Goal: Transaction & Acquisition: Book appointment/travel/reservation

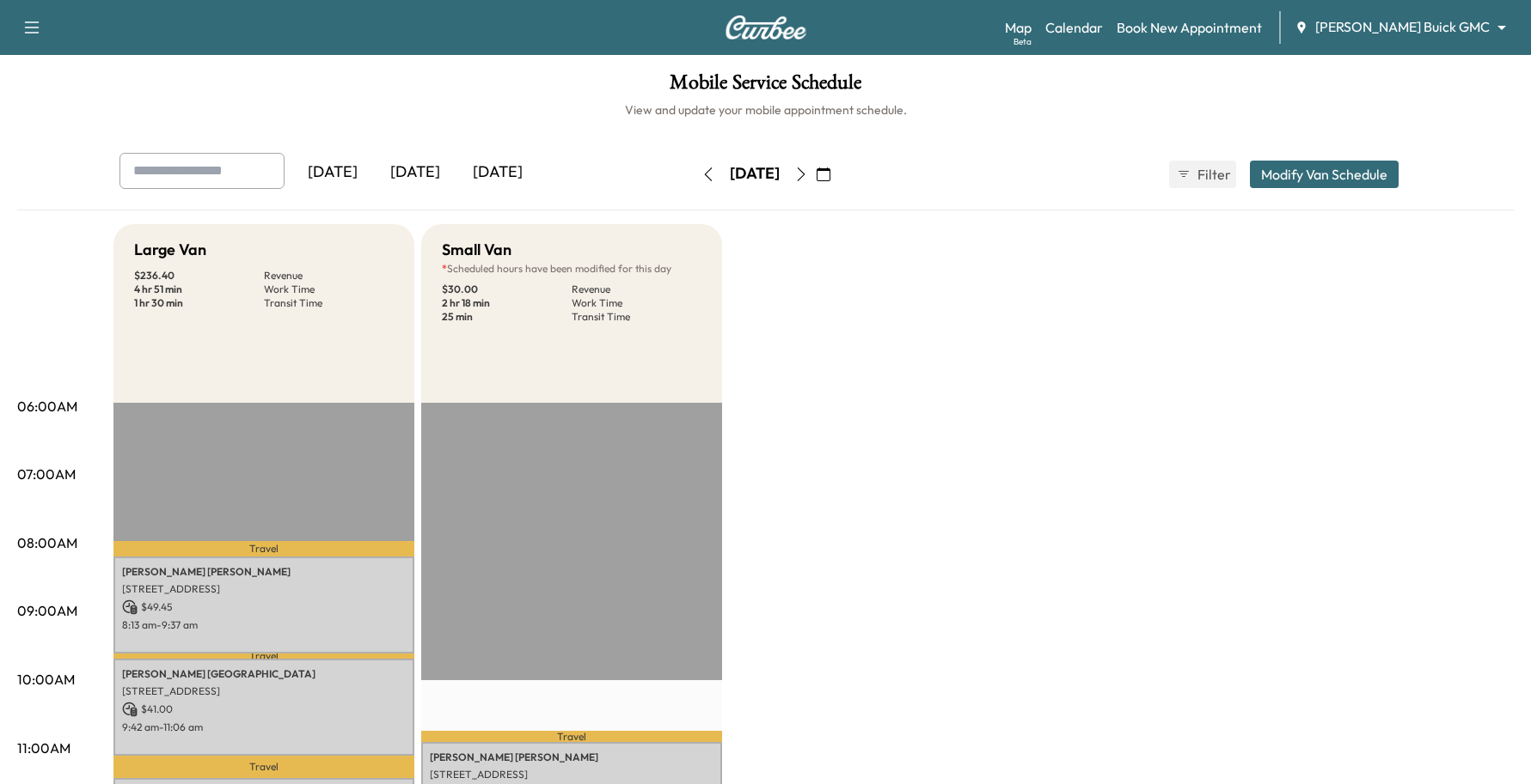
scroll to position [430, 0]
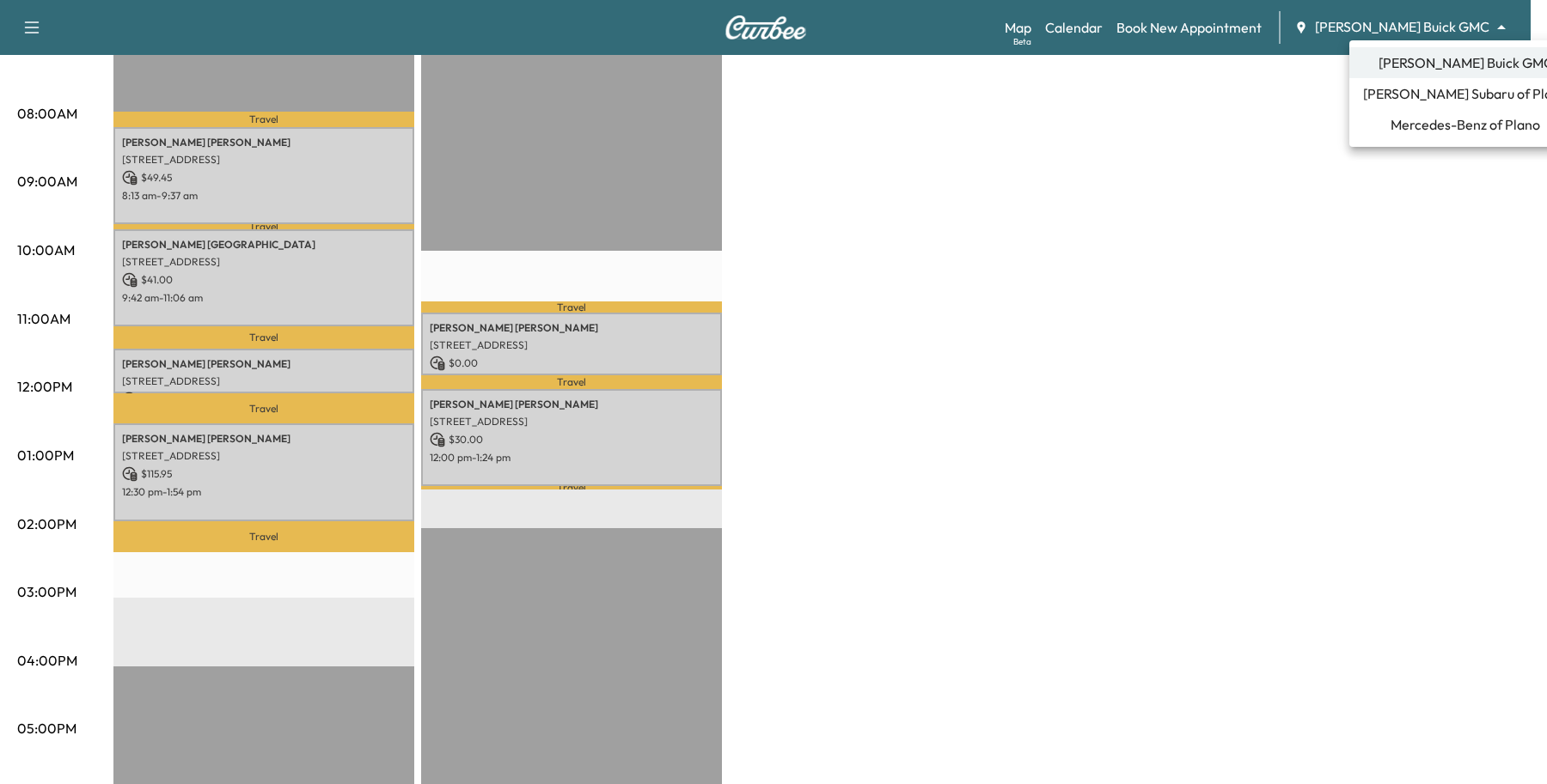
click at [1411, 96] on span "[PERSON_NAME] Subaru of Plano" at bounding box center [1466, 94] width 205 height 21
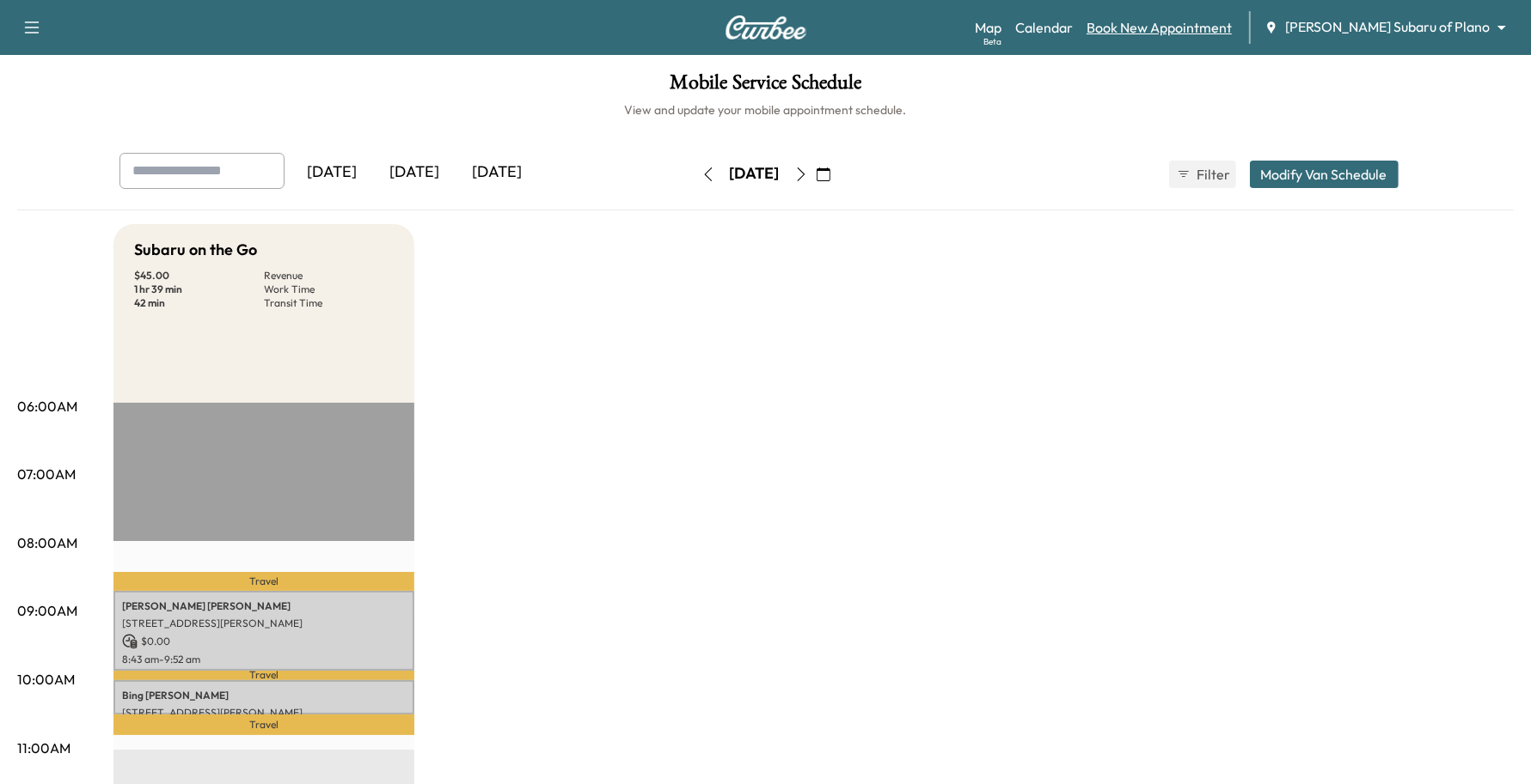
click at [1231, 20] on link "Book New Appointment" at bounding box center [1160, 28] width 146 height 21
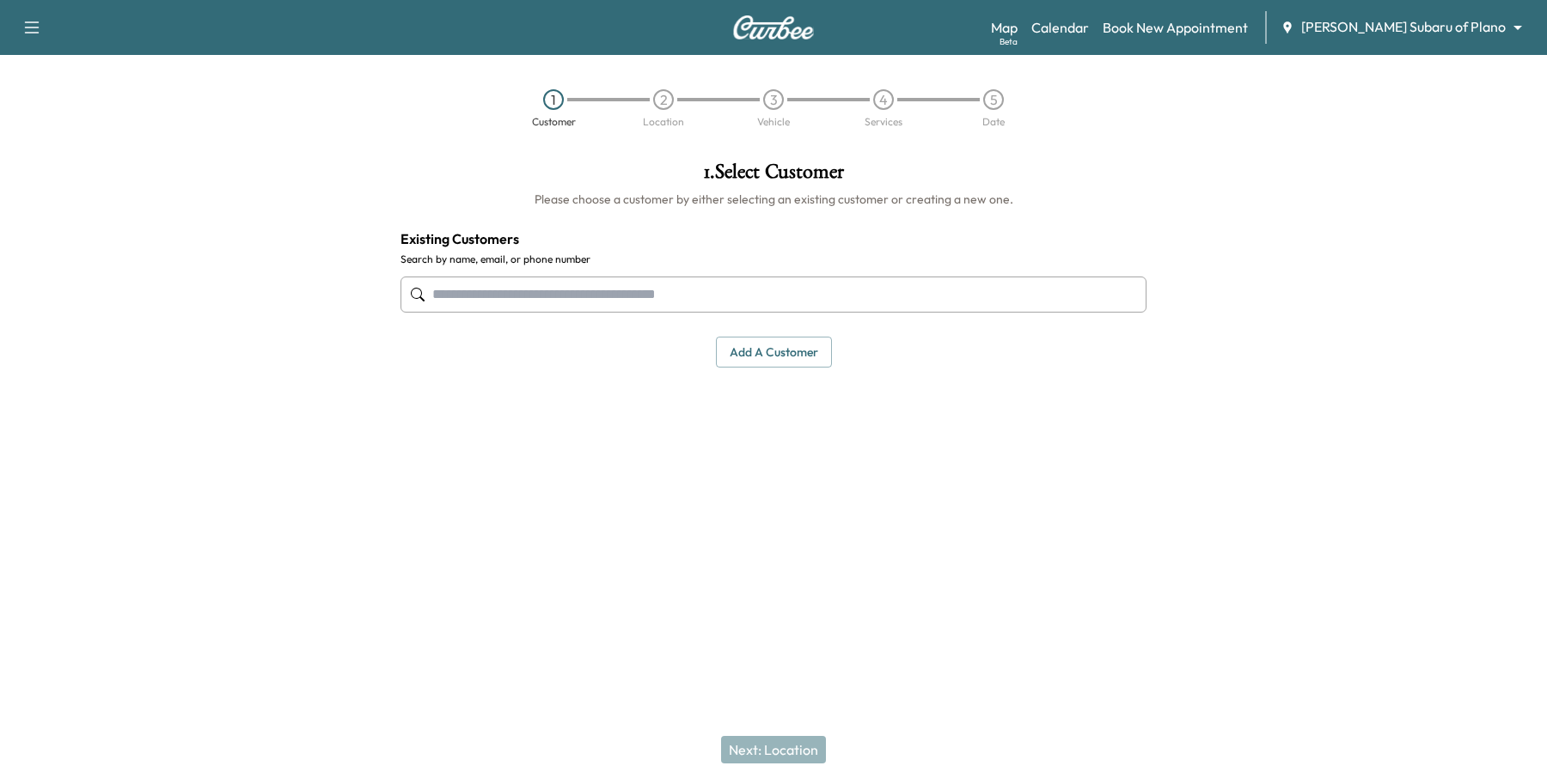
click at [671, 289] on input "text" at bounding box center [773, 295] width 746 height 36
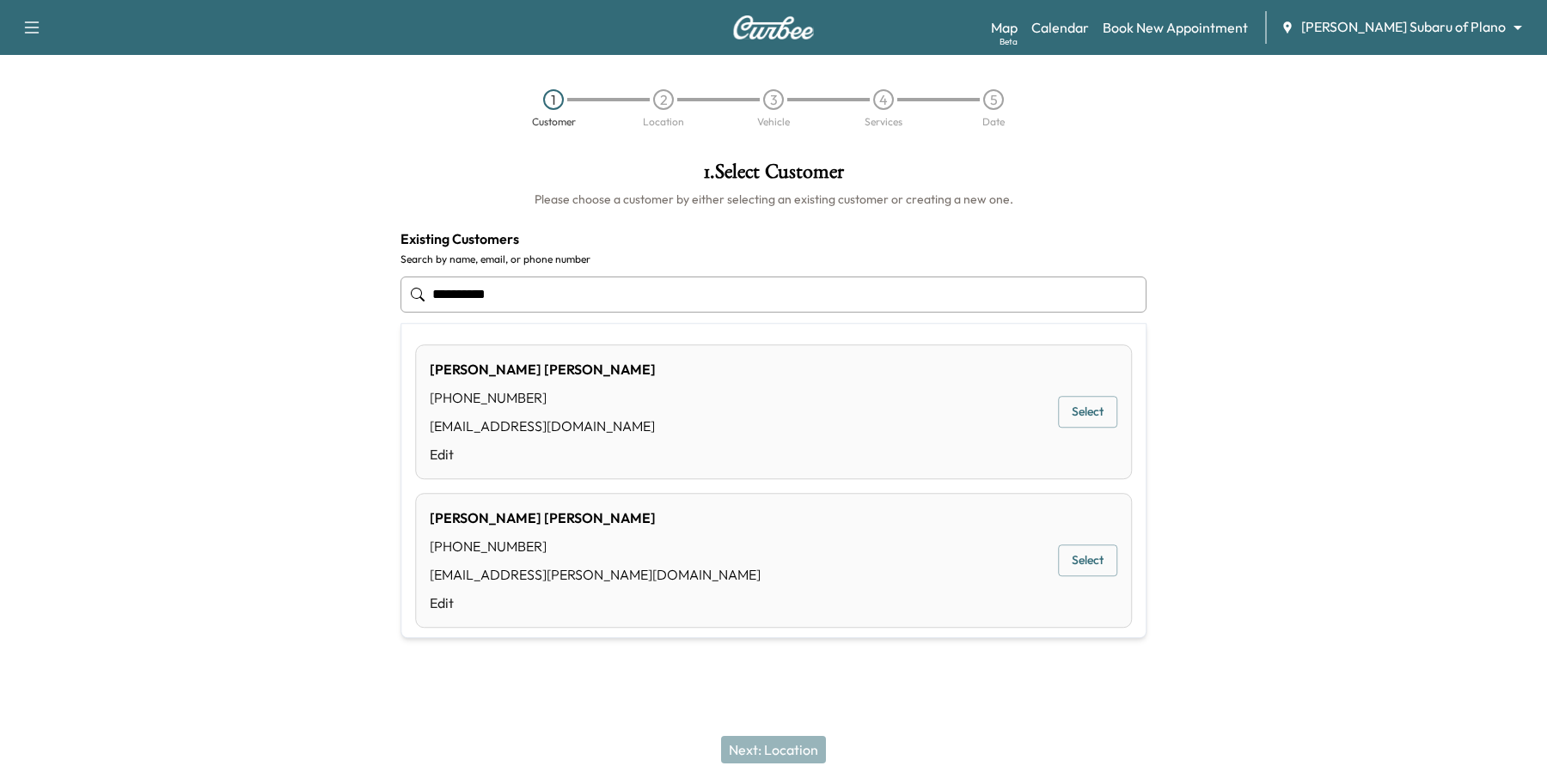
click at [1067, 567] on button "Select" at bounding box center [1087, 561] width 59 height 32
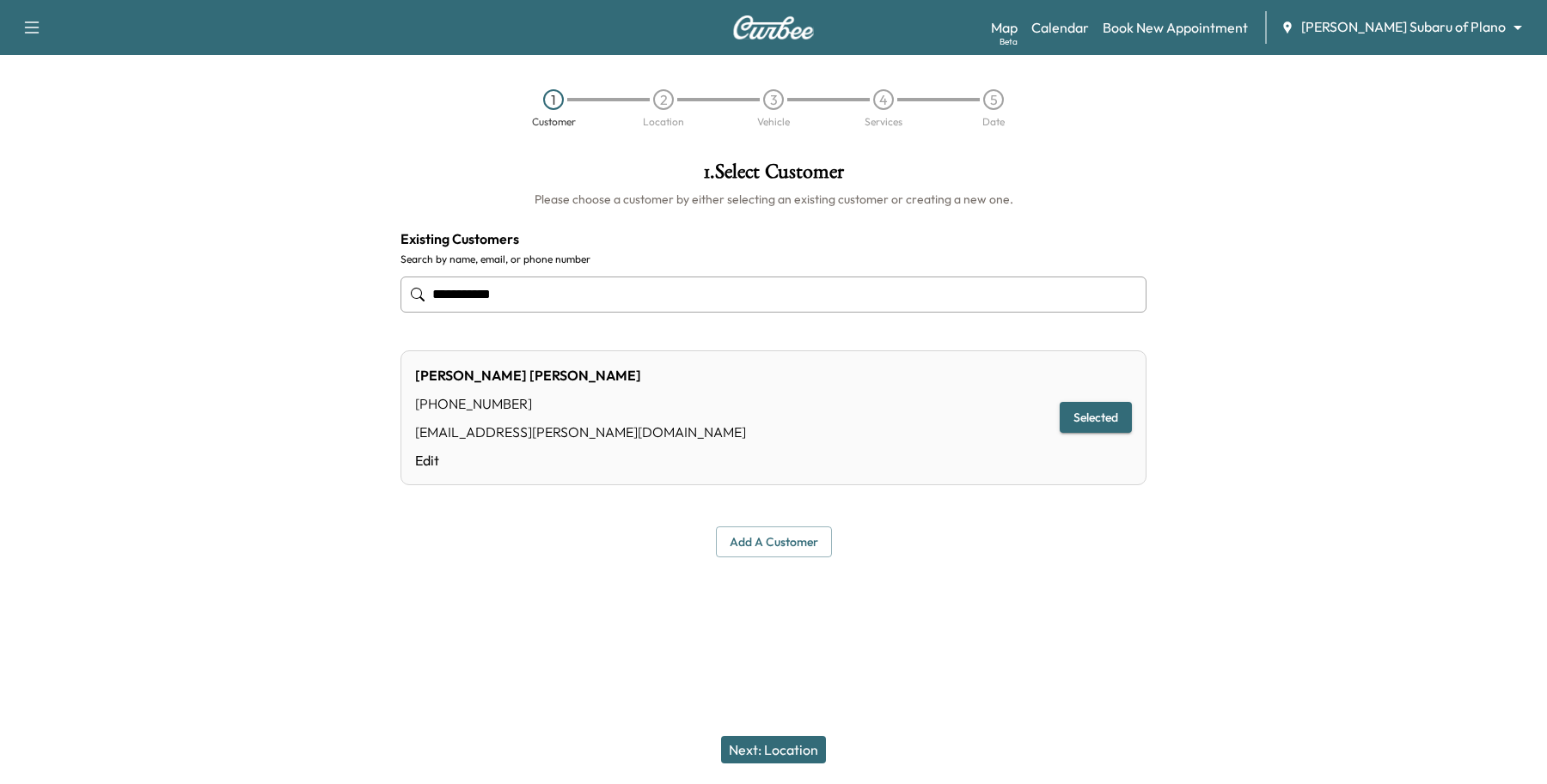
type input "**********"
click at [806, 754] on button "Next: Location" at bounding box center [774, 750] width 105 height 28
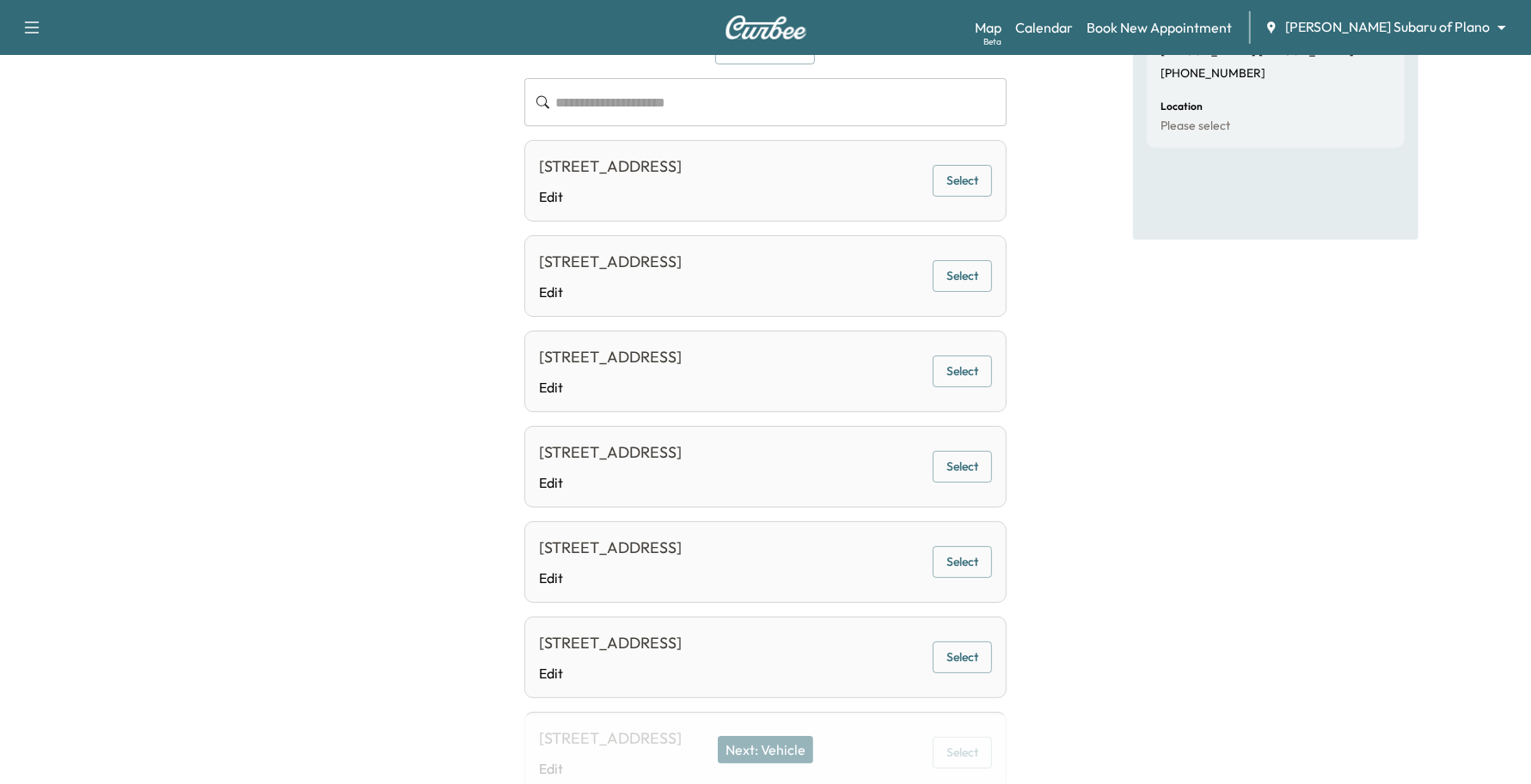
scroll to position [214, 0]
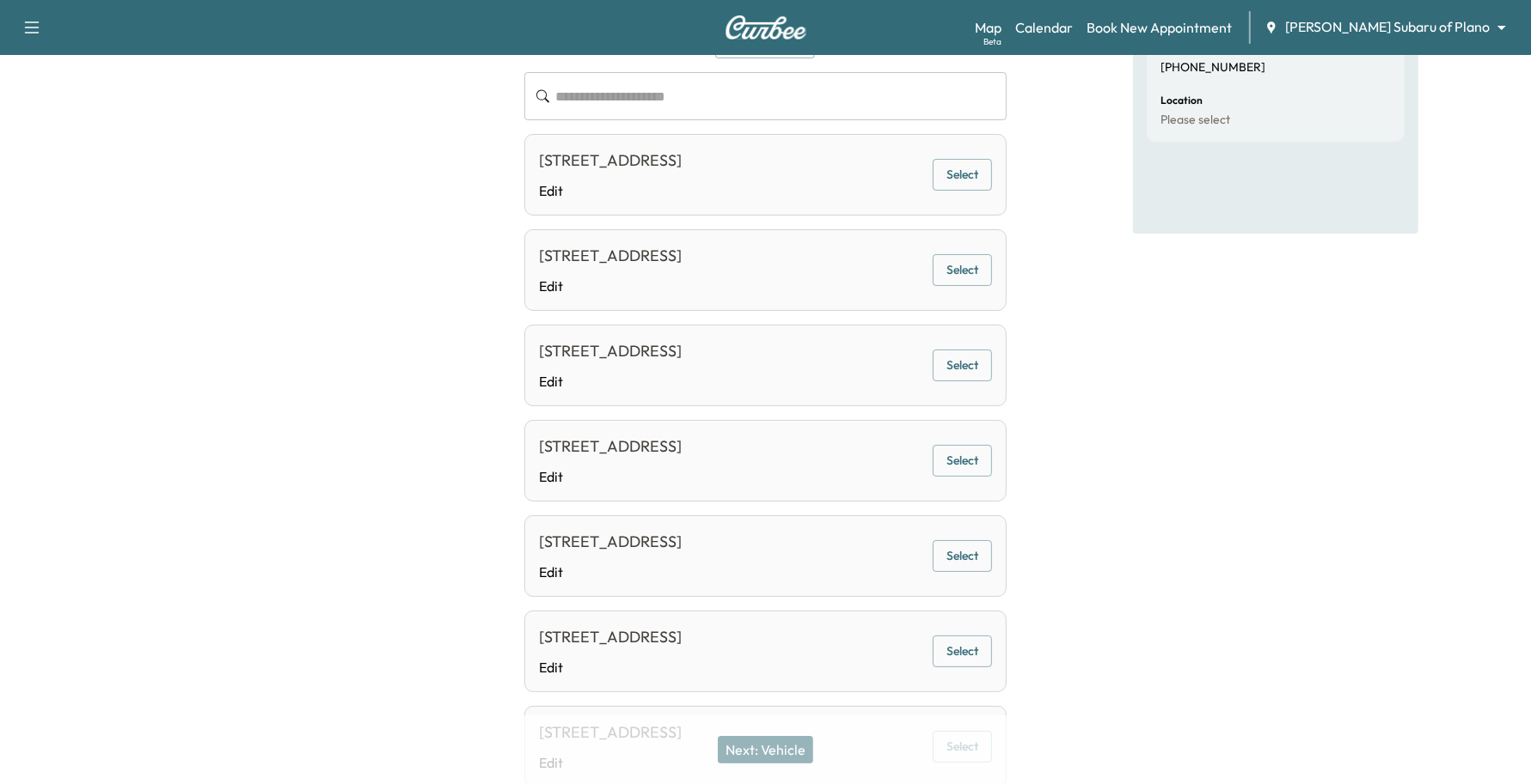
click at [964, 354] on button "Select" at bounding box center [962, 365] width 59 height 32
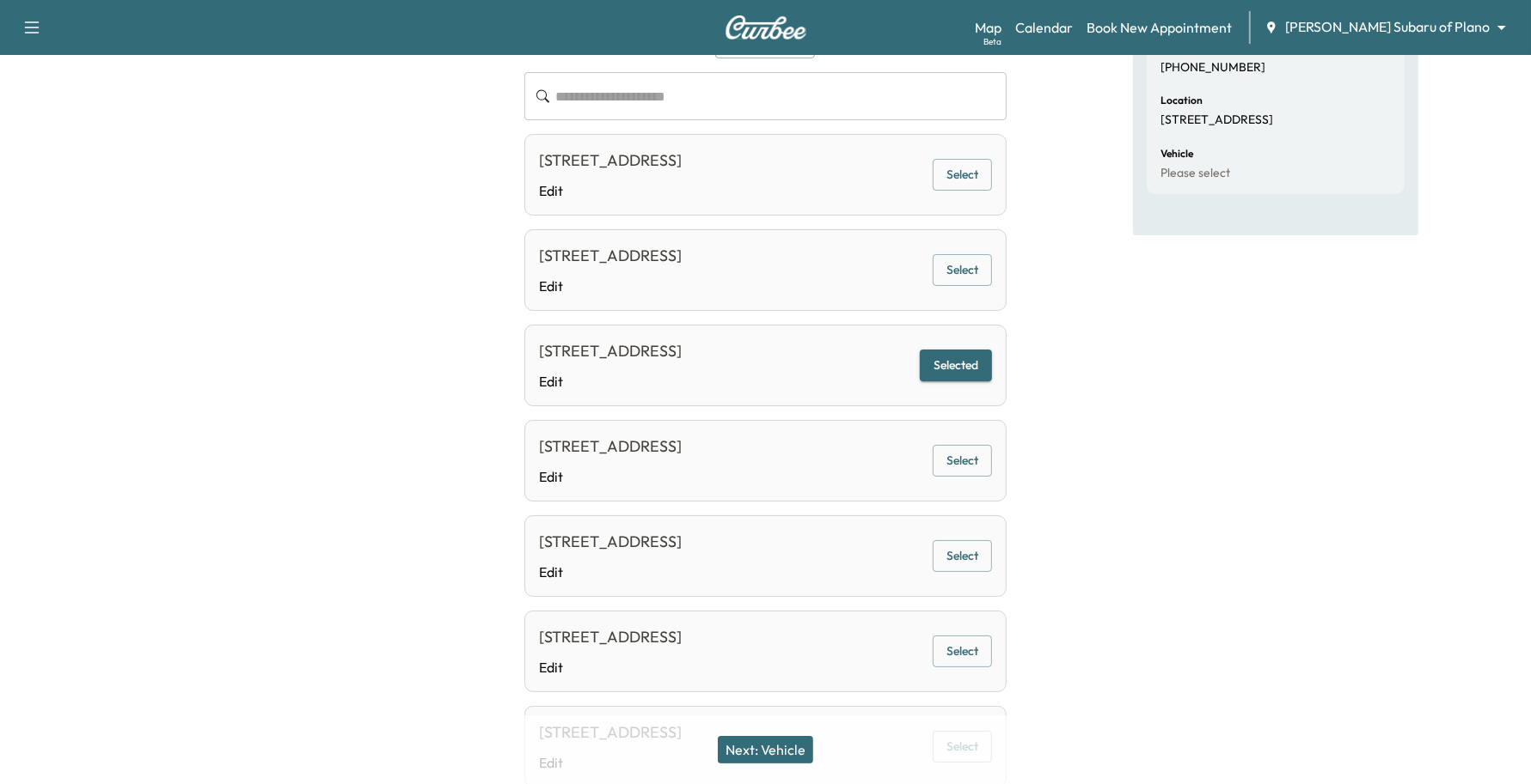
click at [800, 737] on button "Next: Vehicle" at bounding box center [765, 750] width 96 height 28
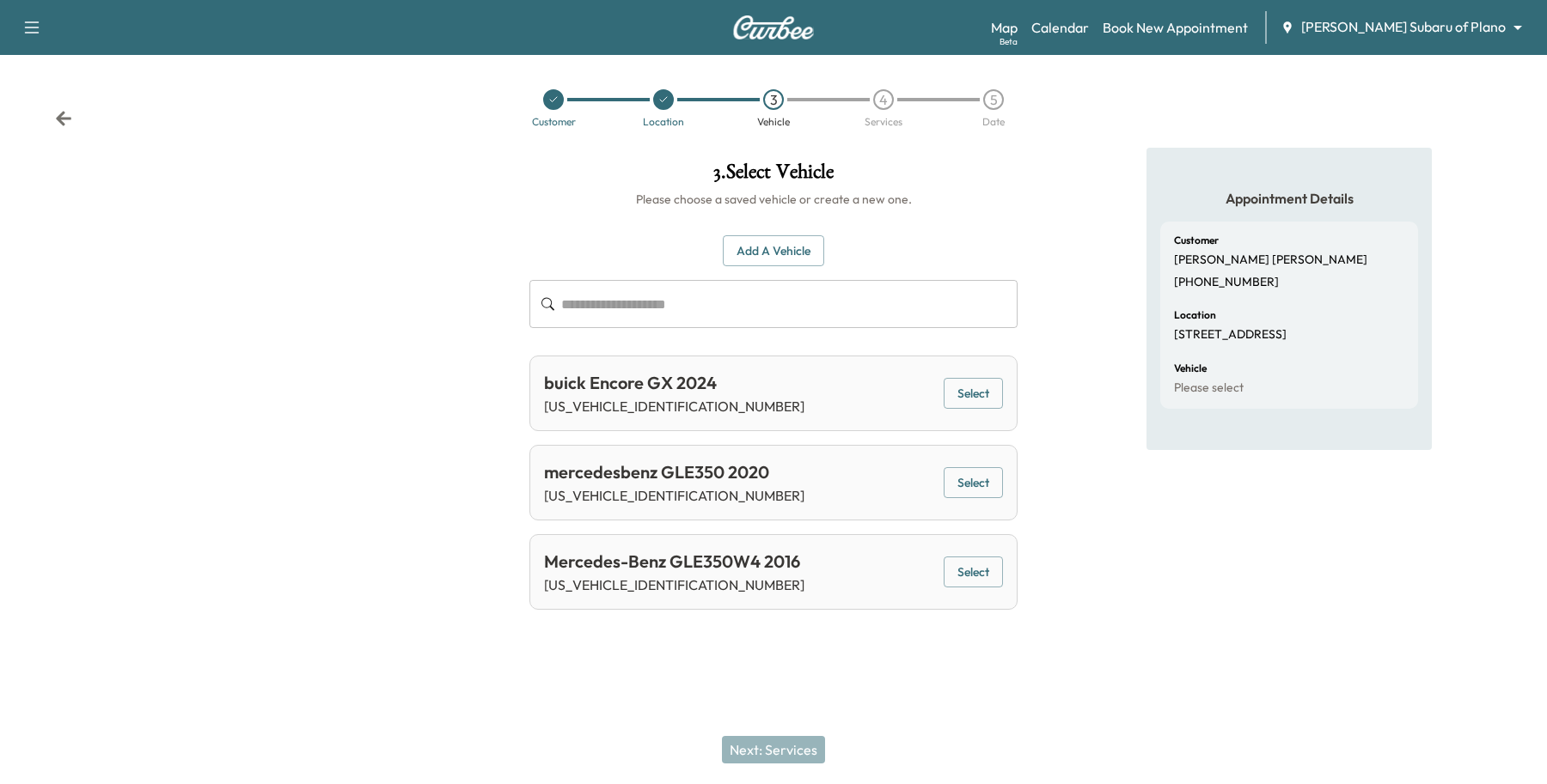
click at [974, 384] on button "Select" at bounding box center [974, 393] width 59 height 32
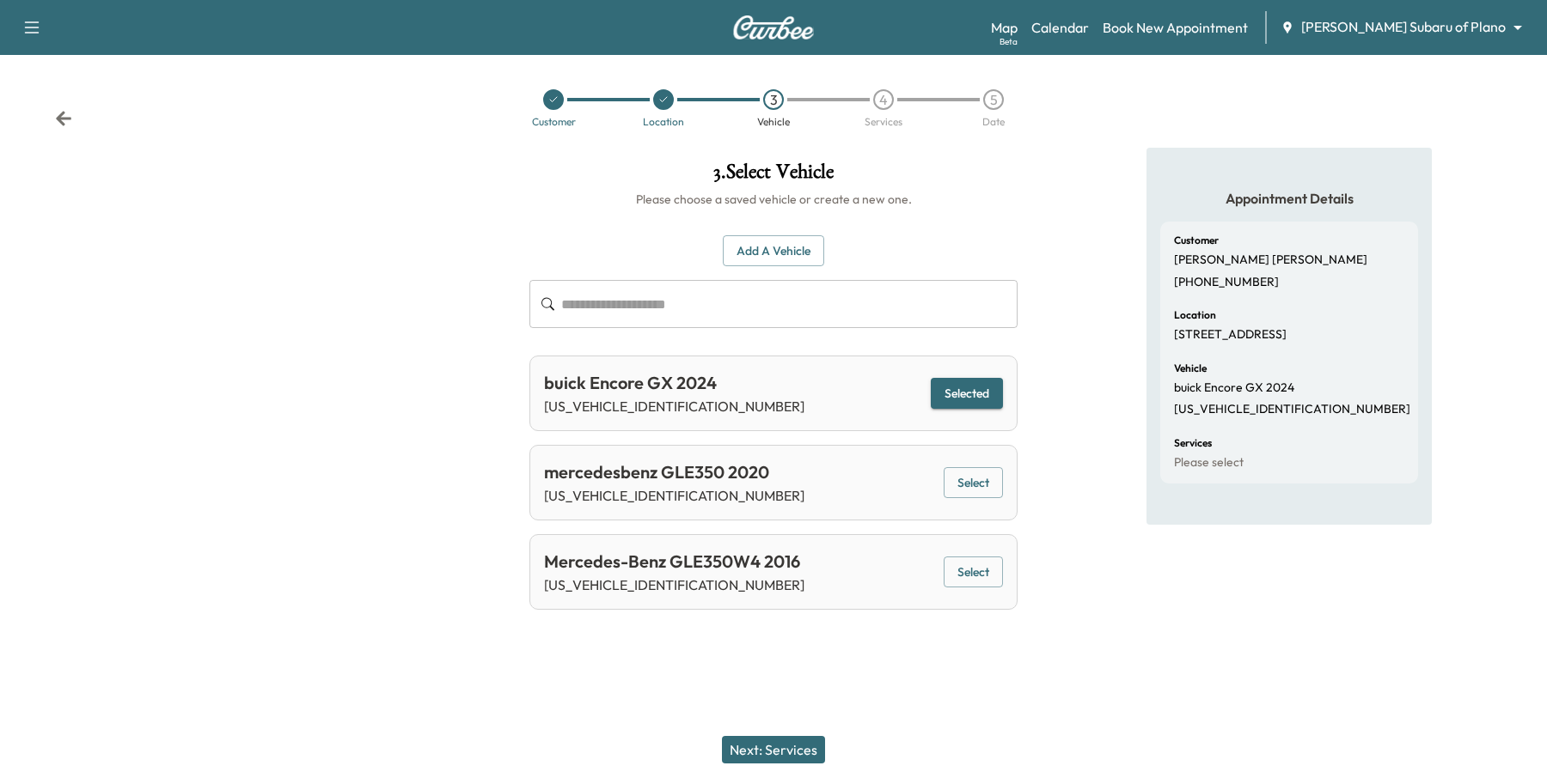
click at [774, 761] on button "Next: Services" at bounding box center [774, 750] width 103 height 28
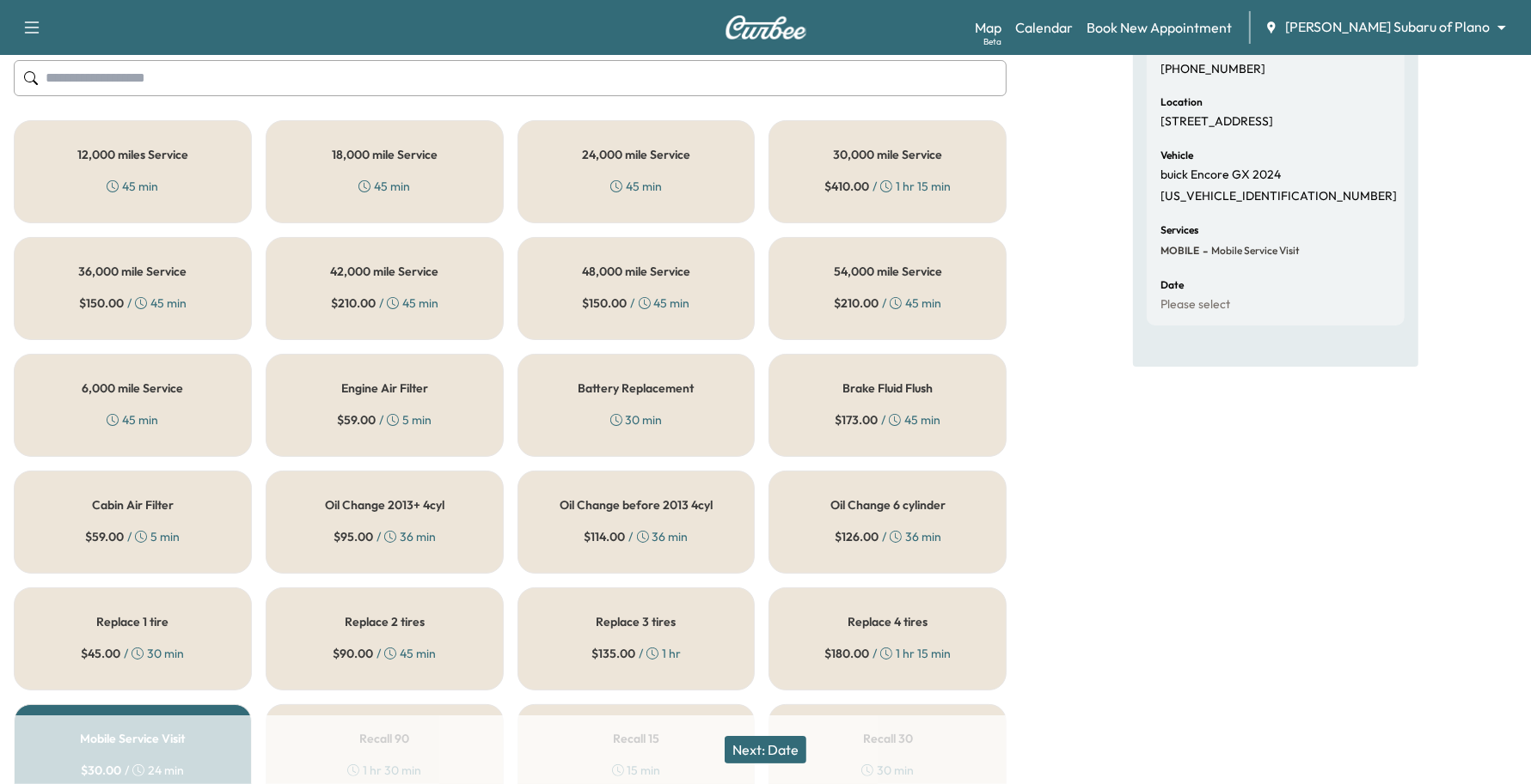
scroll to position [214, 0]
click at [165, 381] on h5 "6,000 mile Service" at bounding box center [132, 387] width 101 height 12
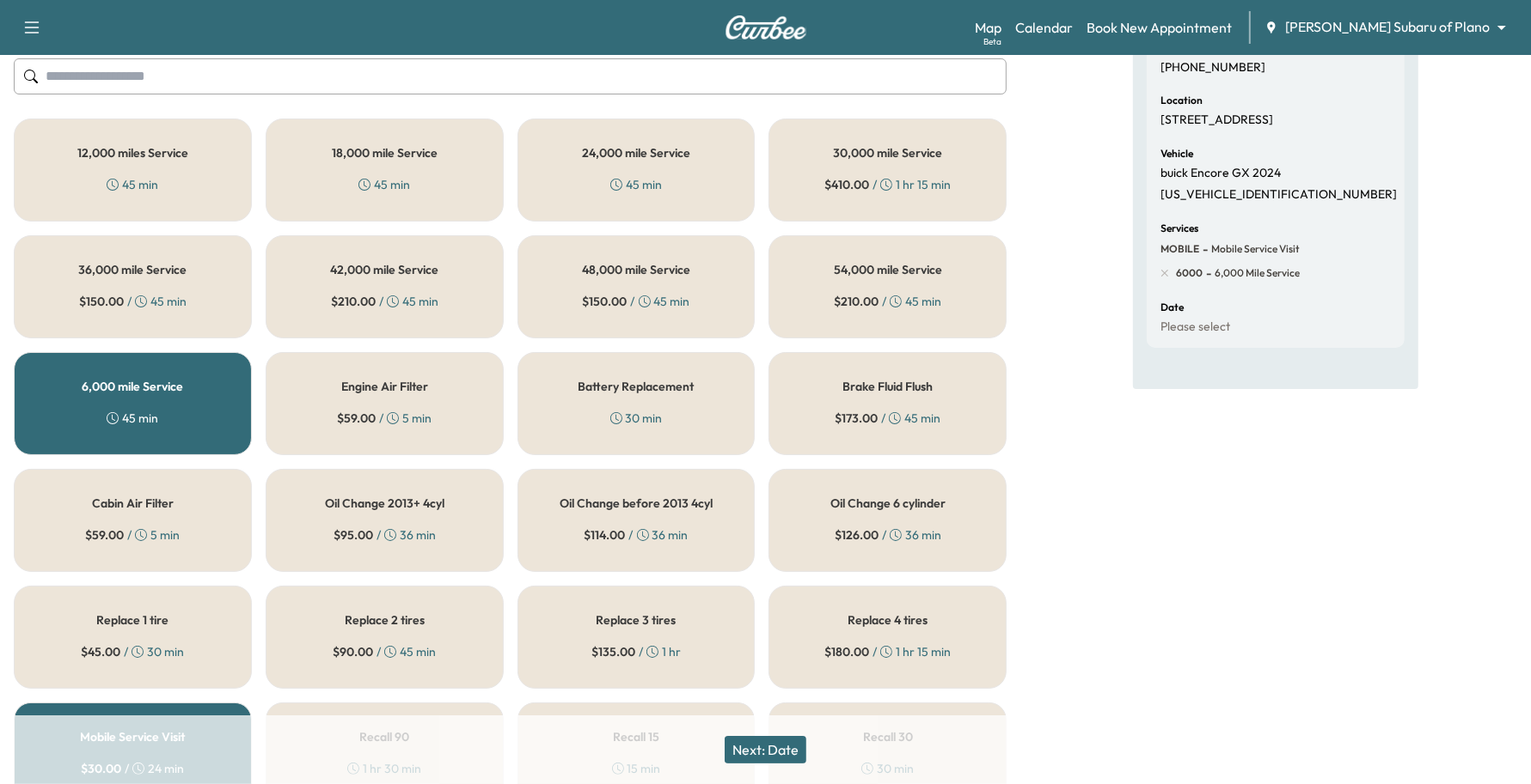
click at [768, 740] on button "Next: Date" at bounding box center [765, 750] width 81 height 28
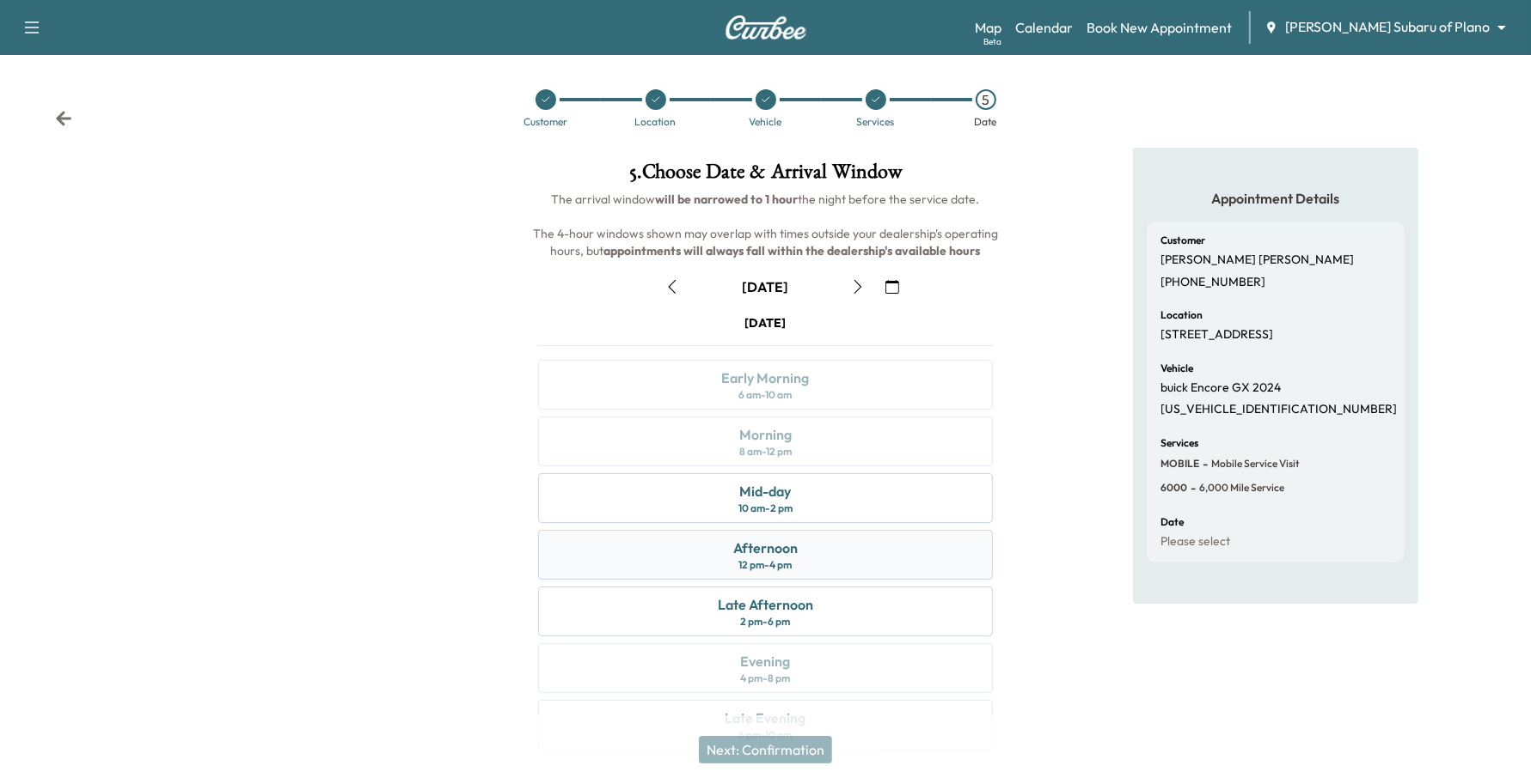
click at [573, 571] on div "Afternoon 12 pm - 4 pm" at bounding box center [766, 555] width 456 height 50
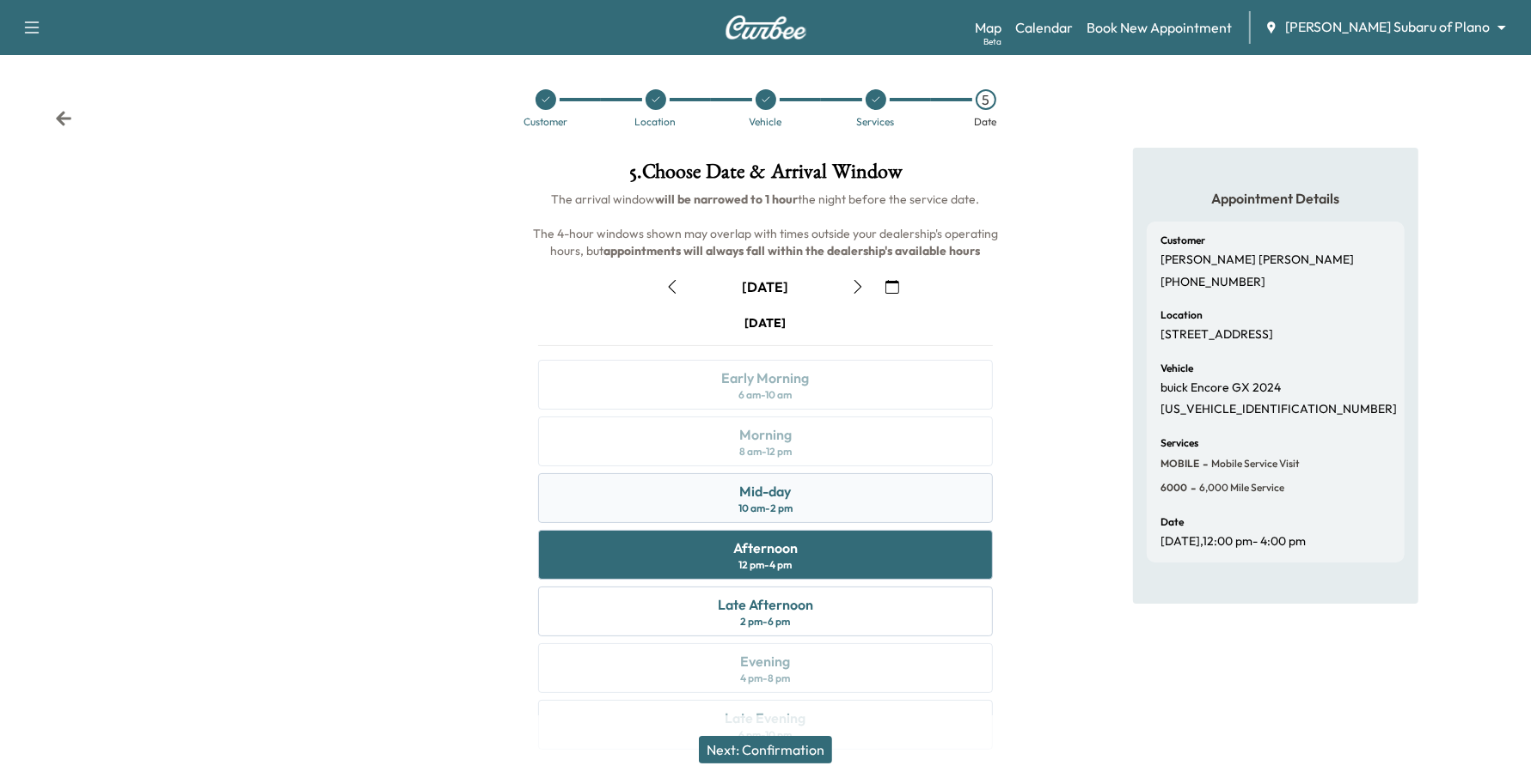
click at [607, 507] on div "Mid-day 10 am - 2 pm" at bounding box center [766, 499] width 456 height 50
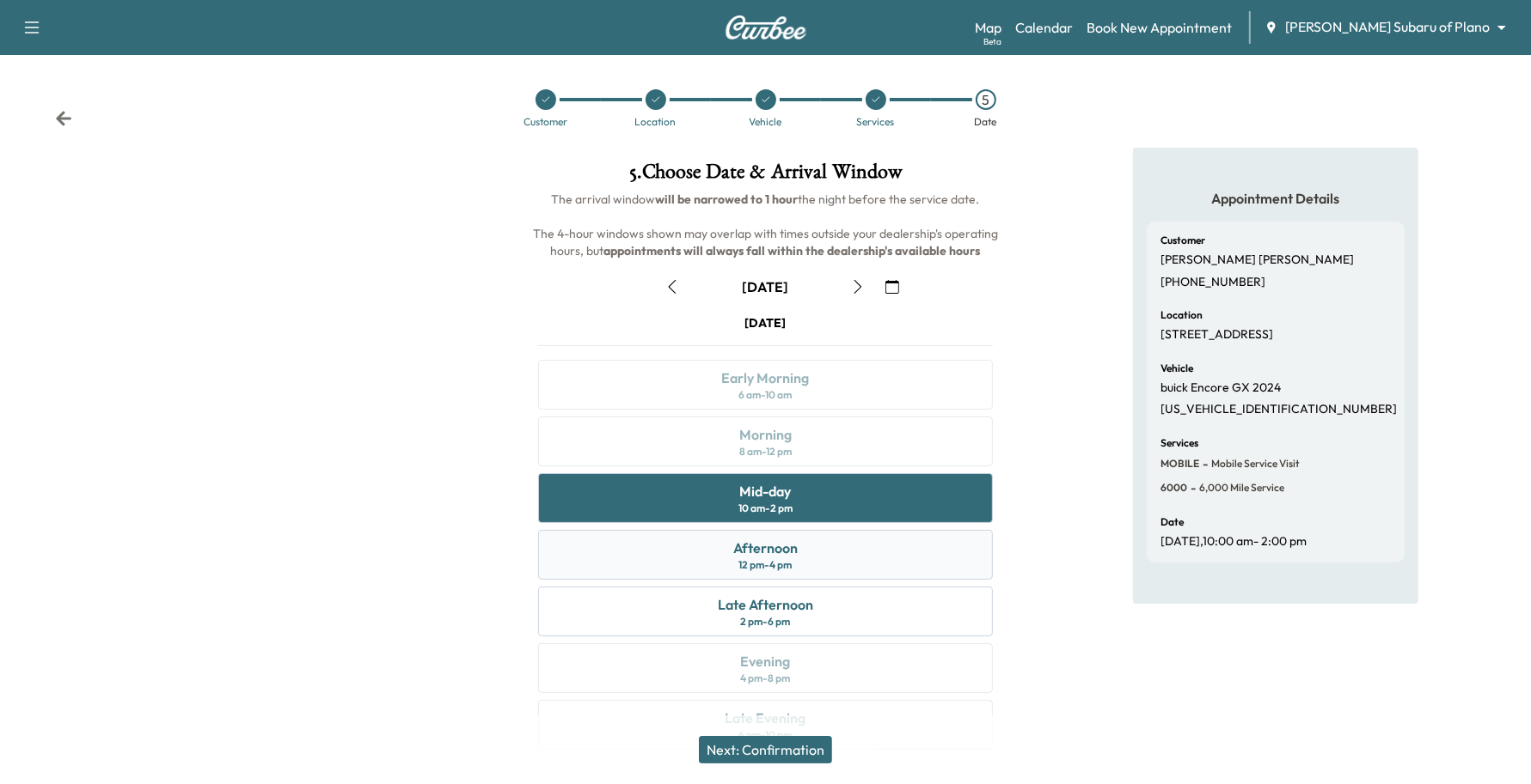
click at [610, 567] on div "Afternoon 12 pm - 4 pm" at bounding box center [766, 555] width 456 height 50
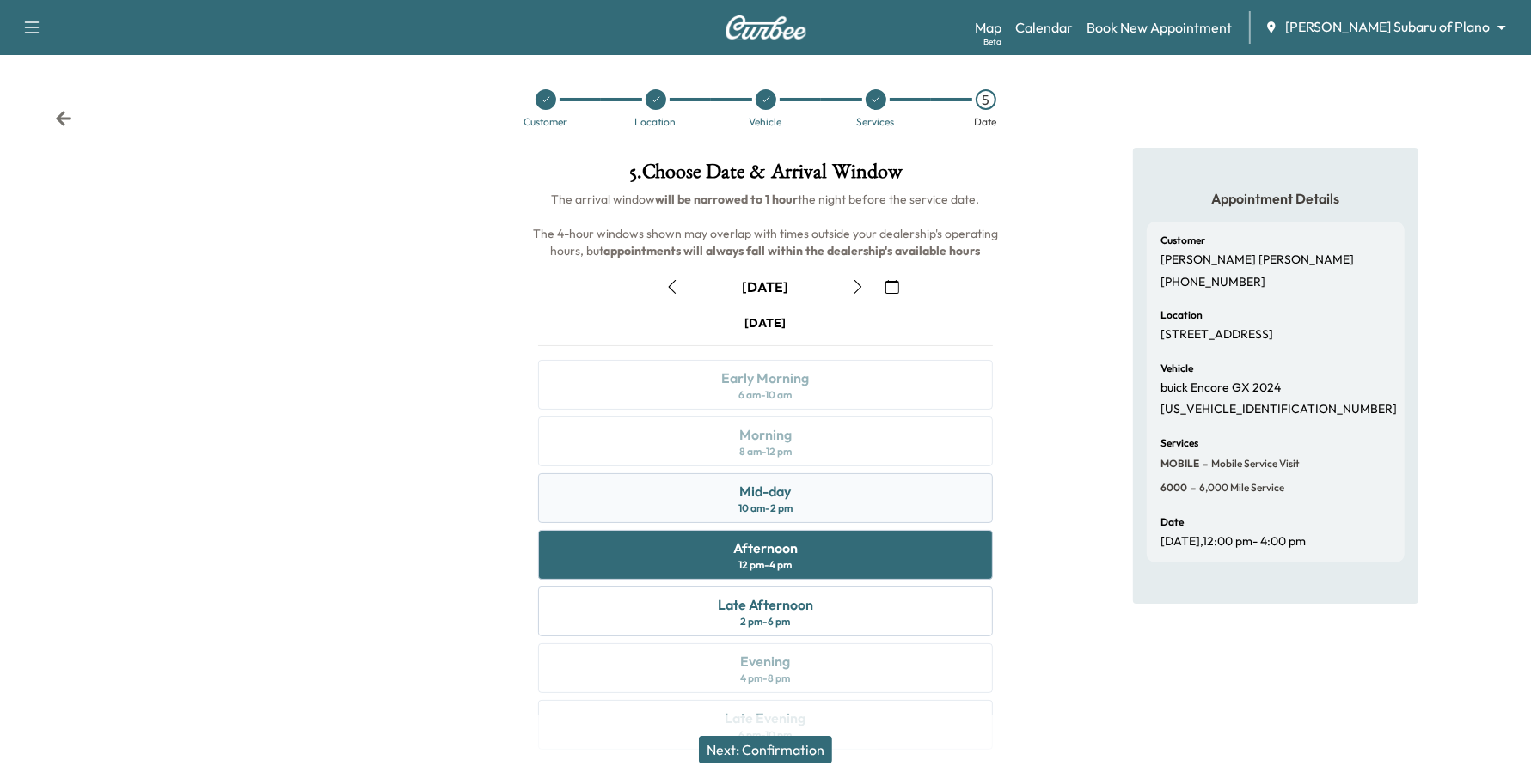
click at [638, 509] on div "Mid-day 10 am - 2 pm" at bounding box center [766, 499] width 456 height 50
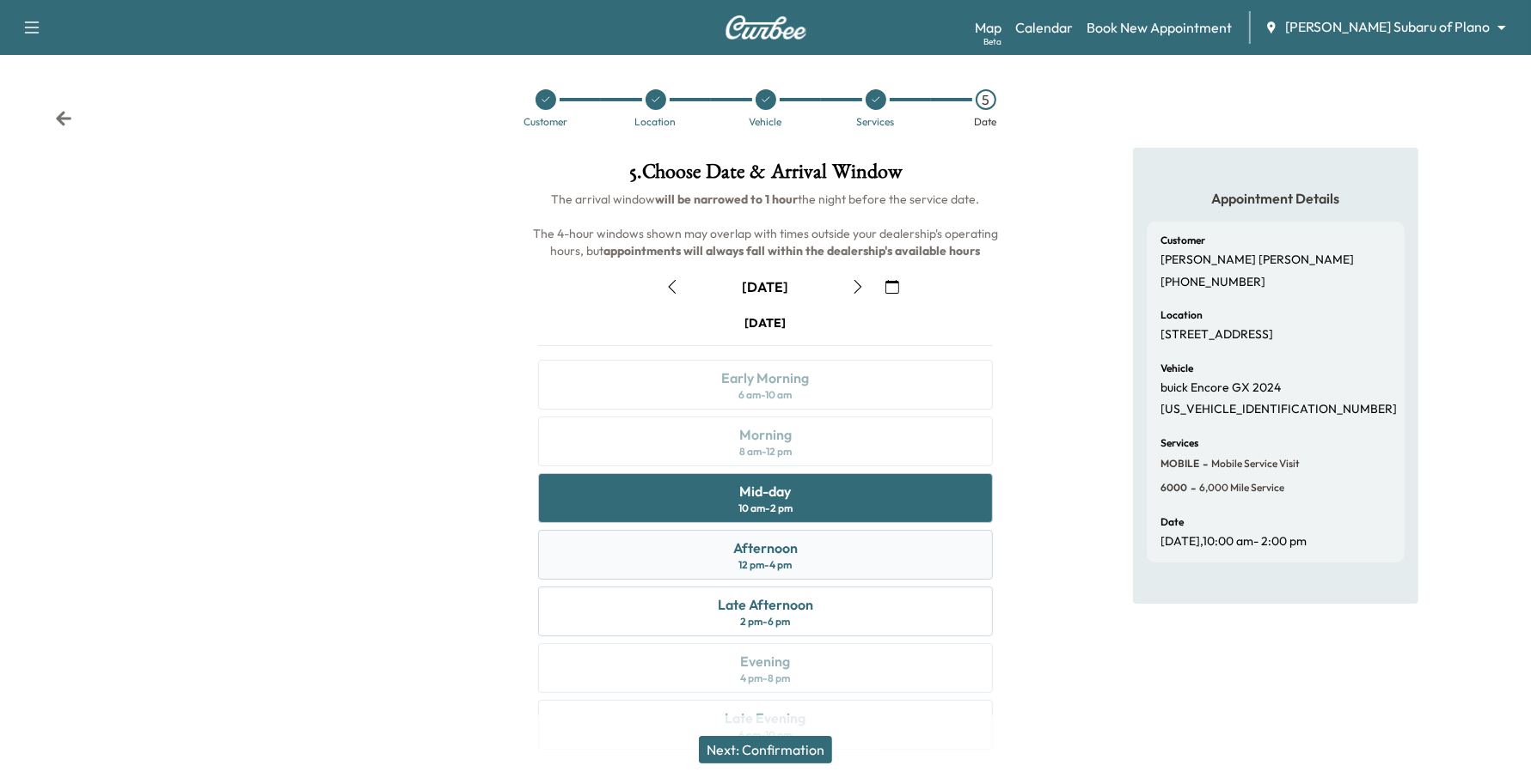
click at [634, 575] on div "Afternoon 12 pm - 4 pm" at bounding box center [766, 555] width 456 height 50
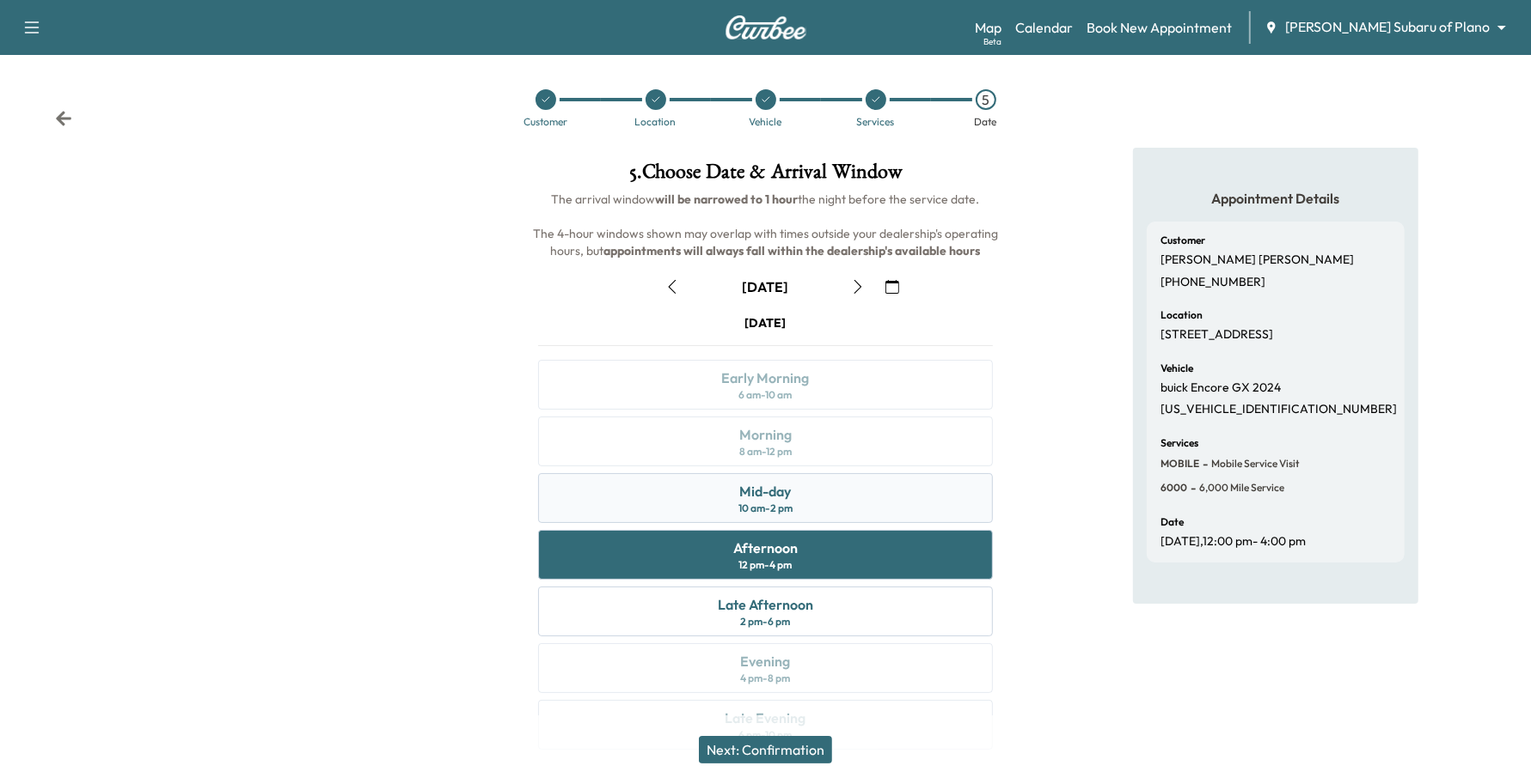
click at [642, 497] on div "Mid-day 10 am - 2 pm" at bounding box center [766, 499] width 456 height 50
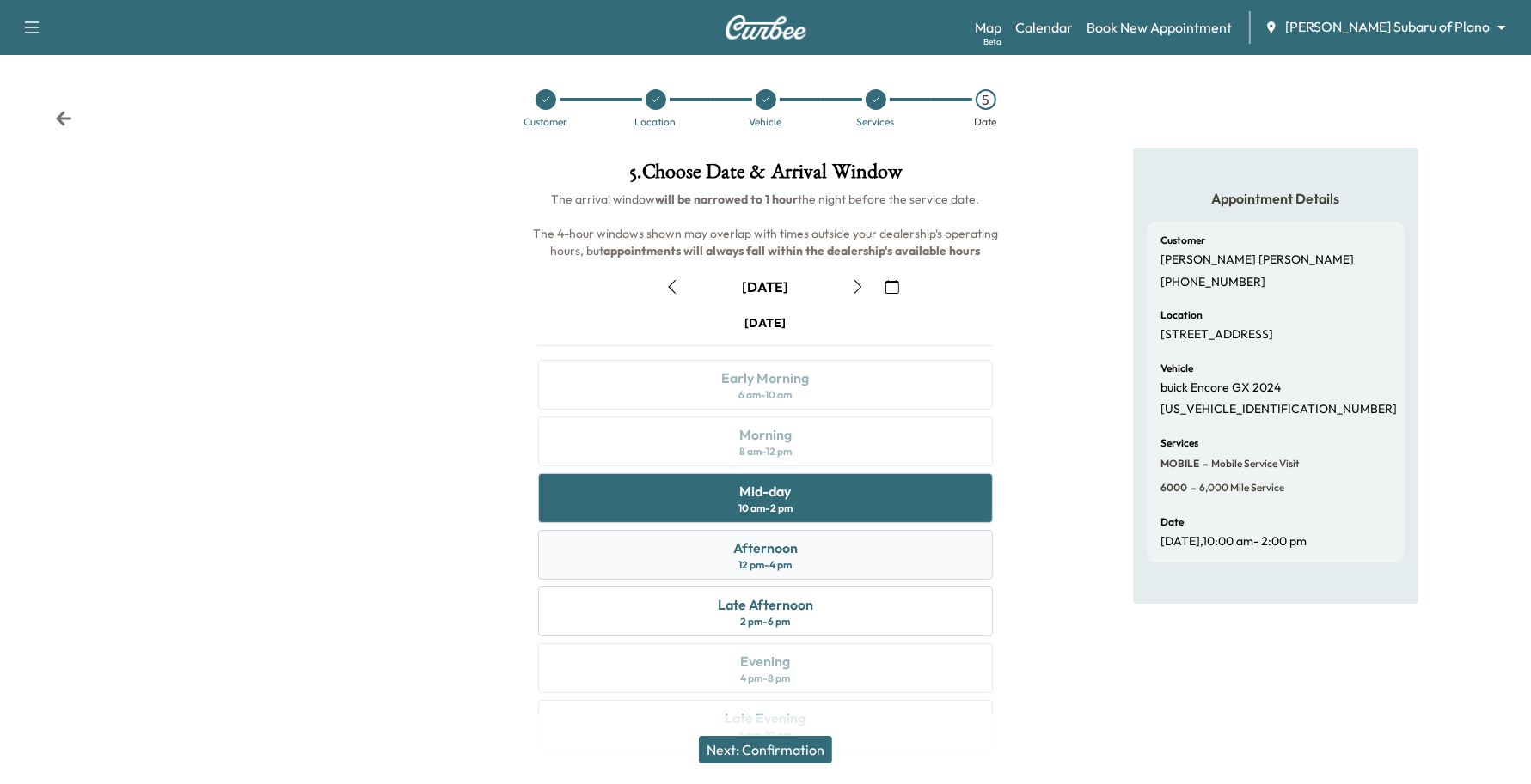
click at [592, 542] on div "Afternoon 12 pm - 4 pm" at bounding box center [766, 555] width 456 height 50
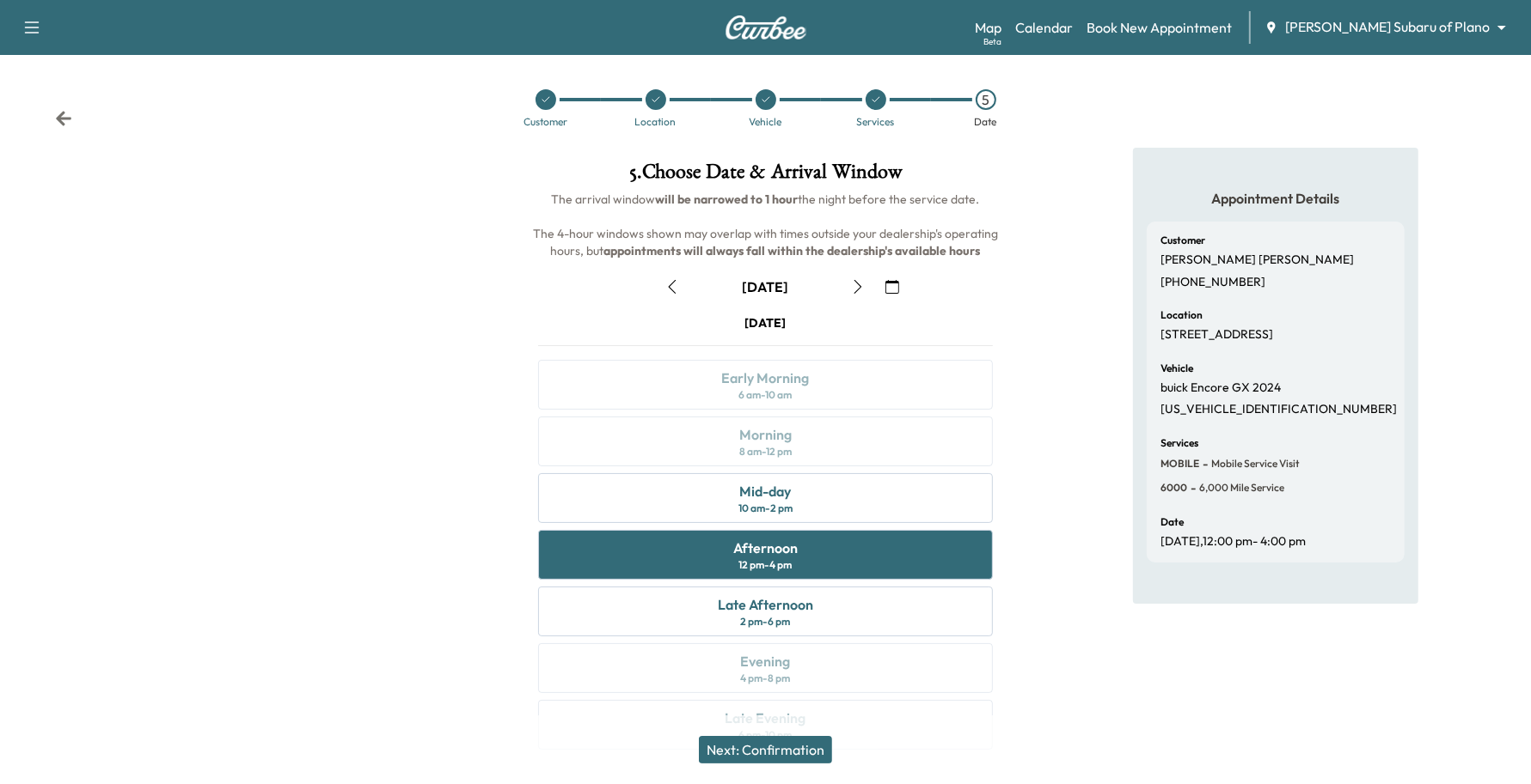
click at [866, 281] on button "button" at bounding box center [858, 286] width 30 height 28
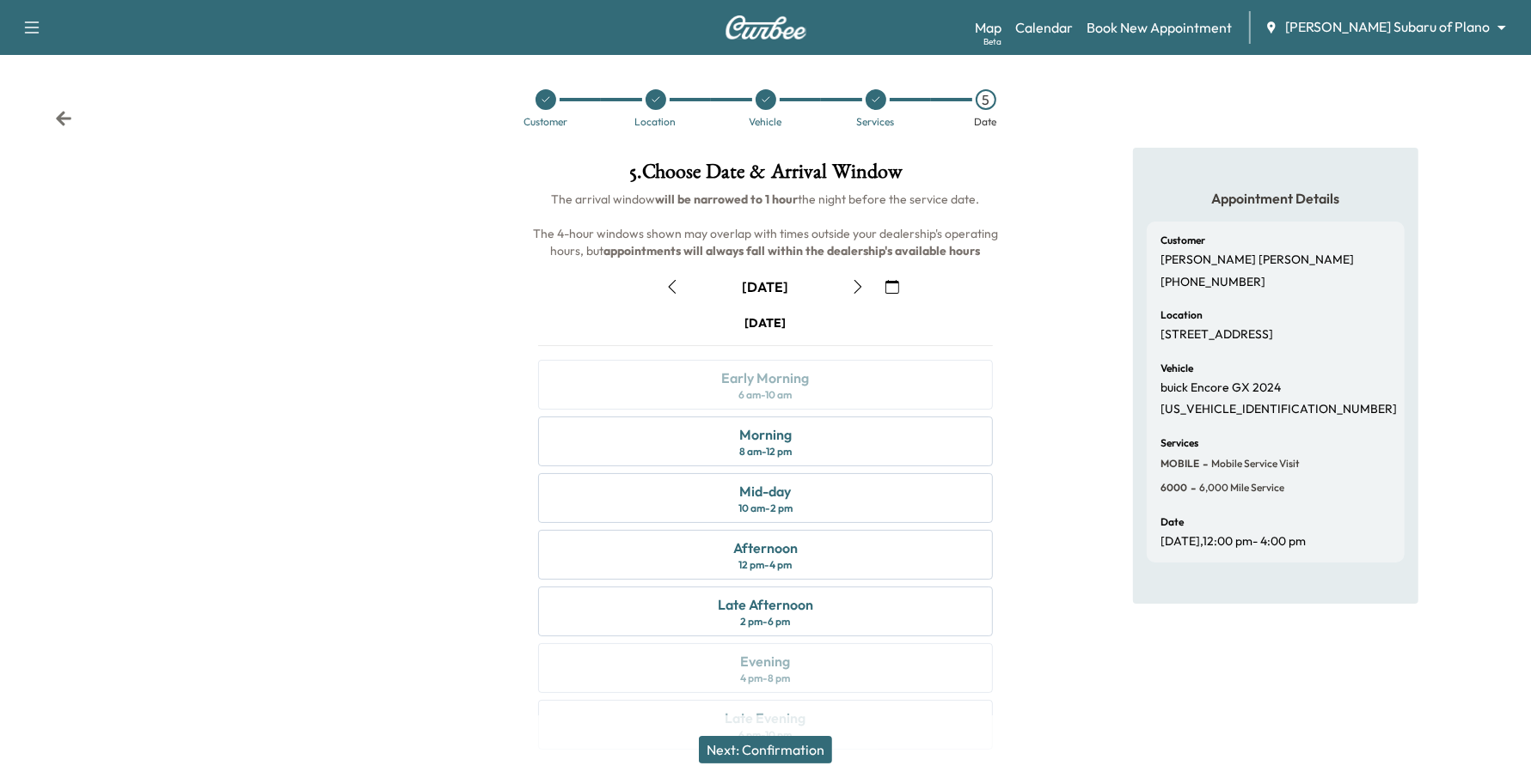
click at [676, 289] on icon "button" at bounding box center [672, 287] width 13 height 13
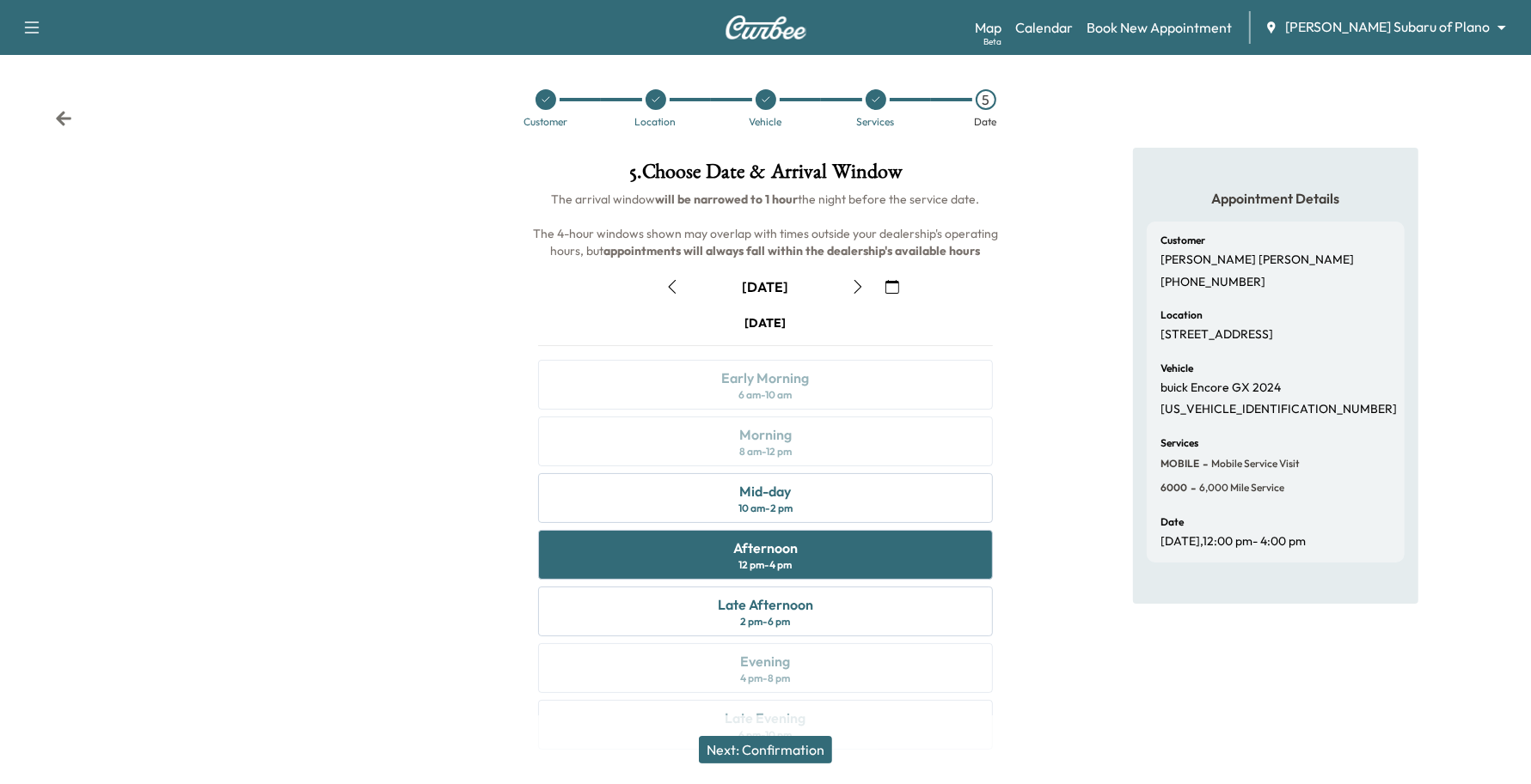
click at [852, 281] on icon "button" at bounding box center [858, 287] width 13 height 13
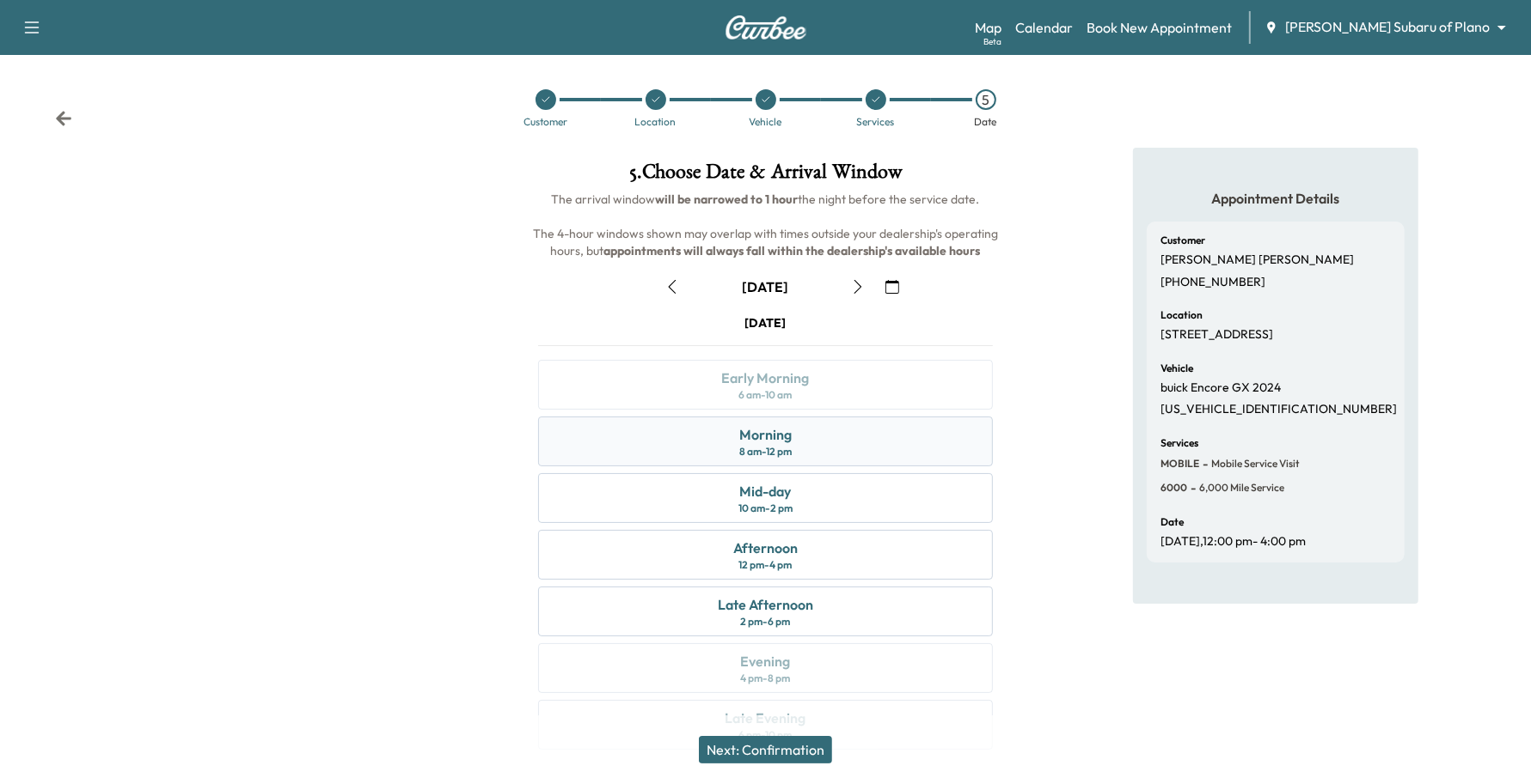
click at [774, 445] on div "8 am - 12 pm" at bounding box center [765, 452] width 53 height 13
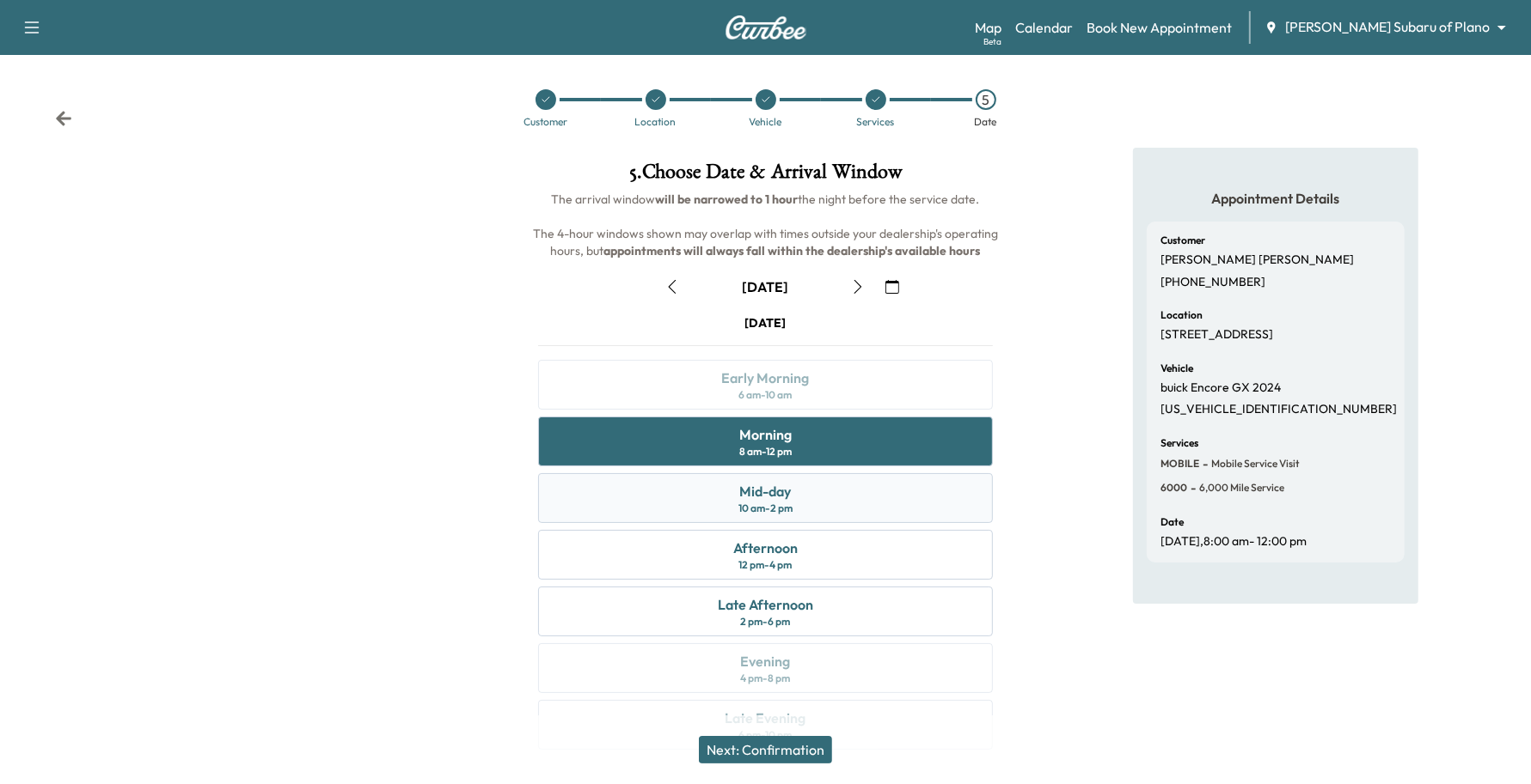
click at [796, 507] on div "Mid-day 10 am - 2 pm" at bounding box center [766, 499] width 456 height 50
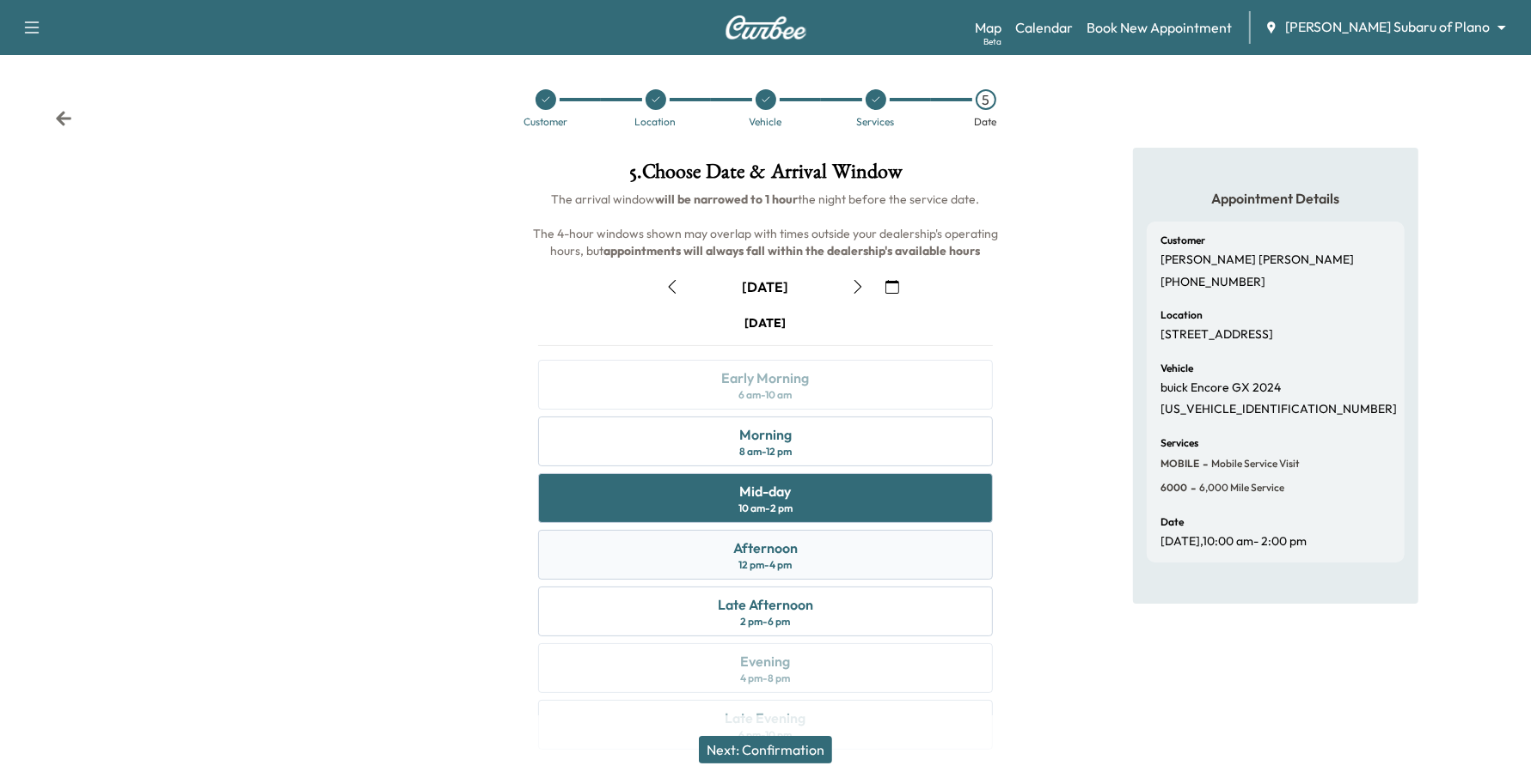
click at [801, 573] on div "Afternoon 12 pm - 4 pm" at bounding box center [766, 555] width 456 height 50
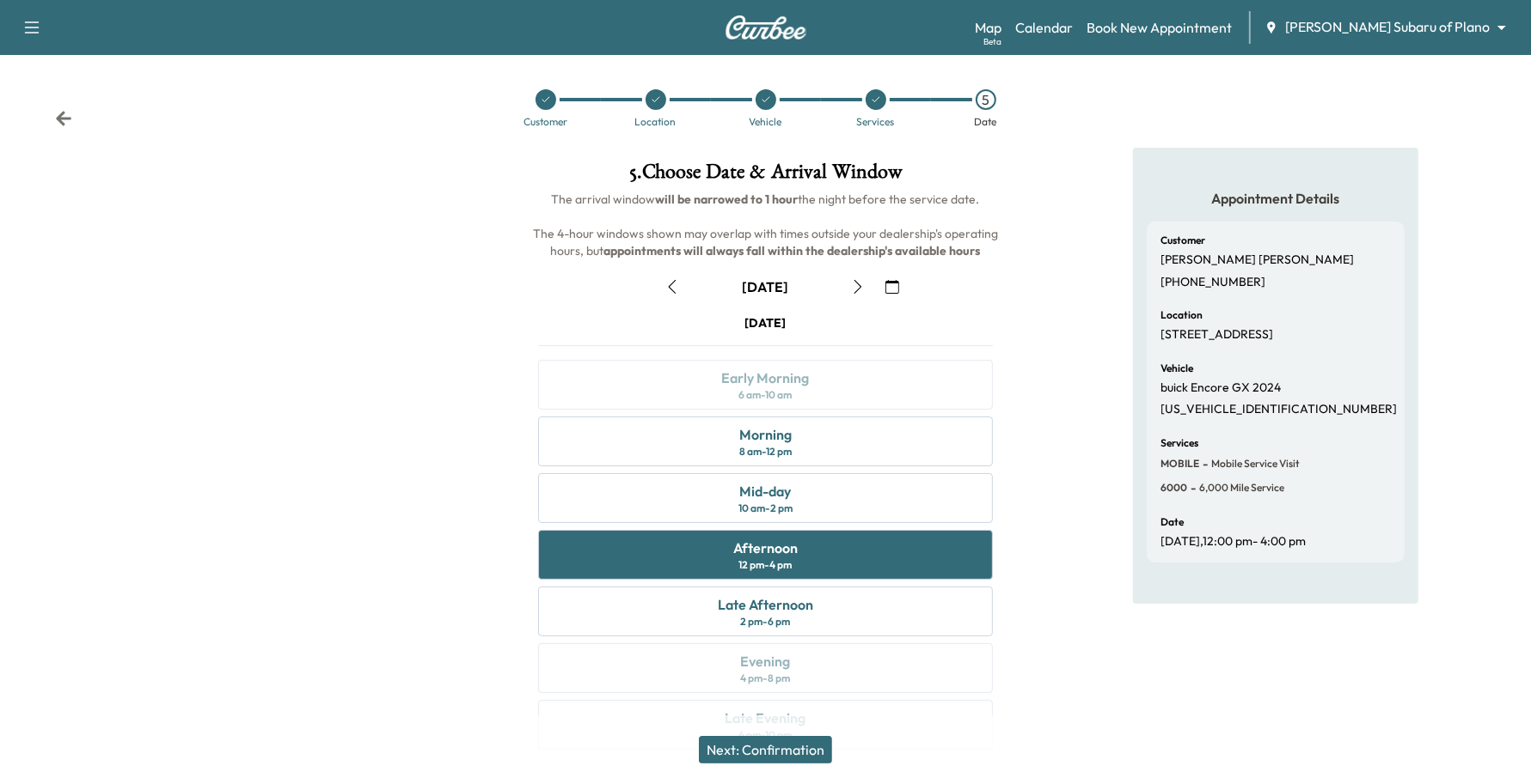
click at [789, 746] on button "Next: Confirmation" at bounding box center [765, 750] width 133 height 28
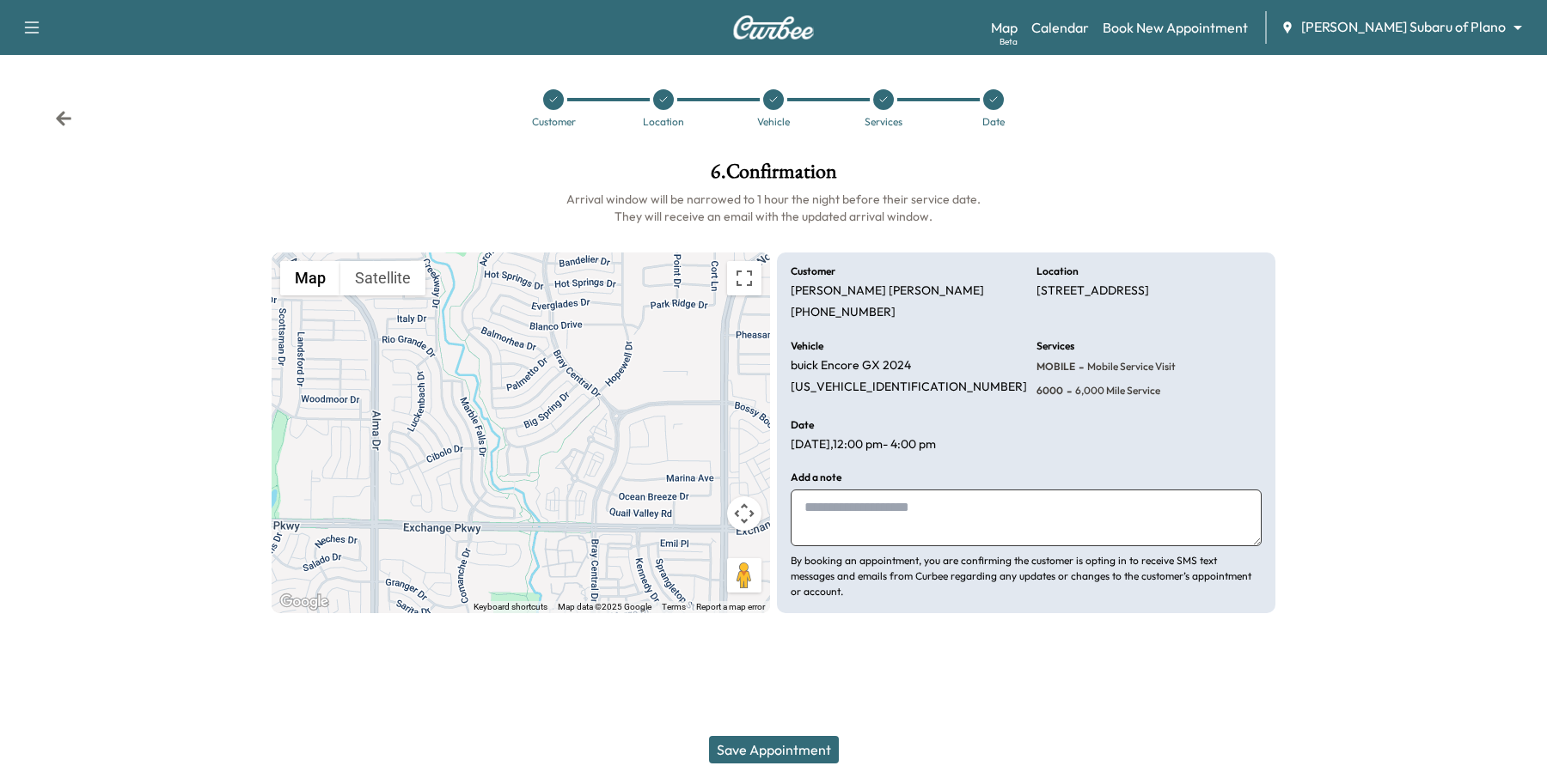
click at [795, 744] on button "Save Appointment" at bounding box center [774, 750] width 130 height 28
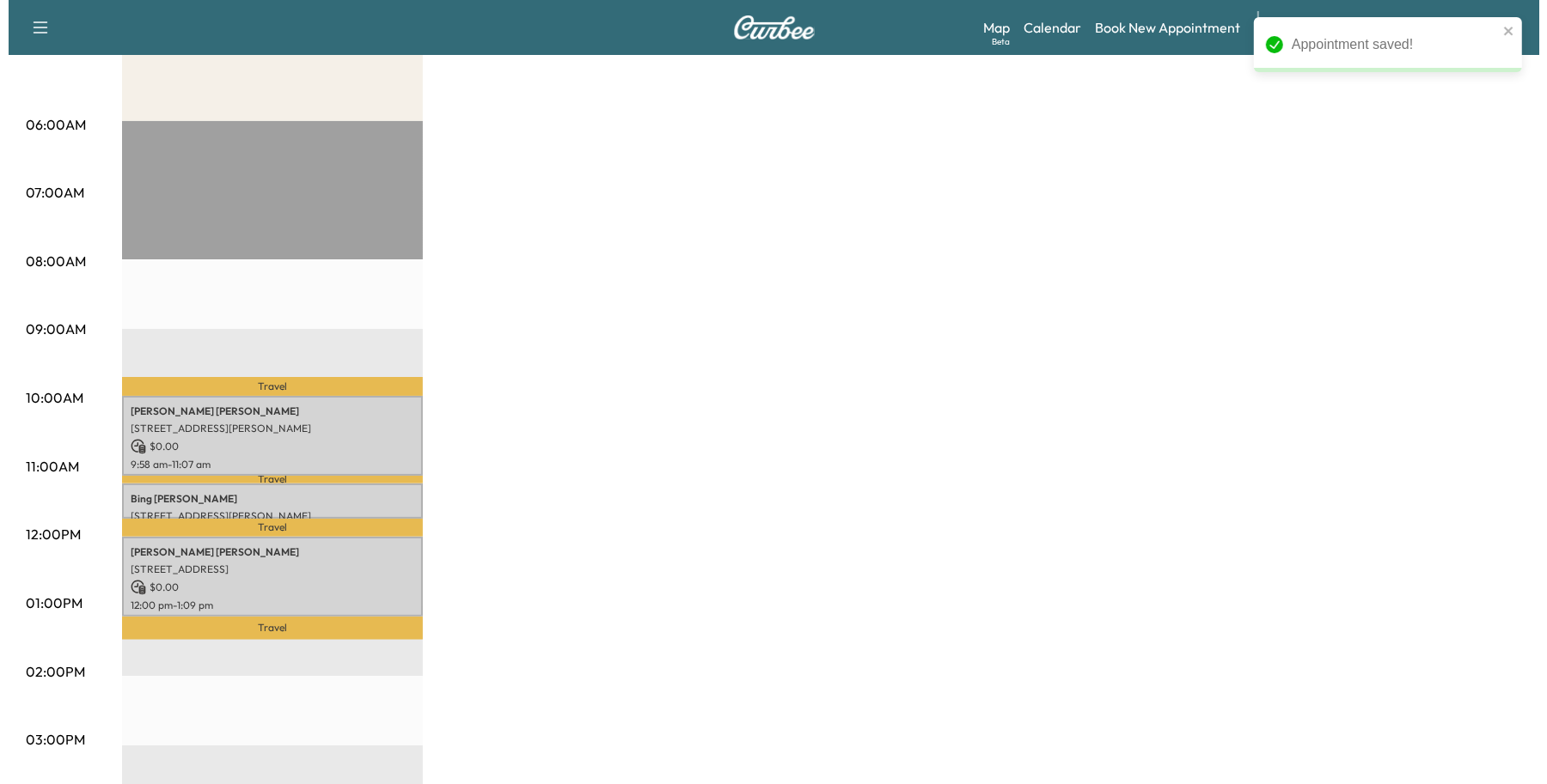
scroll to position [323, 0]
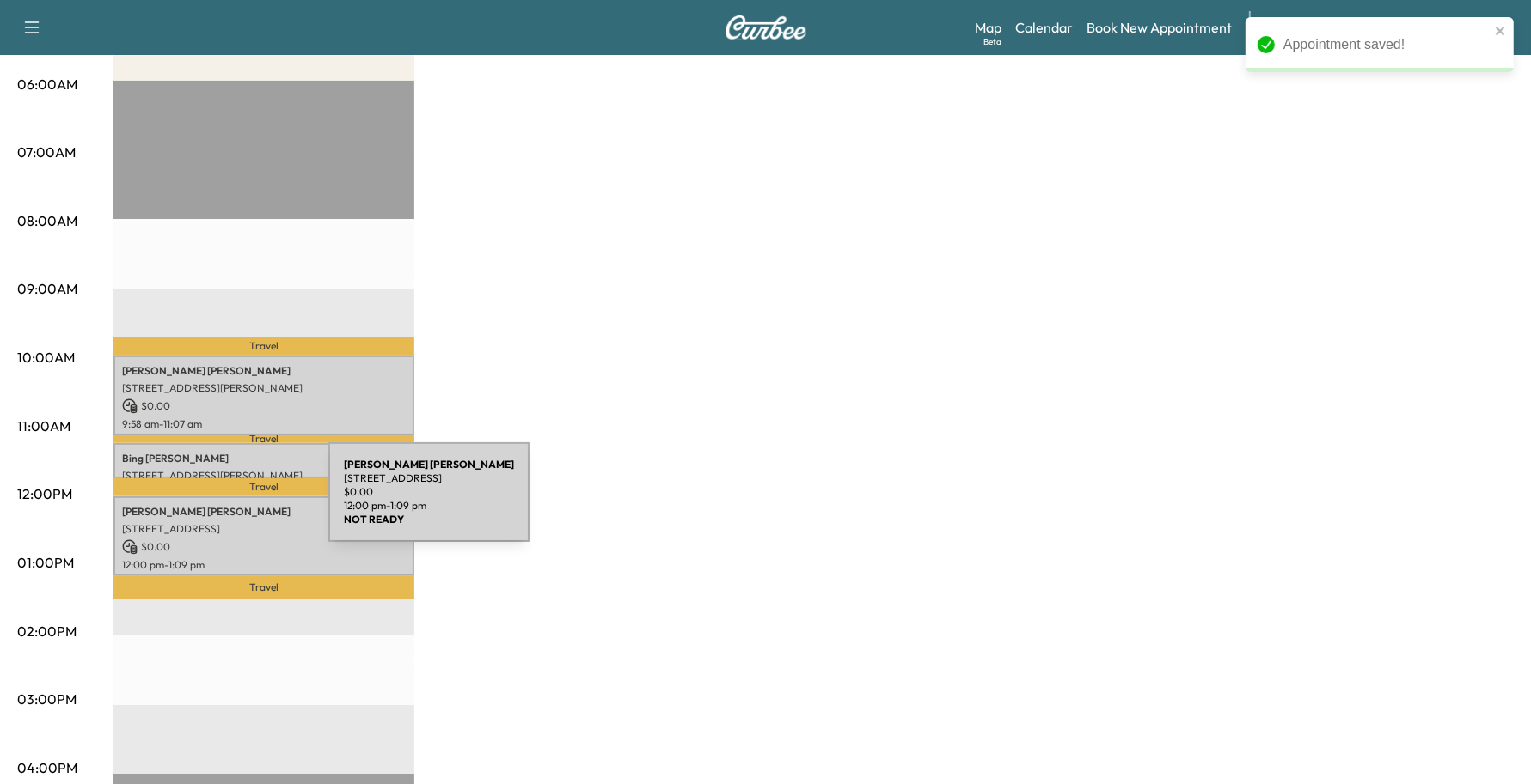
click at [199, 505] on p "[PERSON_NAME]" at bounding box center [263, 512] width 283 height 13
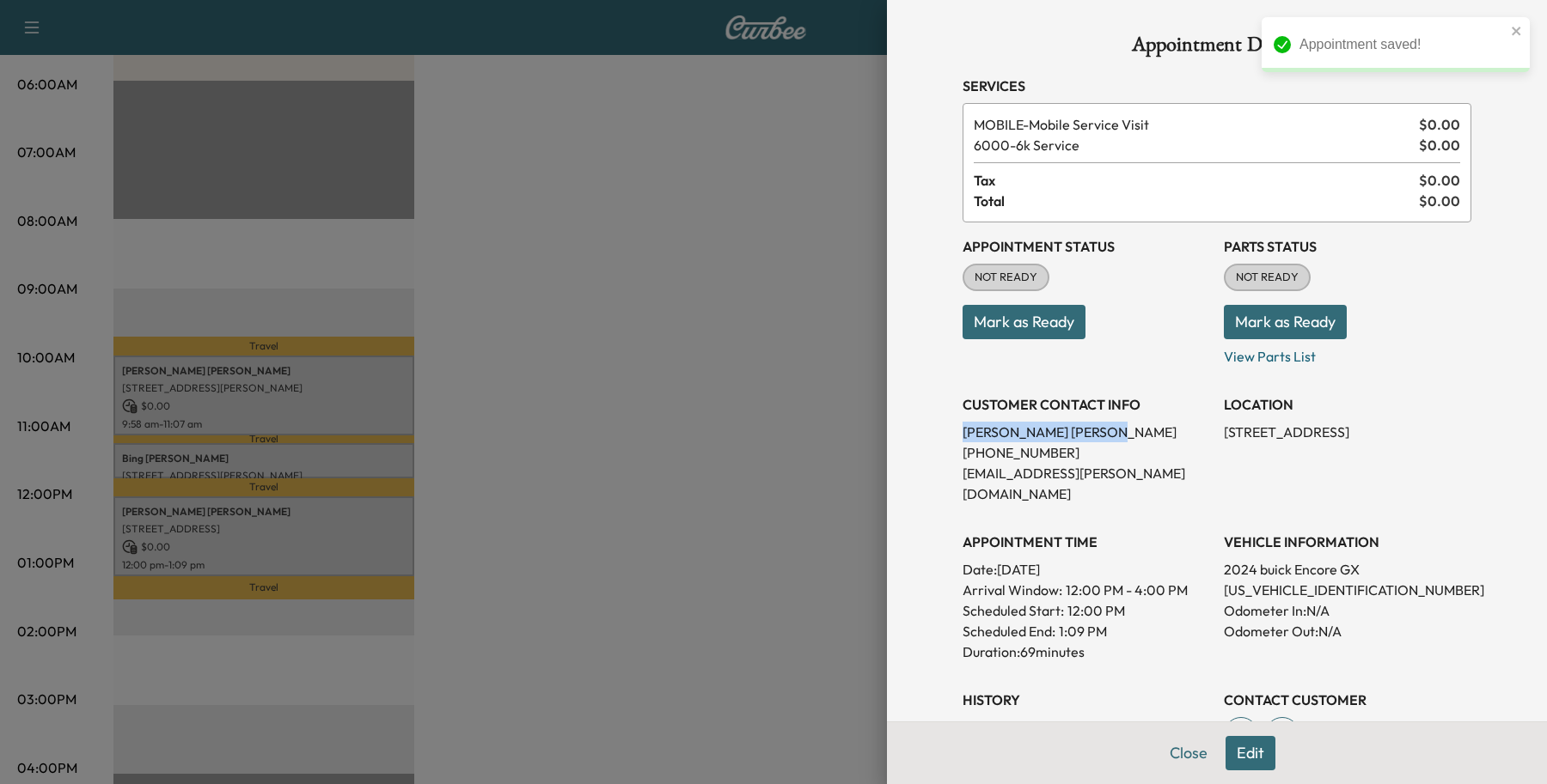
drag, startPoint x: 1031, startPoint y: 428, endPoint x: 929, endPoint y: 422, distance: 102.2
click at [942, 422] on div "Appointment Details Services MOBILE - Mobile Service Visit $ 0.00 6000 - 6k Ser…" at bounding box center [1217, 504] width 549 height 1010
copy p "[PERSON_NAME]"
click at [1184, 750] on button "Close" at bounding box center [1188, 753] width 60 height 34
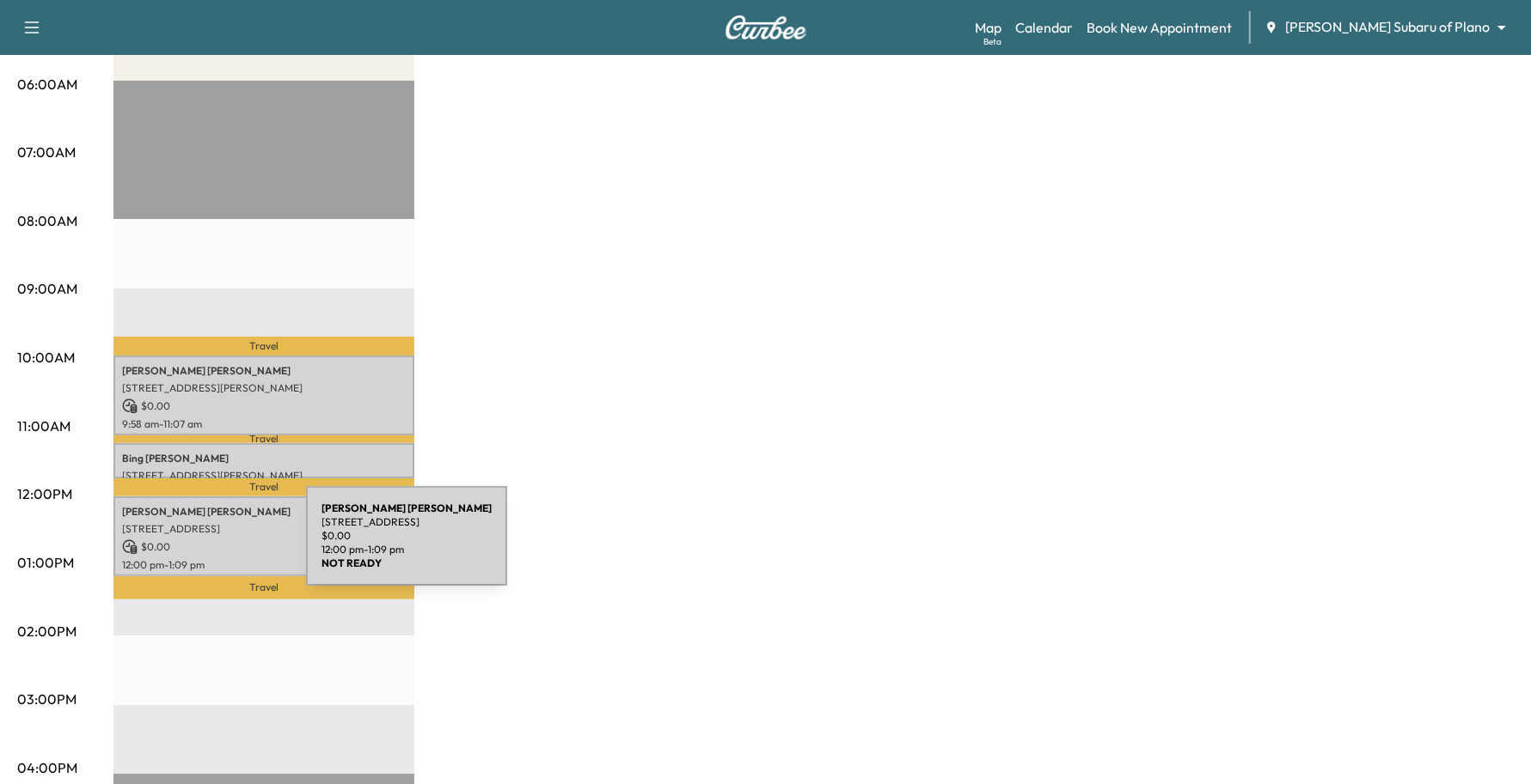
click at [178, 547] on p "$ 0.00" at bounding box center [263, 548] width 283 height 15
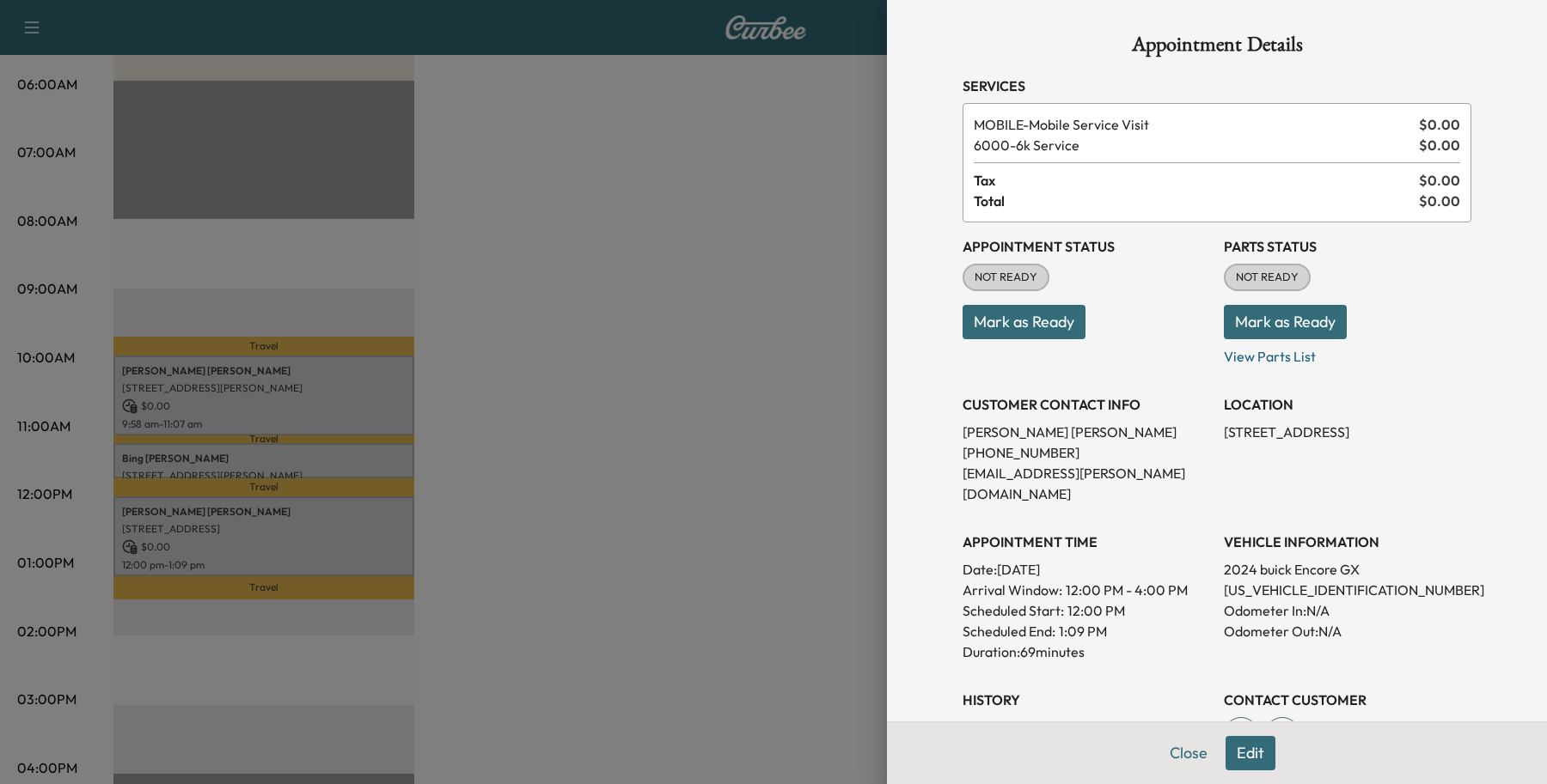
click at [1225, 743] on button "Edit" at bounding box center [1250, 753] width 50 height 34
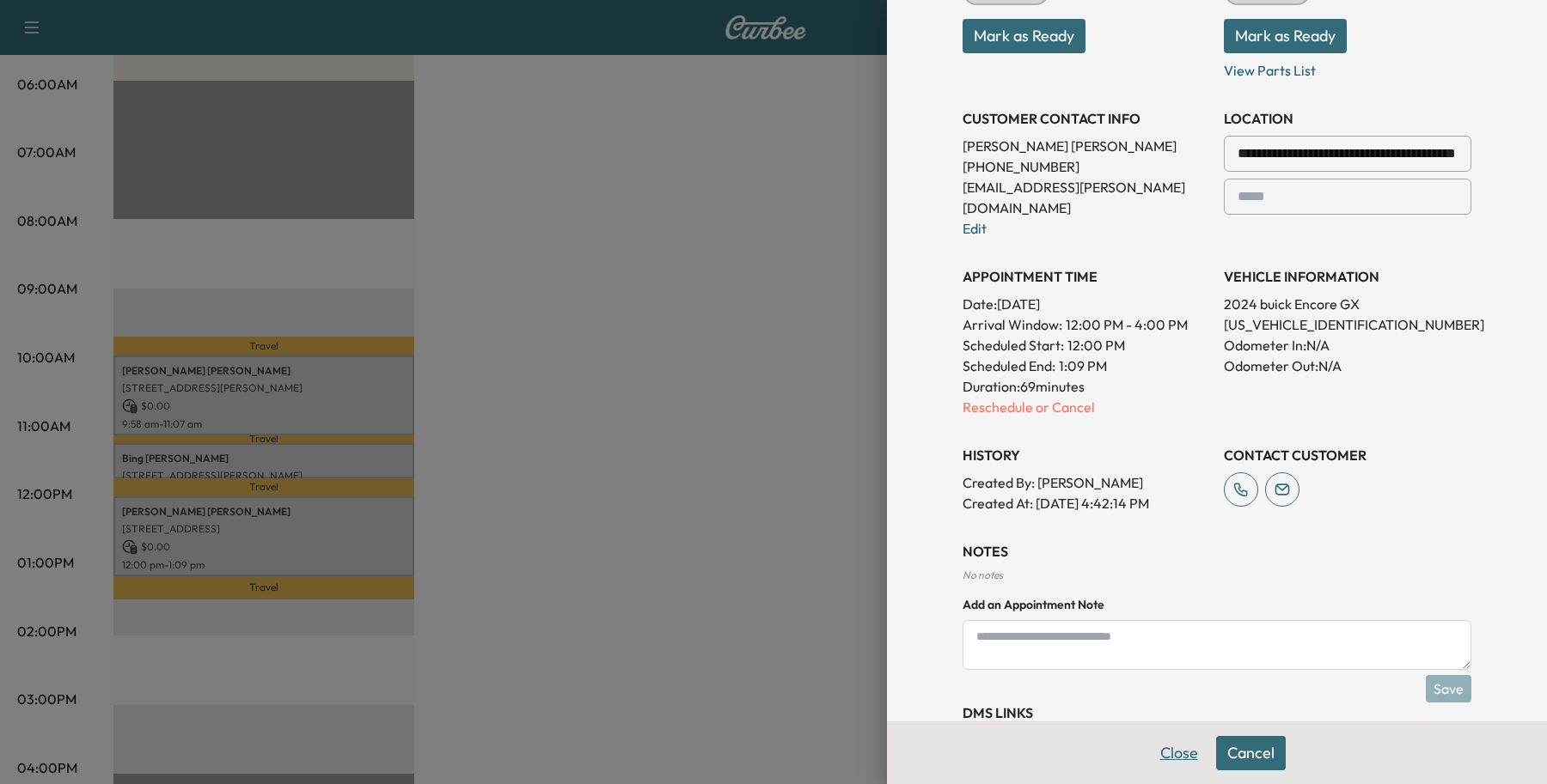
click at [1171, 752] on button "Close" at bounding box center [1178, 753] width 60 height 34
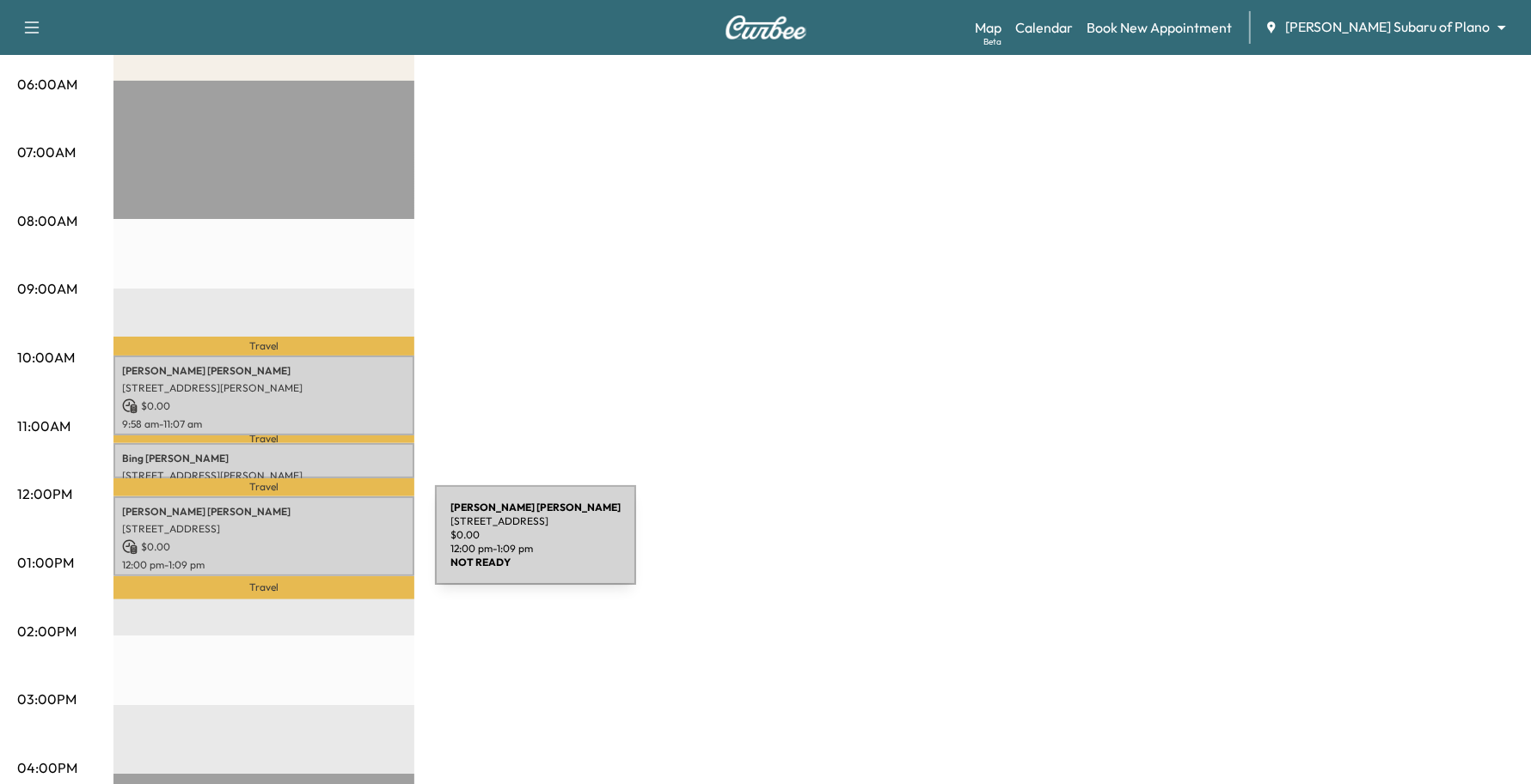
click at [306, 546] on p "$ 0.00" at bounding box center [263, 548] width 283 height 15
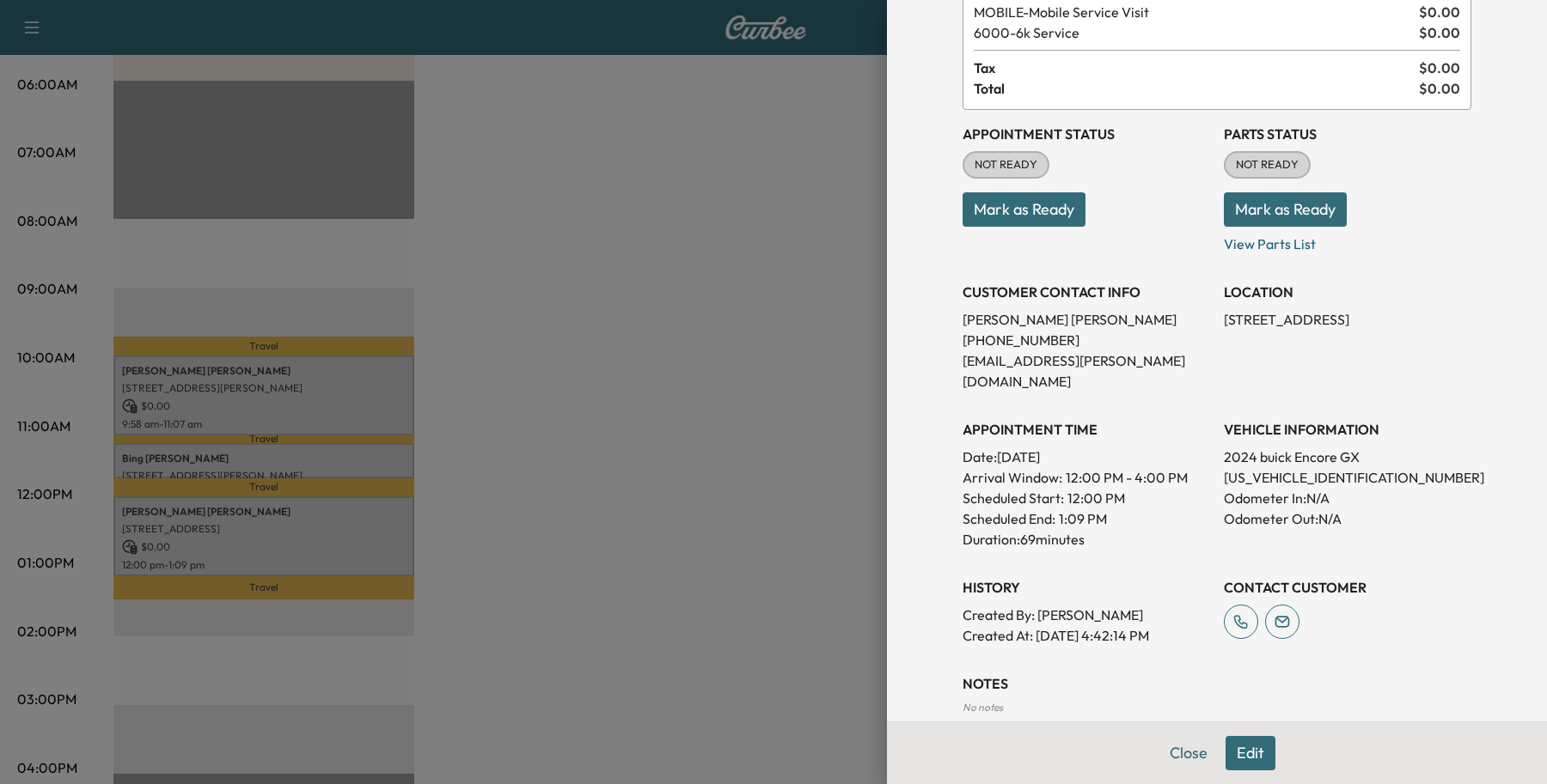
scroll to position [214, 0]
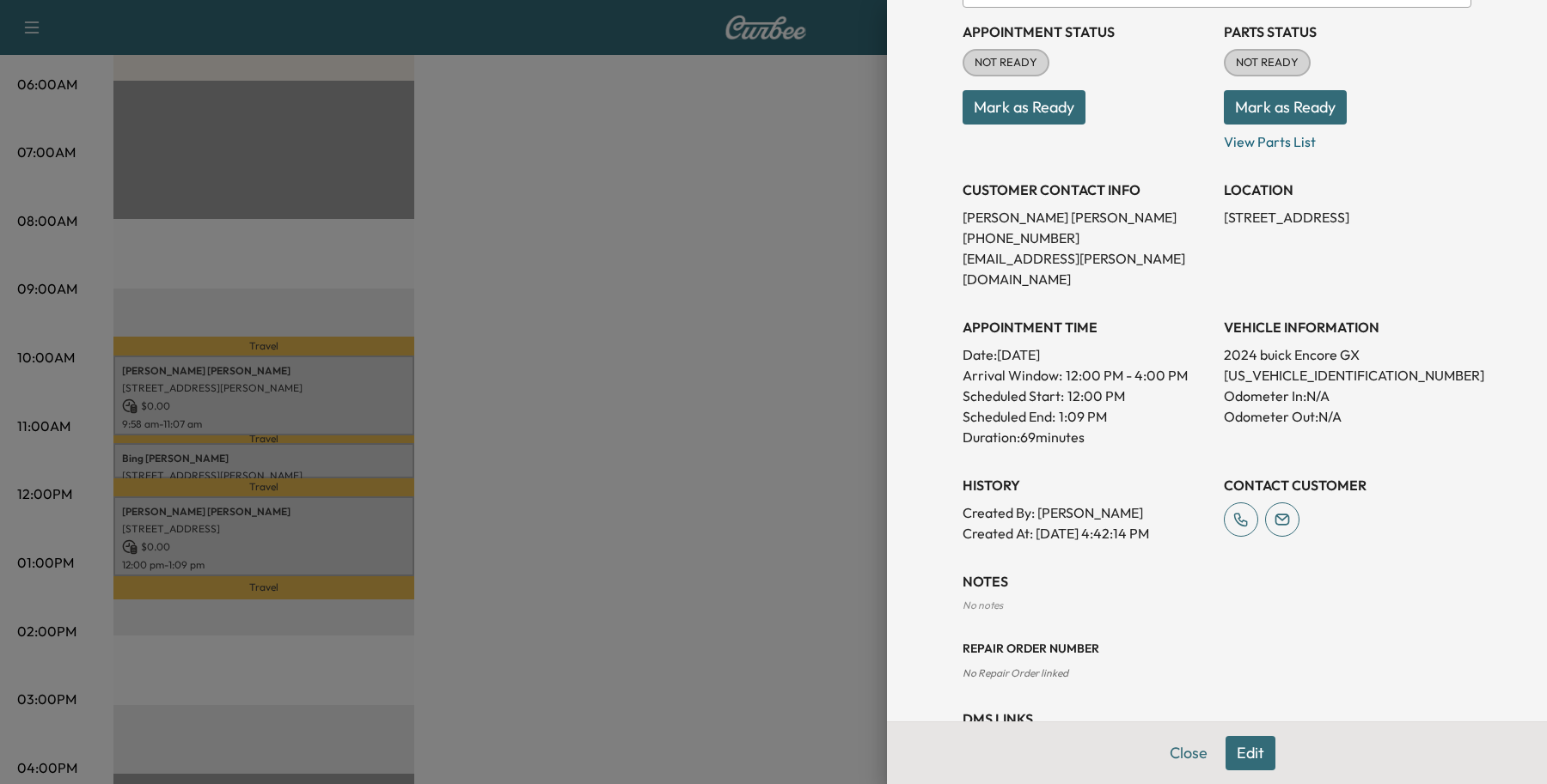
click at [1251, 768] on button "Edit" at bounding box center [1250, 753] width 50 height 34
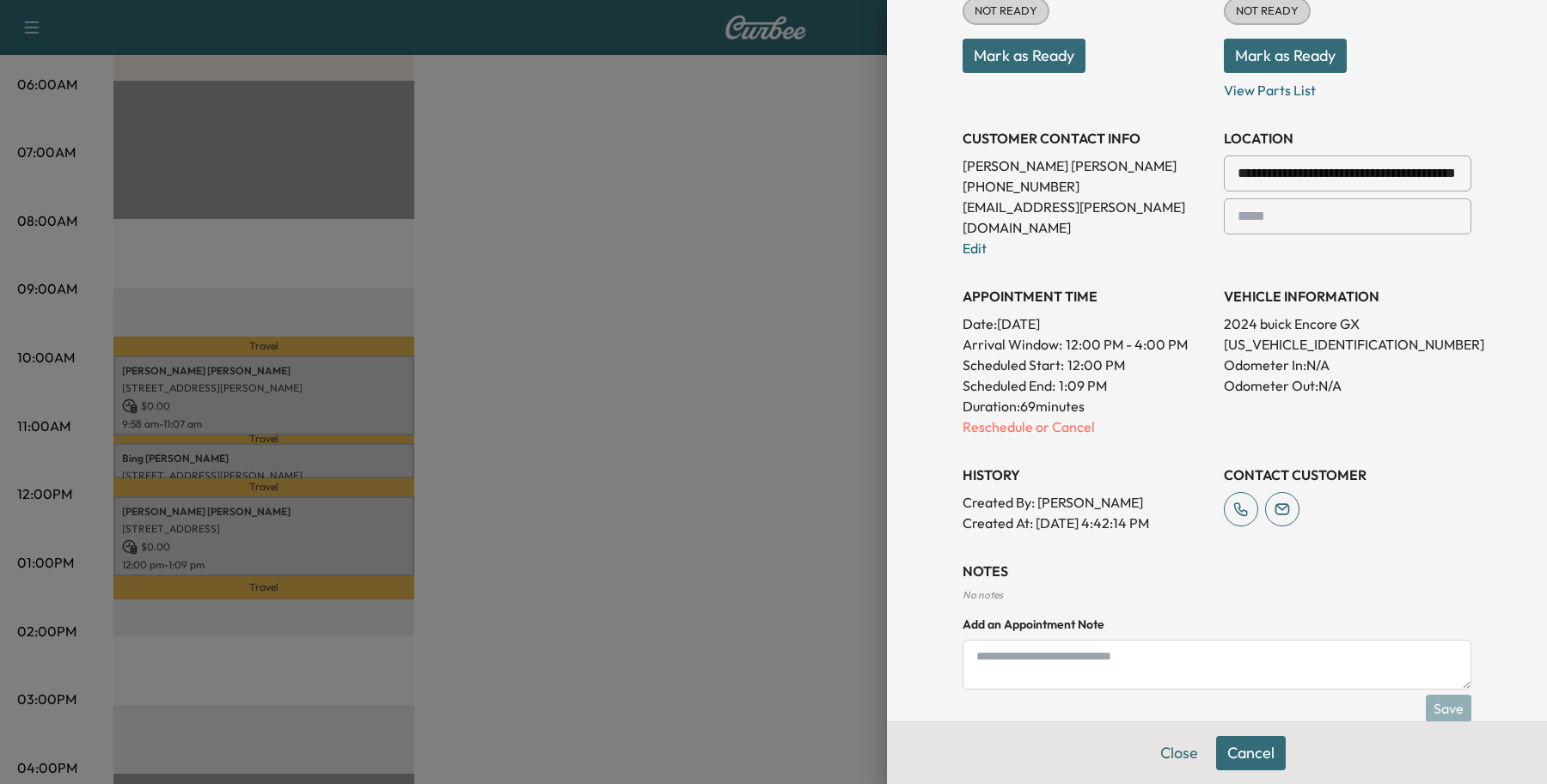
scroll to position [370, 0]
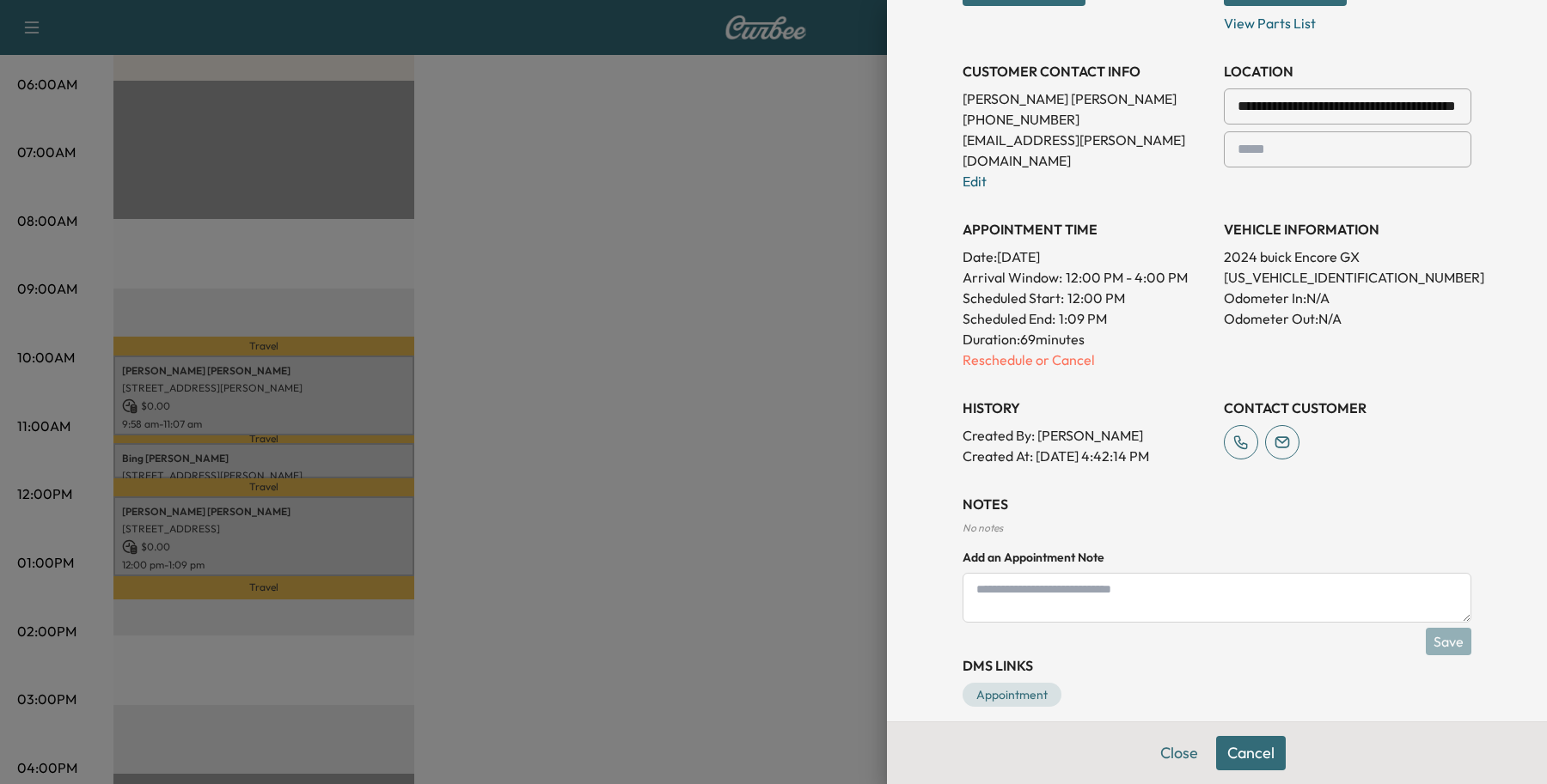
click at [1044, 329] on p "Duration: 69 minutes" at bounding box center [1086, 340] width 248 height 21
click at [1044, 349] on p "Reschedule or Cancel" at bounding box center [1086, 360] width 248 height 21
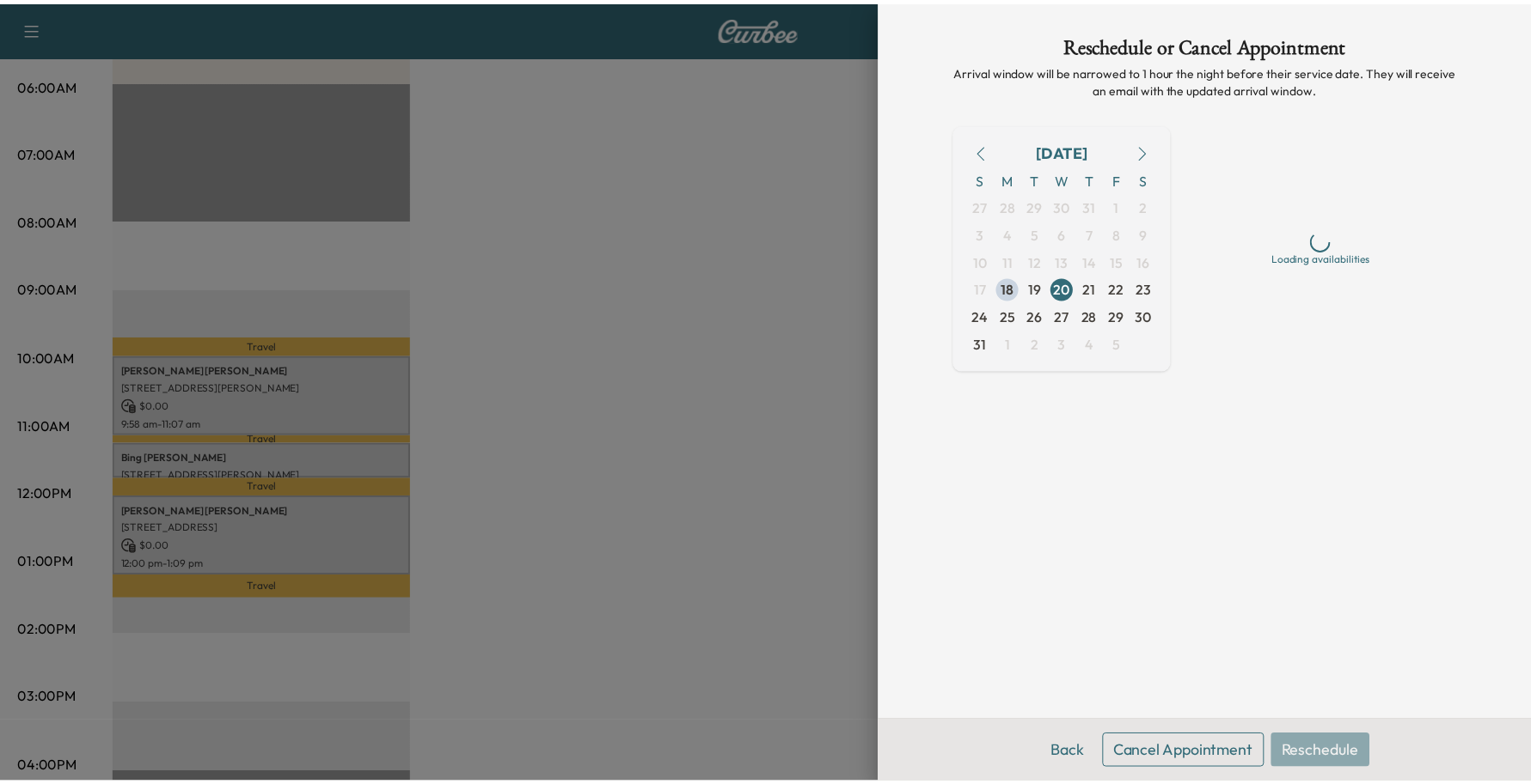
scroll to position [0, 0]
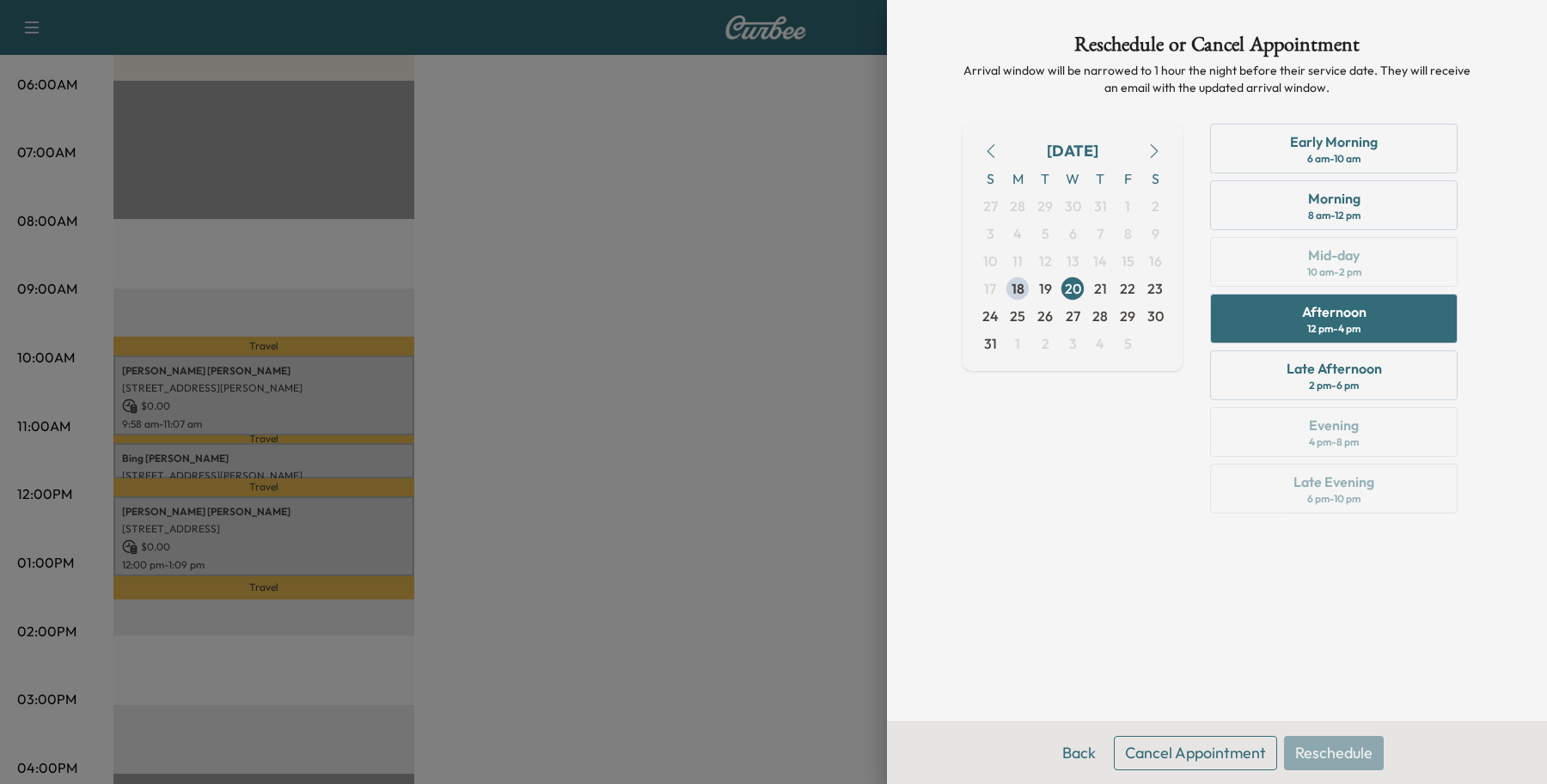
click at [1122, 749] on button "Cancel Appointment" at bounding box center [1195, 753] width 164 height 34
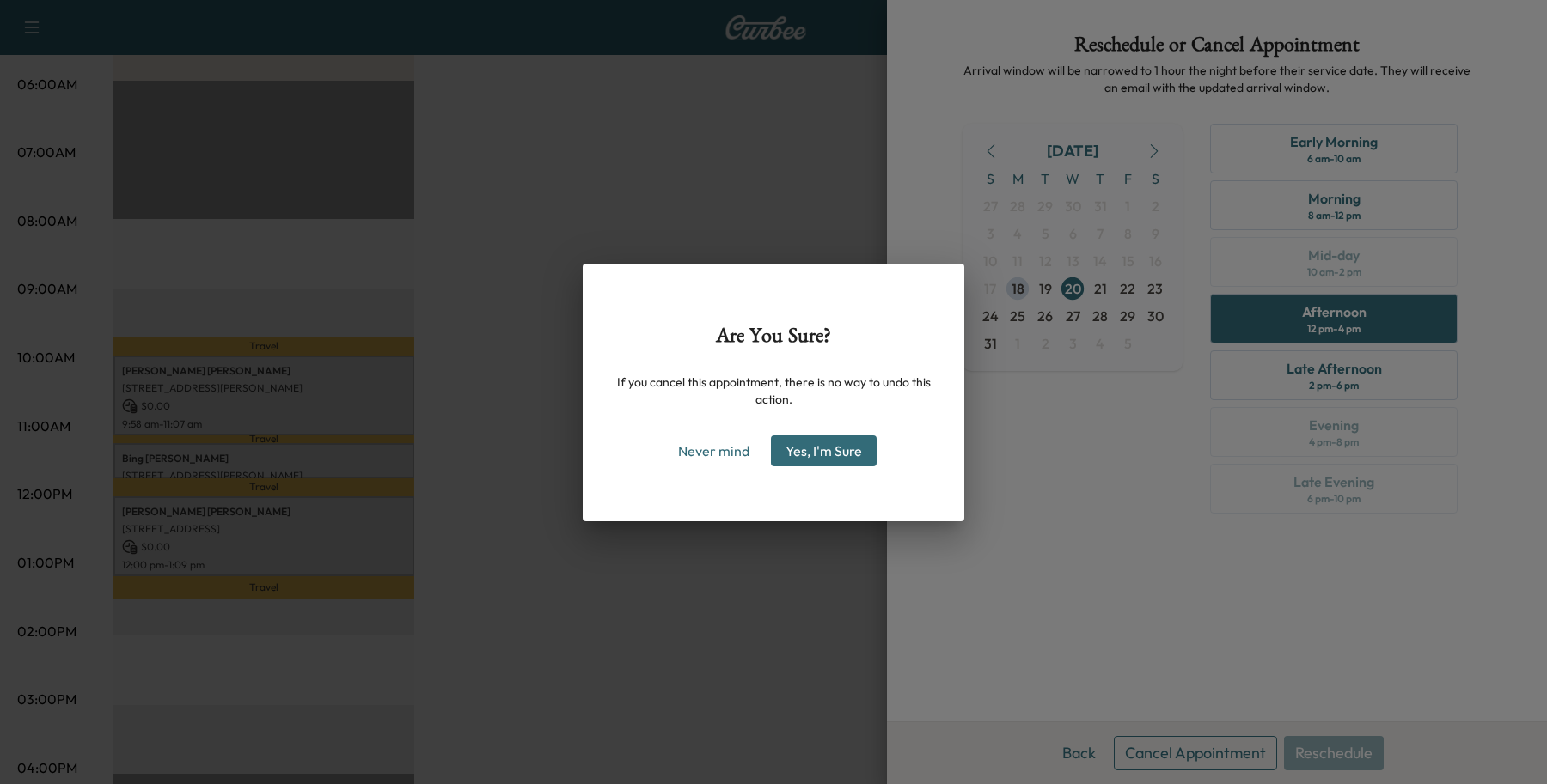
click at [843, 454] on button "Yes, I'm Sure" at bounding box center [823, 451] width 105 height 31
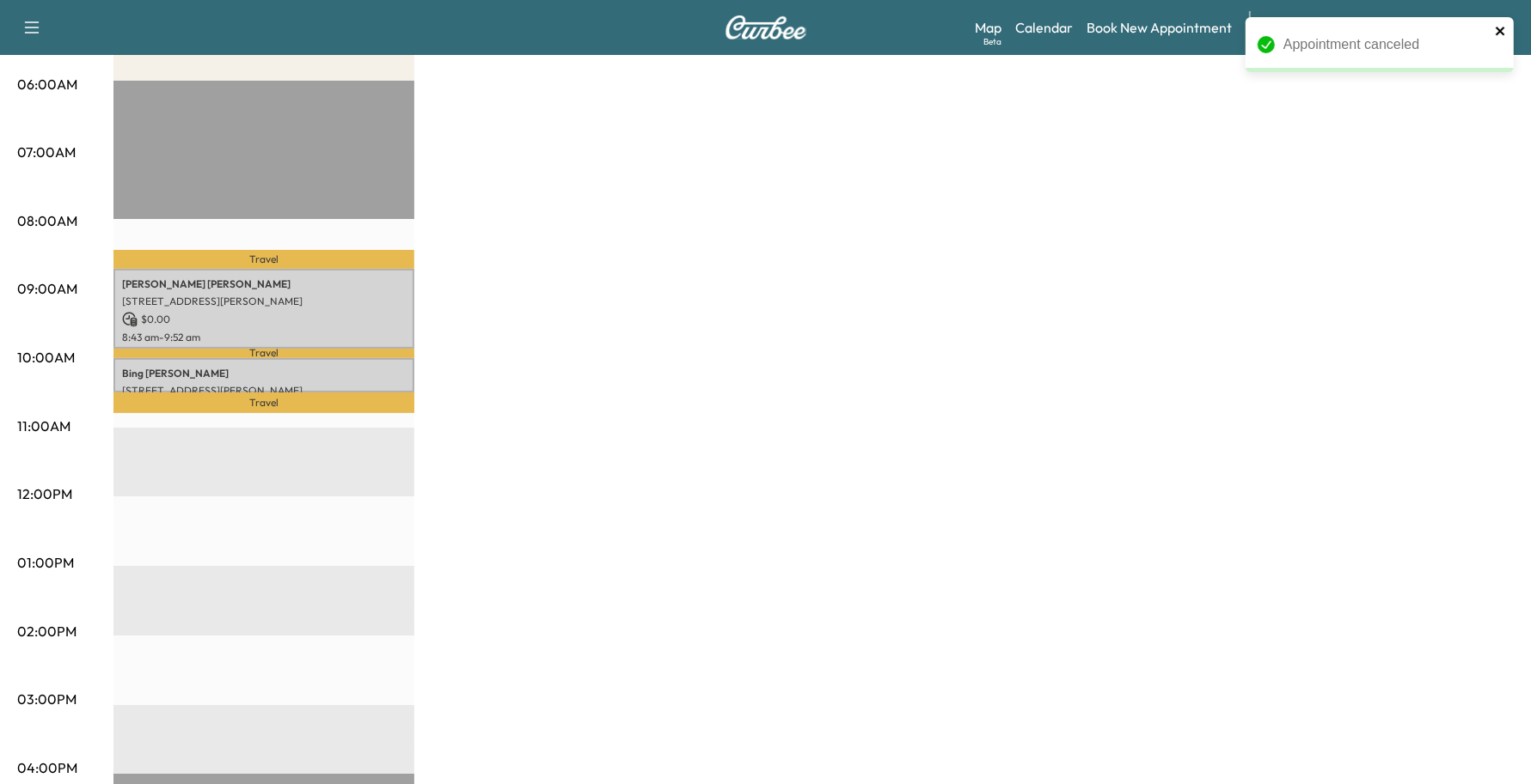
click at [1497, 33] on icon "close" at bounding box center [1499, 31] width 9 height 9
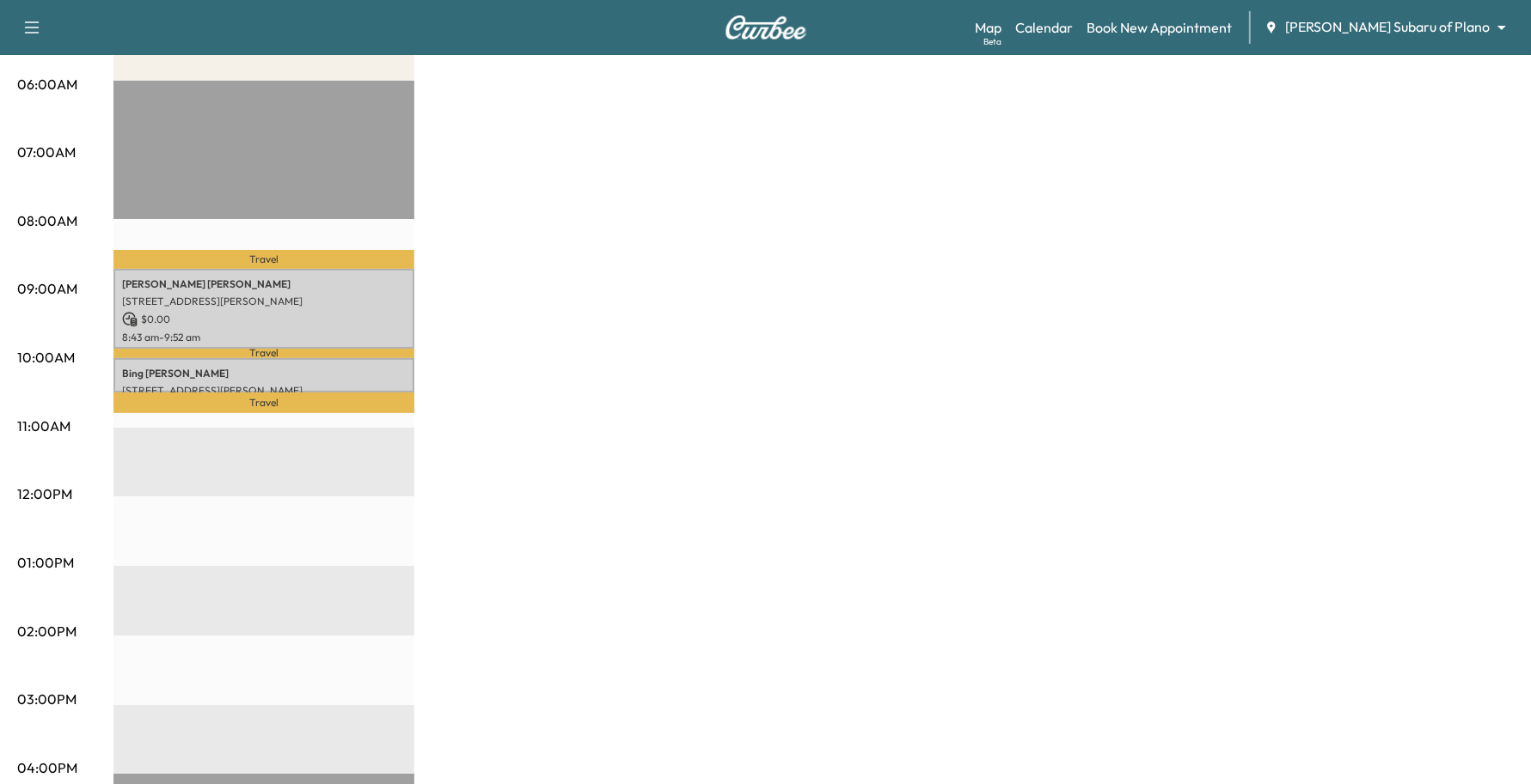
click at [1471, 21] on div "Appointment canceled" at bounding box center [1379, 16] width 275 height 7
click at [1467, 33] on body "Support Log Out Map Beta Calendar Book New Appointment [PERSON_NAME] Subaru of …" at bounding box center [765, 69] width 1531 height 784
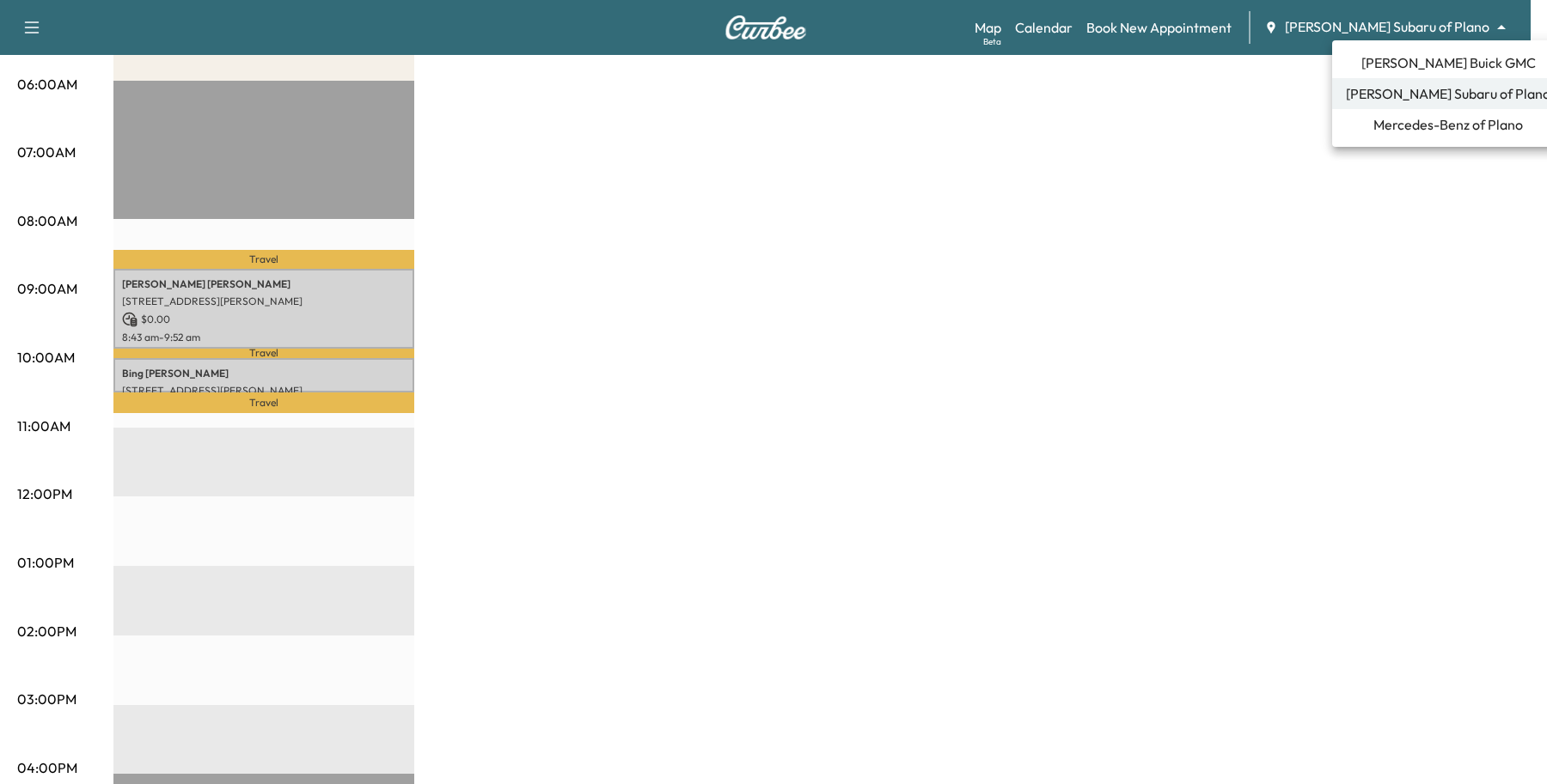
click at [1439, 57] on span "[PERSON_NAME] Buick GMC" at bounding box center [1448, 63] width 174 height 21
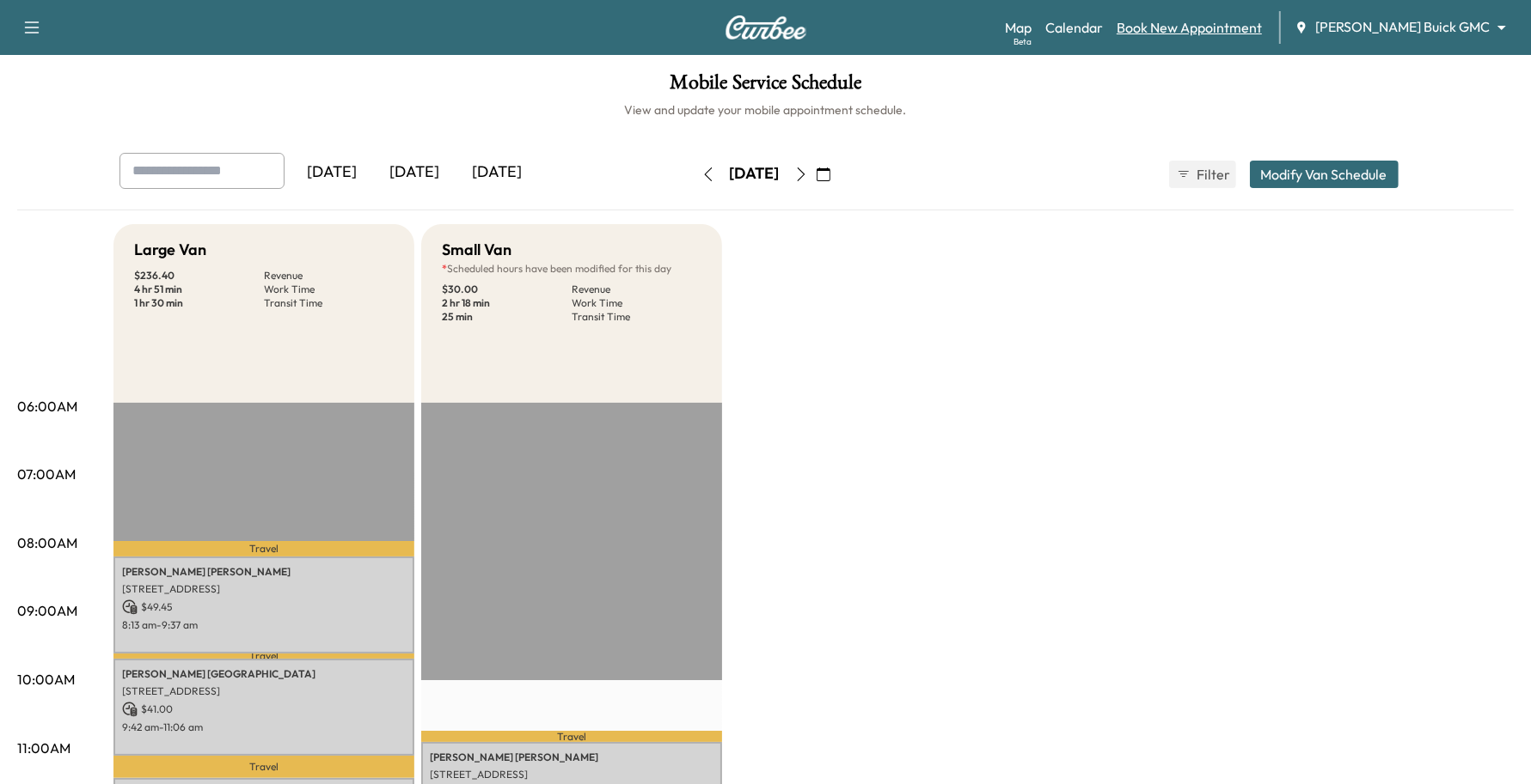
click at [1212, 28] on link "Book New Appointment" at bounding box center [1189, 28] width 146 height 21
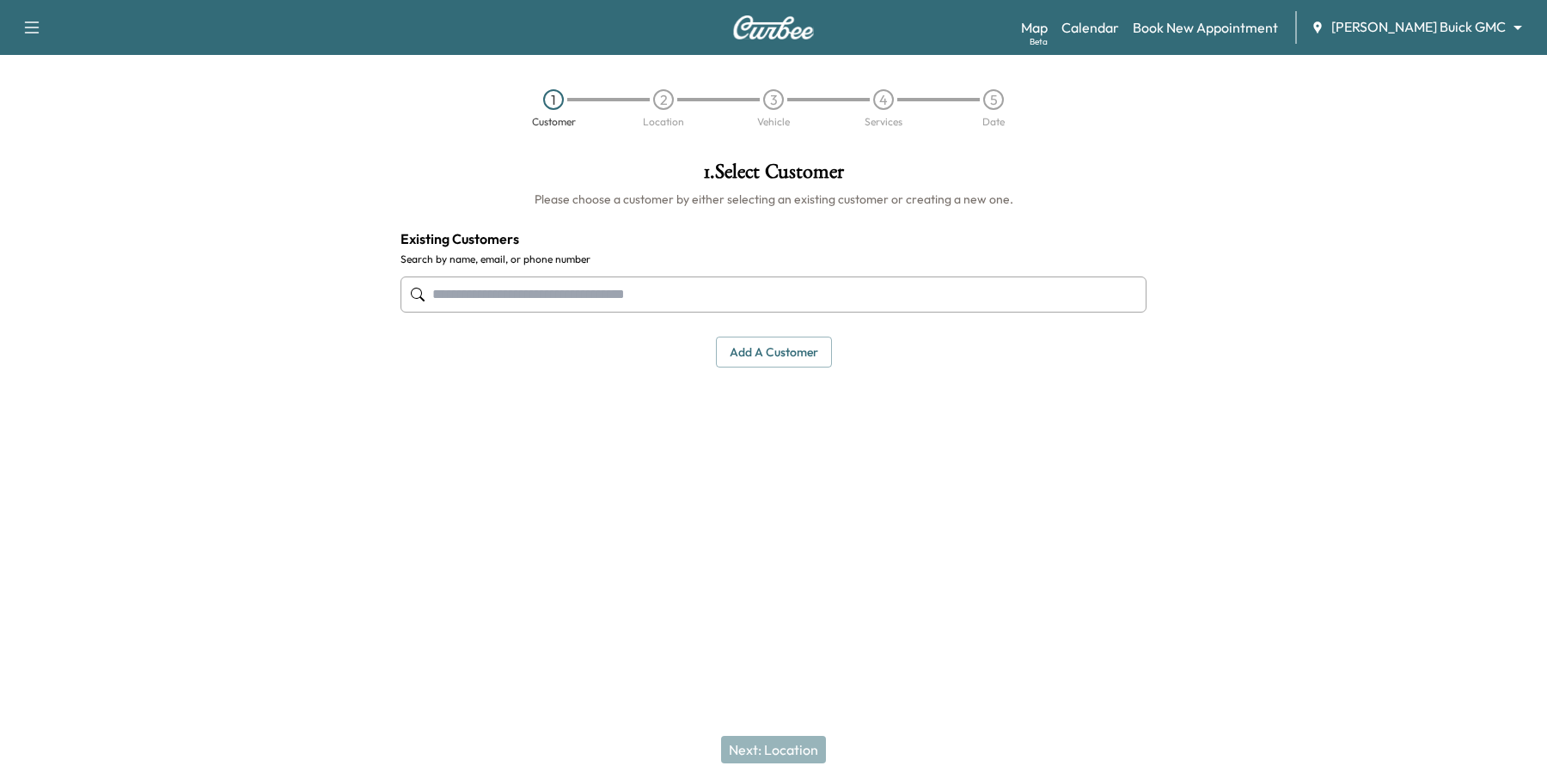
click at [474, 306] on input "text" at bounding box center [773, 295] width 746 height 36
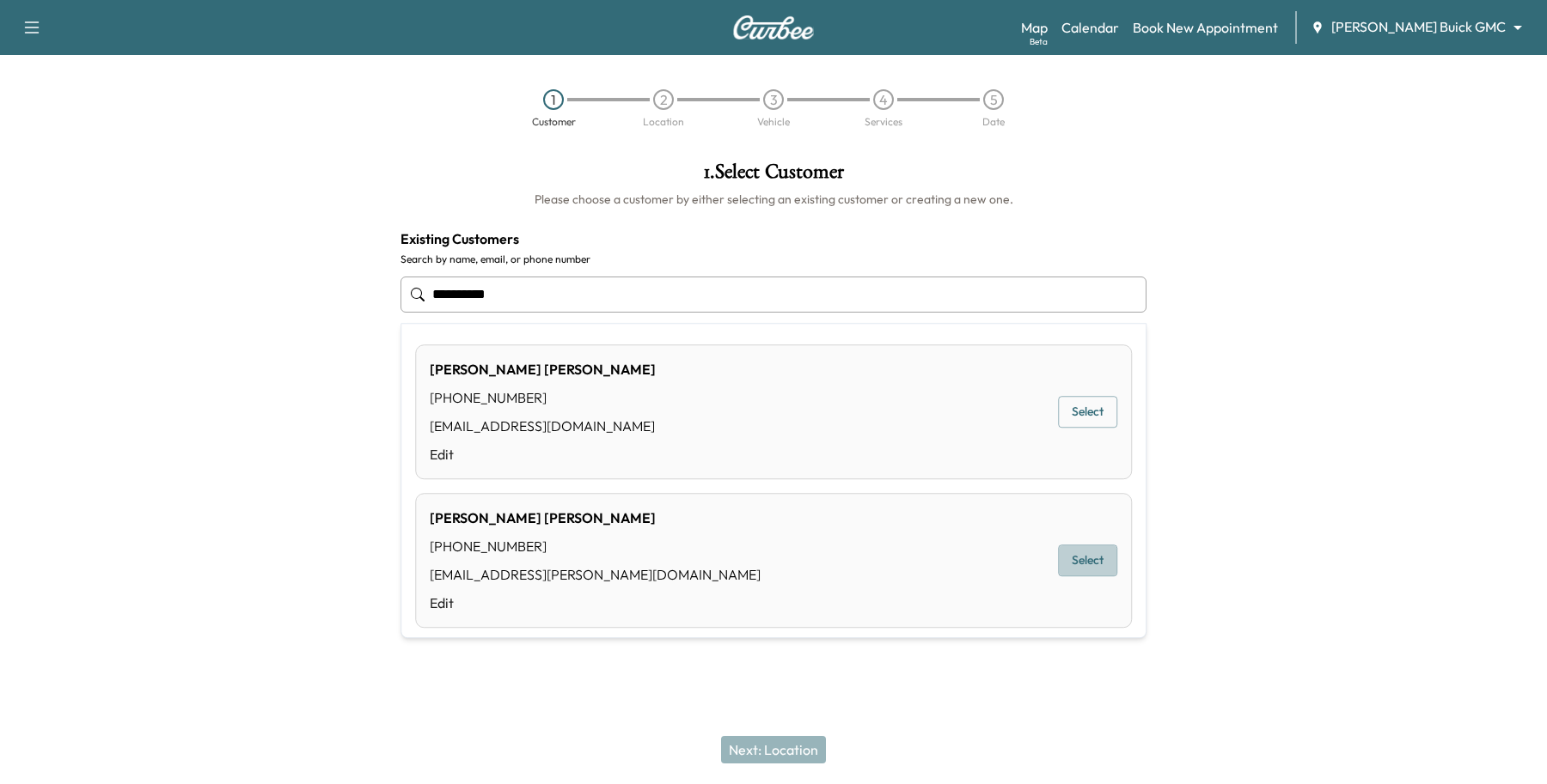
click at [1075, 560] on button "Select" at bounding box center [1087, 561] width 59 height 32
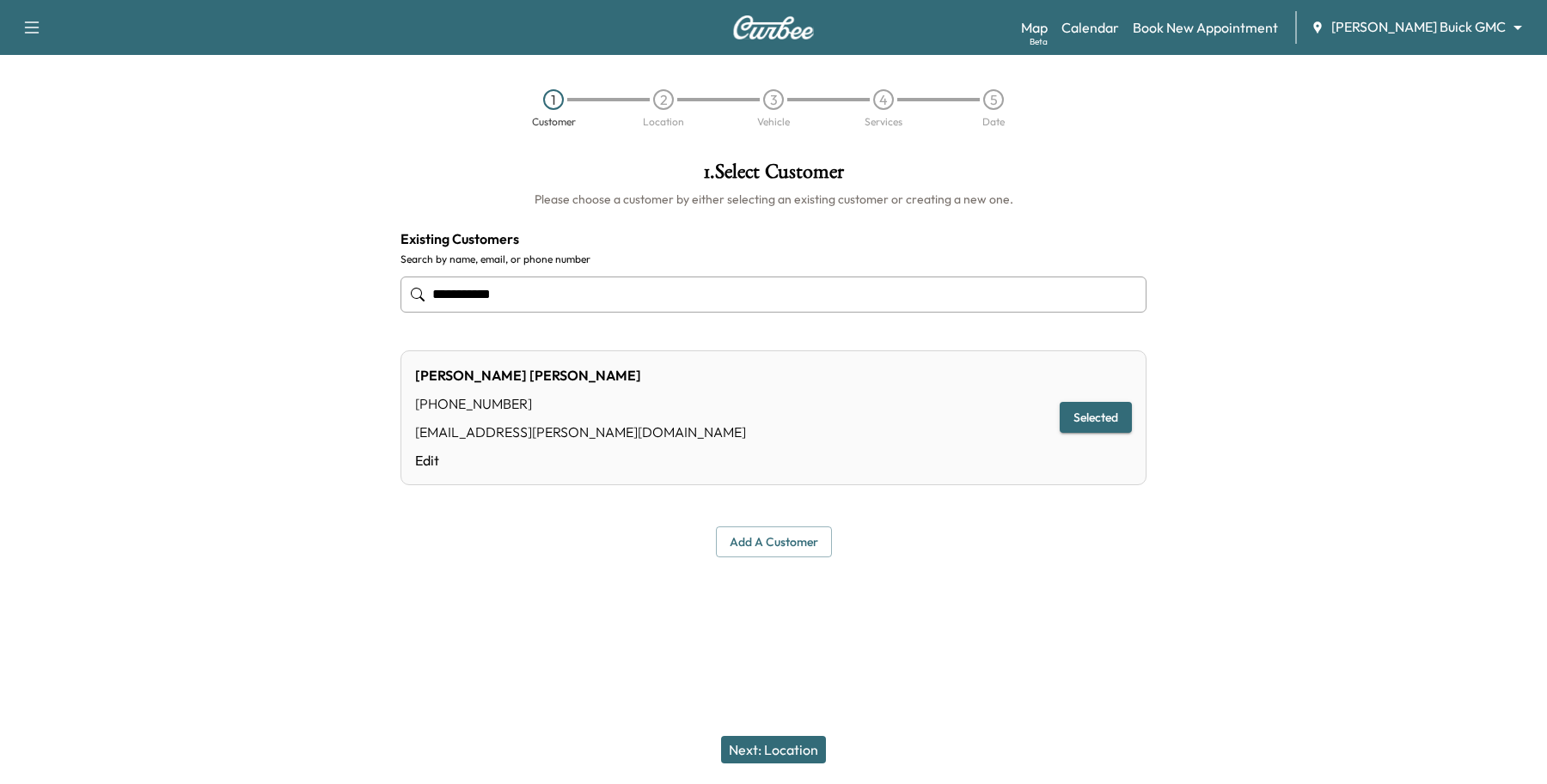
type input "**********"
click at [817, 762] on button "Next: Location" at bounding box center [774, 750] width 105 height 28
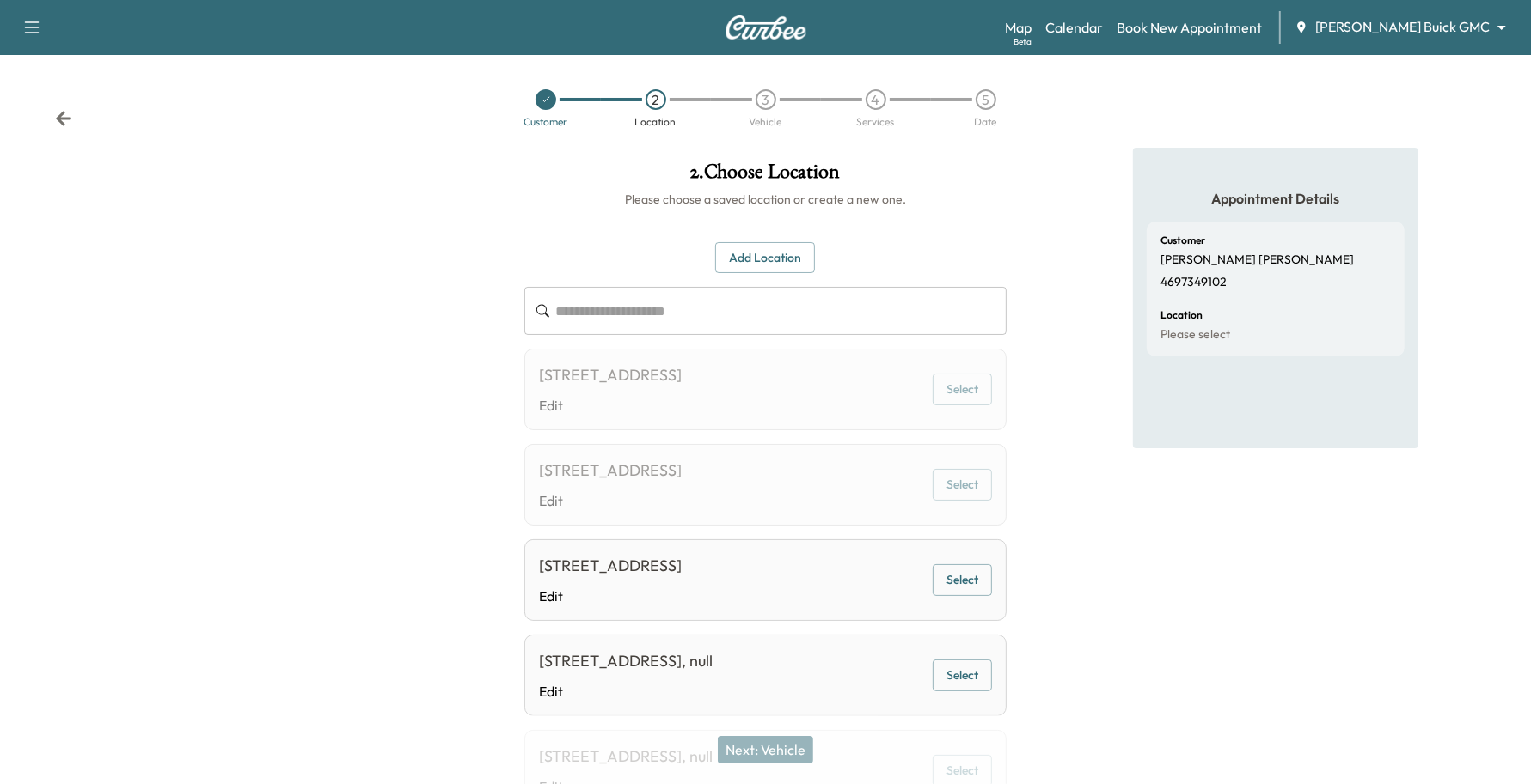
click at [954, 587] on button "Select" at bounding box center [962, 580] width 59 height 32
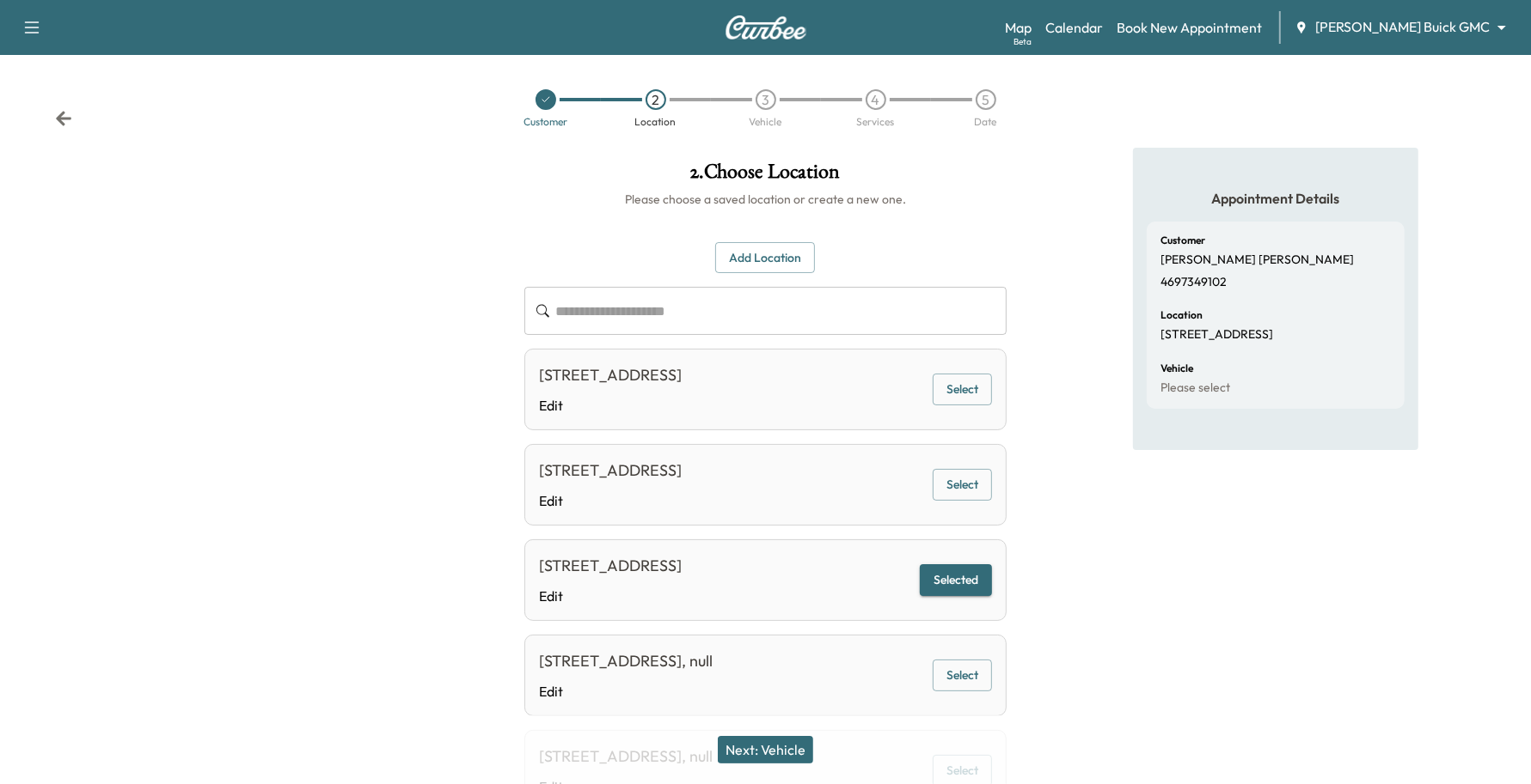
click at [772, 746] on button "Next: Vehicle" at bounding box center [765, 750] width 96 height 28
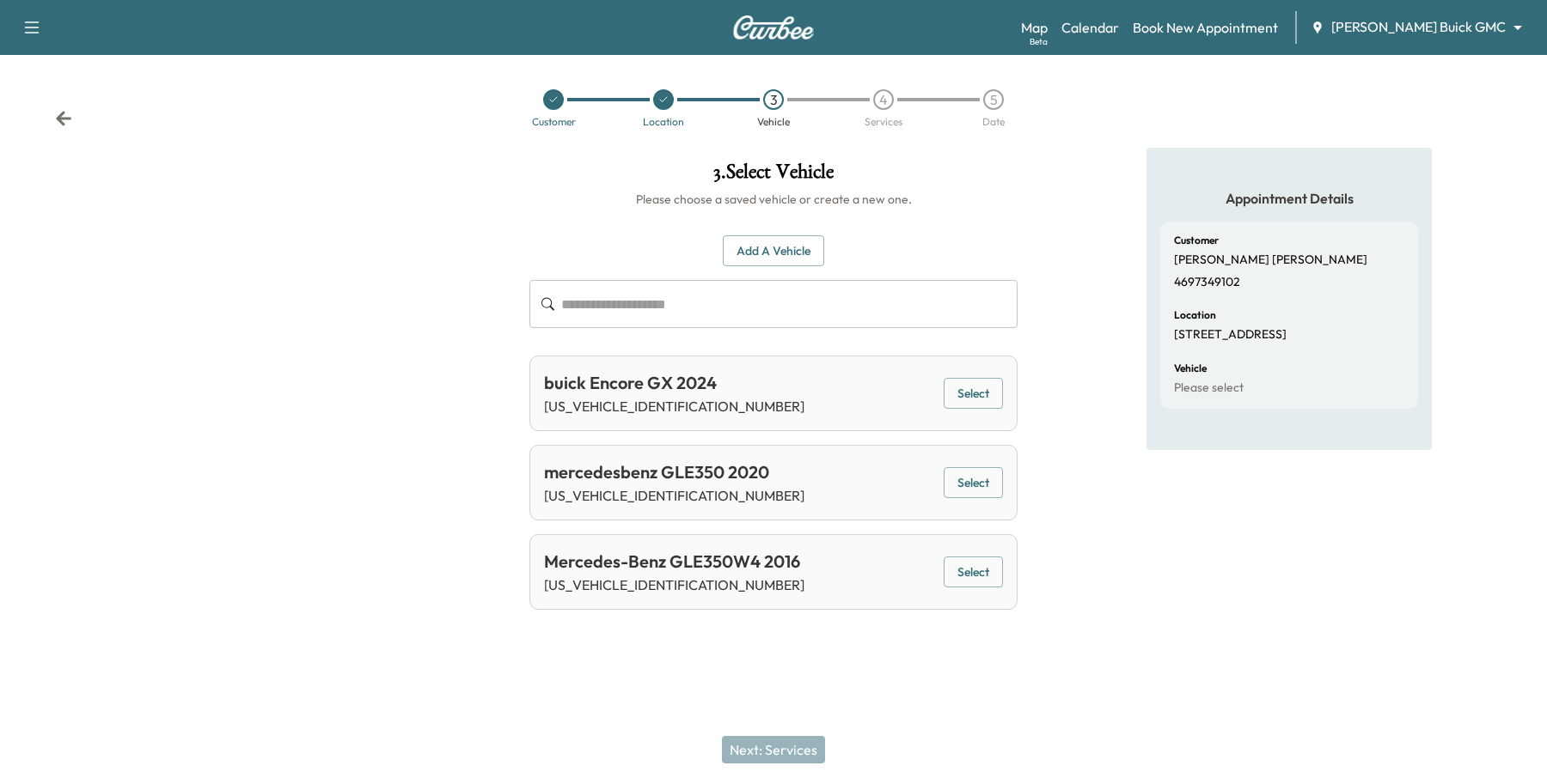
click at [974, 395] on button "Select" at bounding box center [974, 393] width 59 height 32
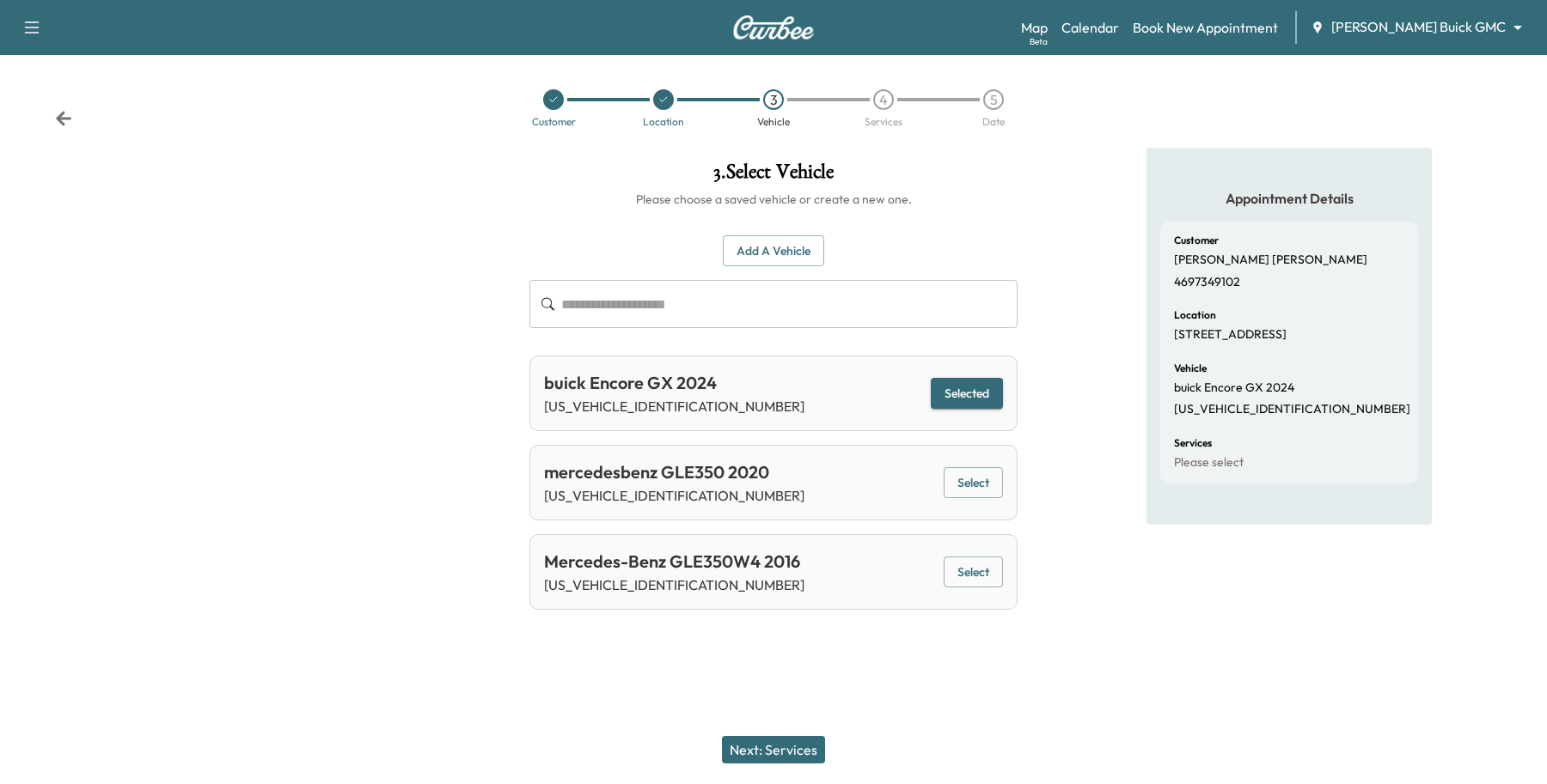
click at [722, 750] on div "Next: Services" at bounding box center [774, 750] width 1547 height 69
click at [729, 750] on button "Next: Services" at bounding box center [774, 750] width 103 height 28
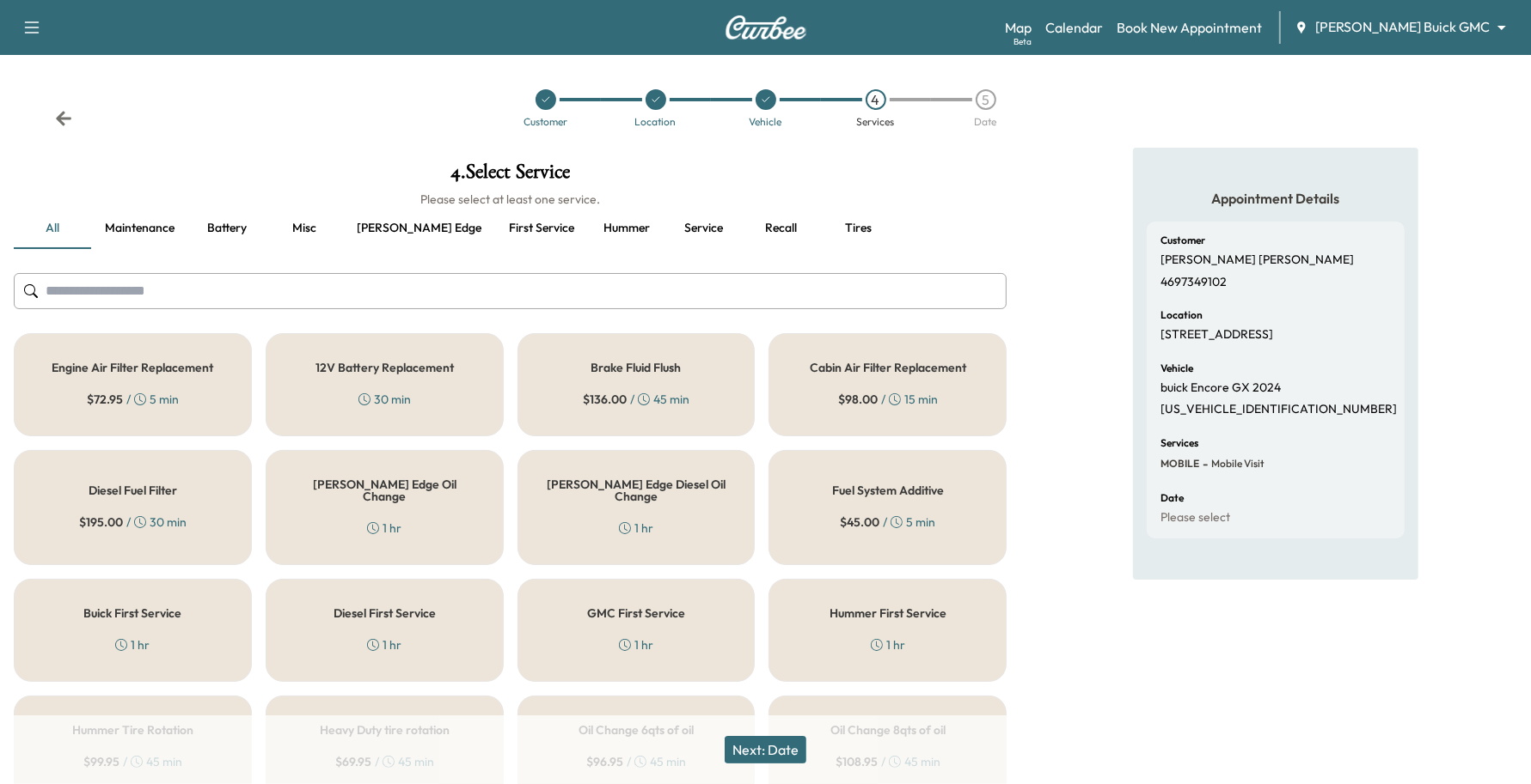
click at [189, 582] on div "Buick First Service 1 hr" at bounding box center [132, 631] width 238 height 103
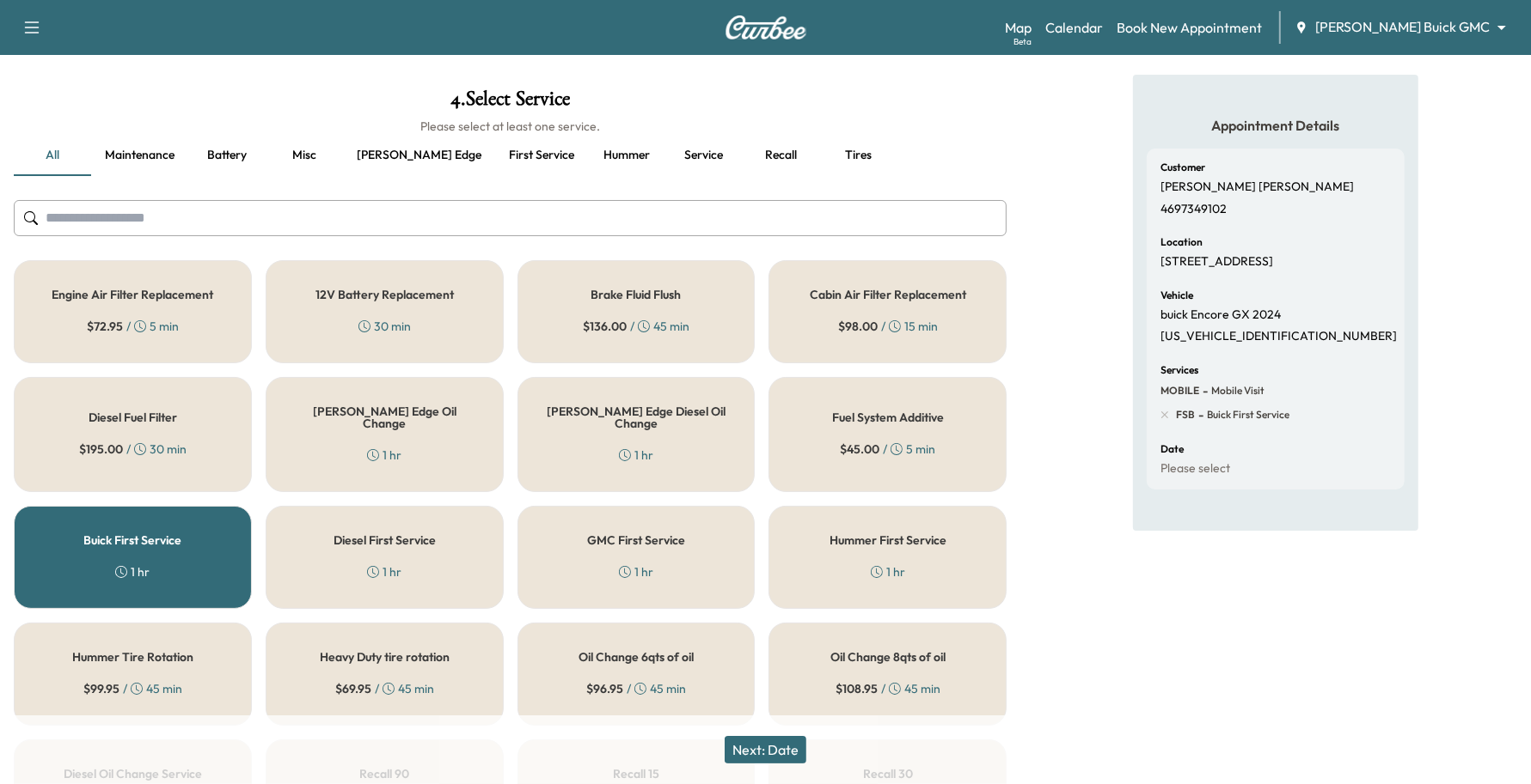
scroll to position [107, 0]
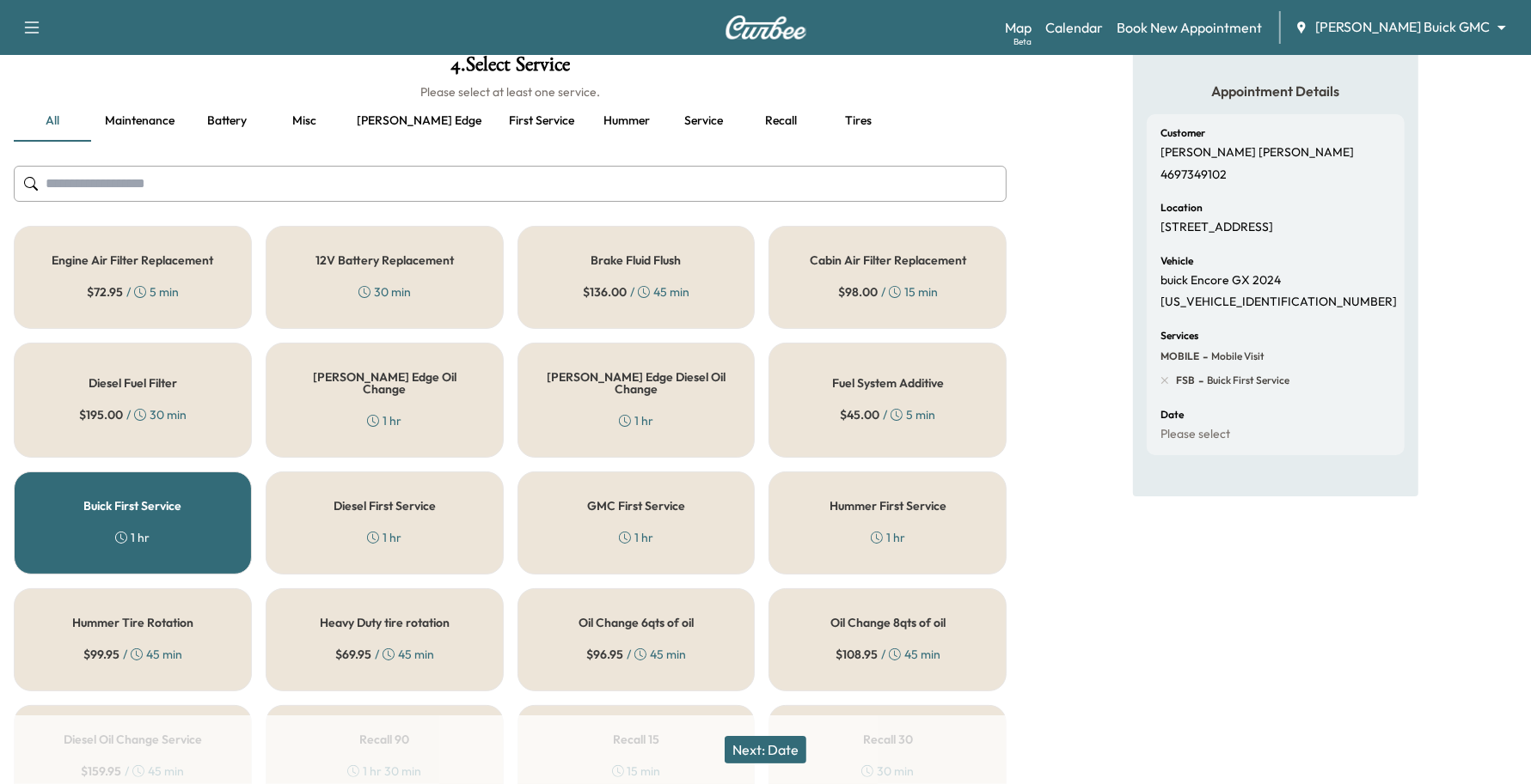
click at [786, 751] on button "Next: Date" at bounding box center [765, 750] width 81 height 28
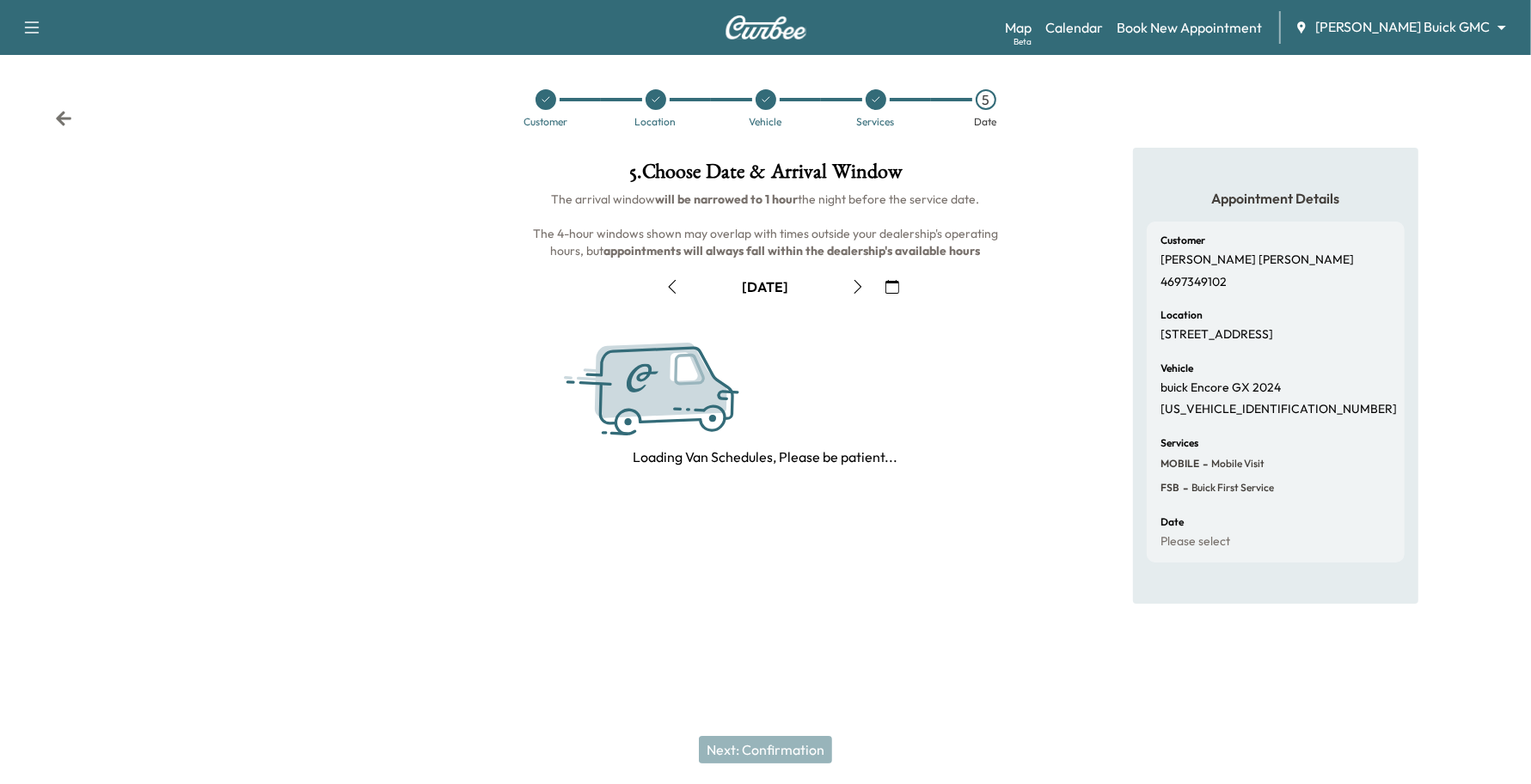
scroll to position [0, 0]
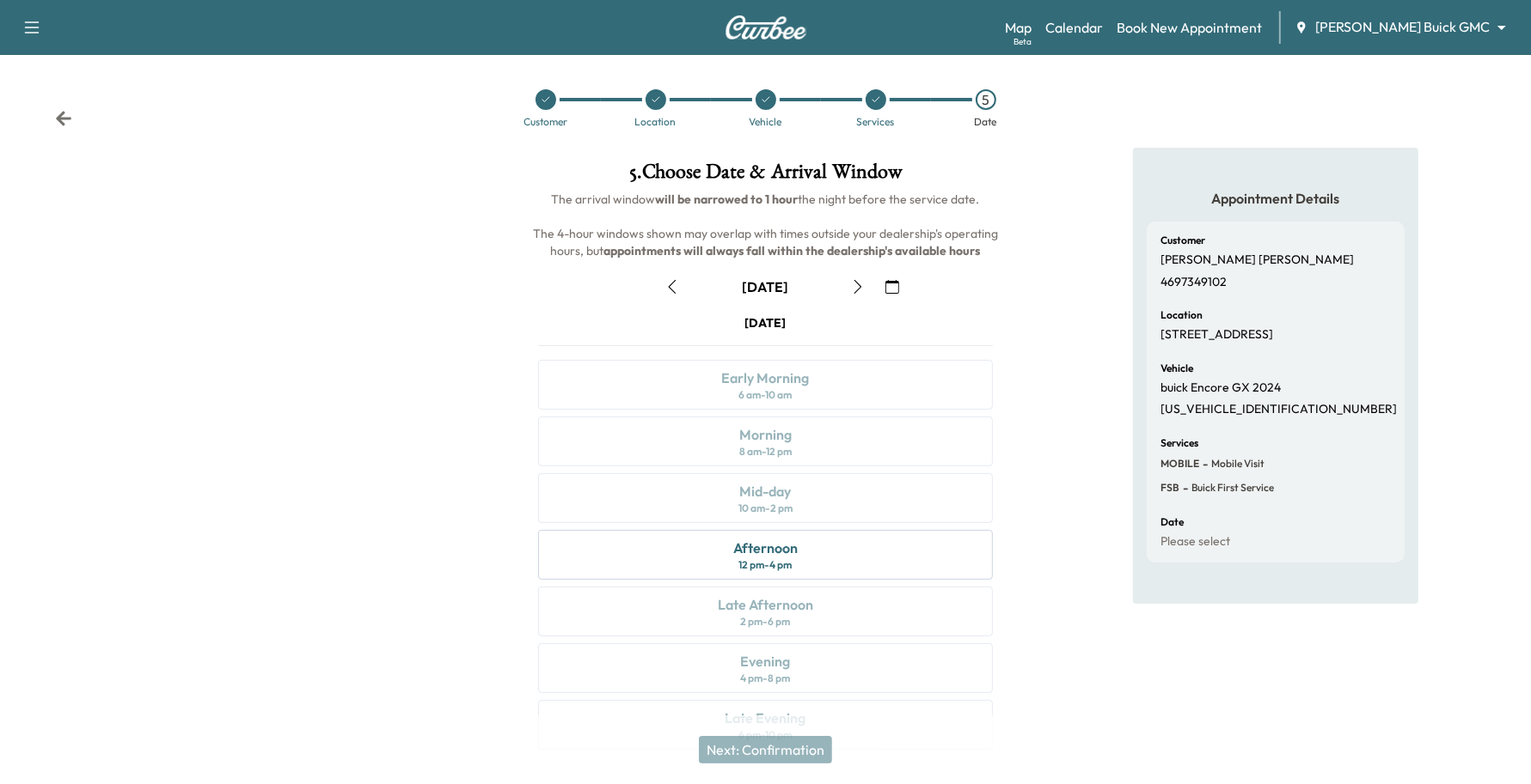
click at [861, 286] on icon "button" at bounding box center [858, 287] width 8 height 13
click at [793, 547] on div "Afternoon" at bounding box center [765, 549] width 64 height 21
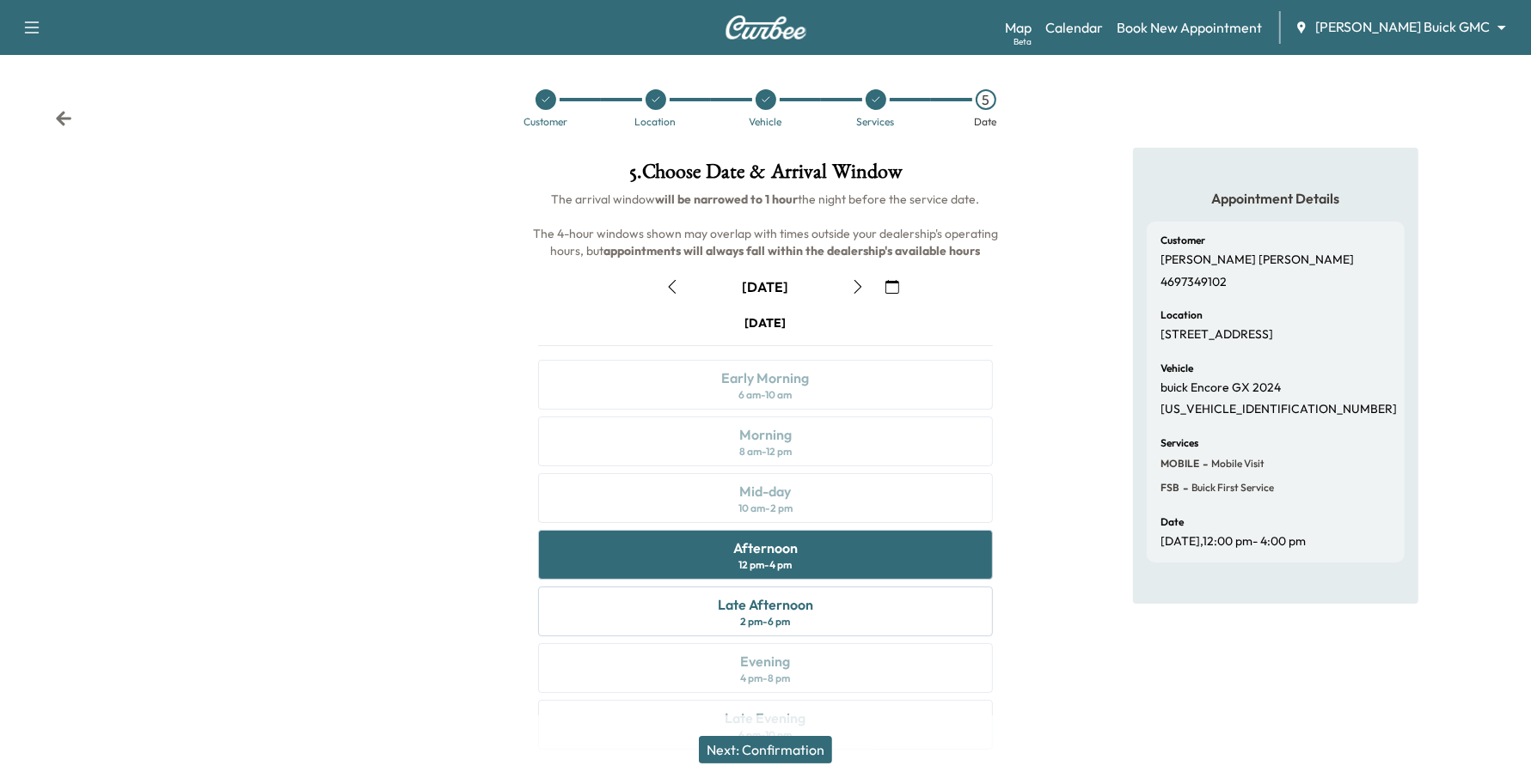
click at [740, 752] on button "Next: Confirmation" at bounding box center [765, 750] width 133 height 28
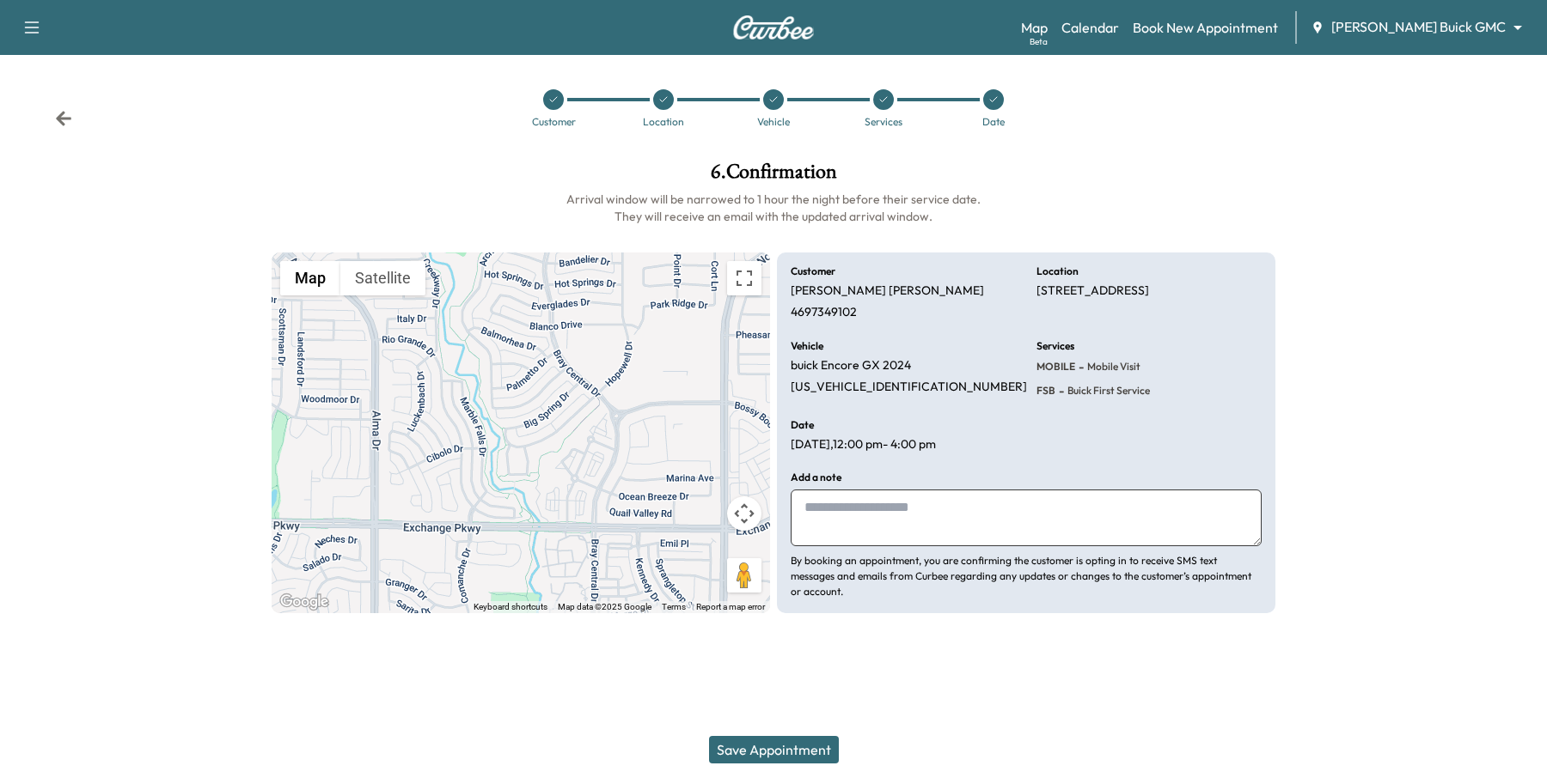
click at [741, 751] on button "Save Appointment" at bounding box center [774, 750] width 130 height 28
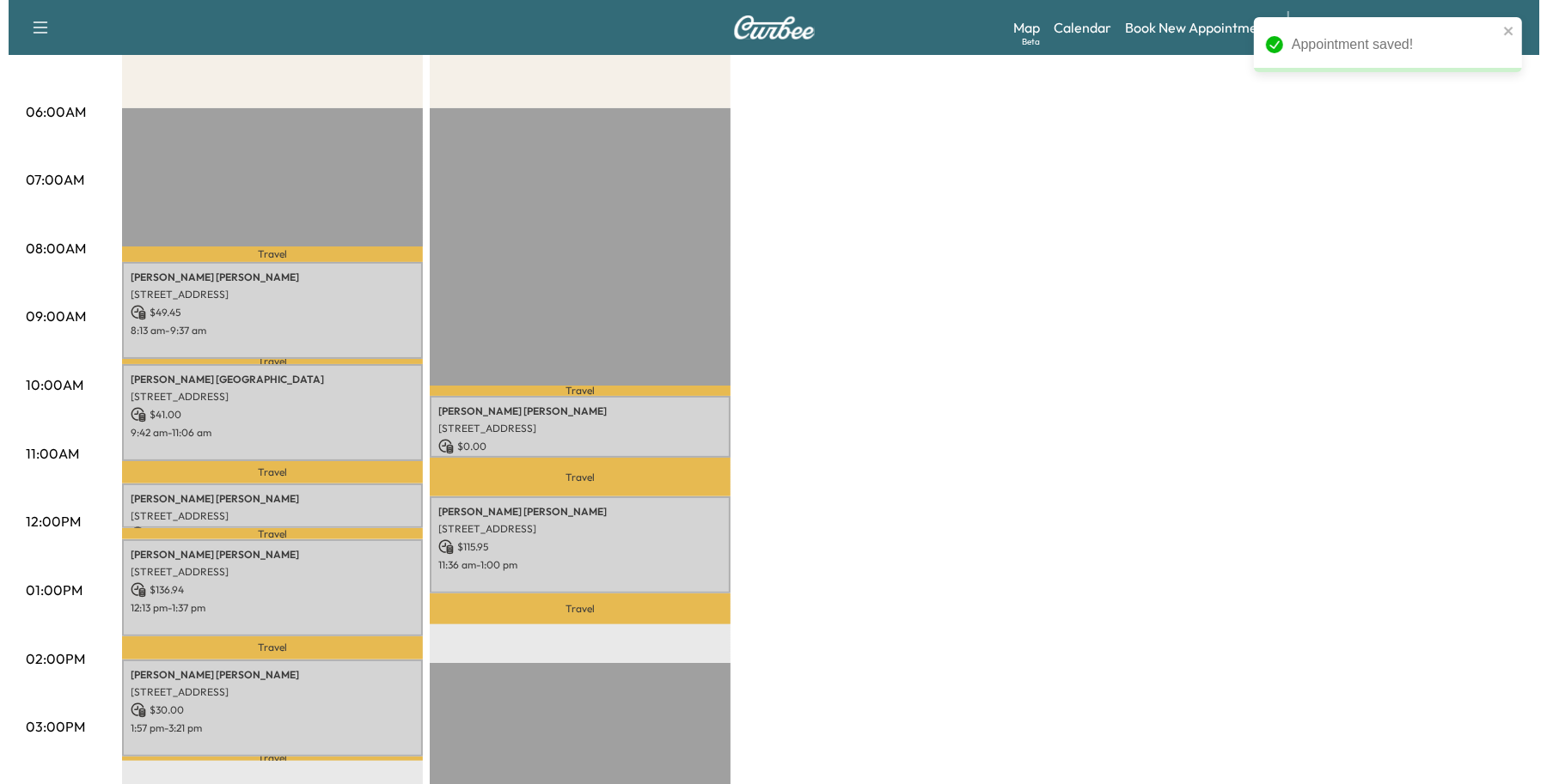
scroll to position [323, 0]
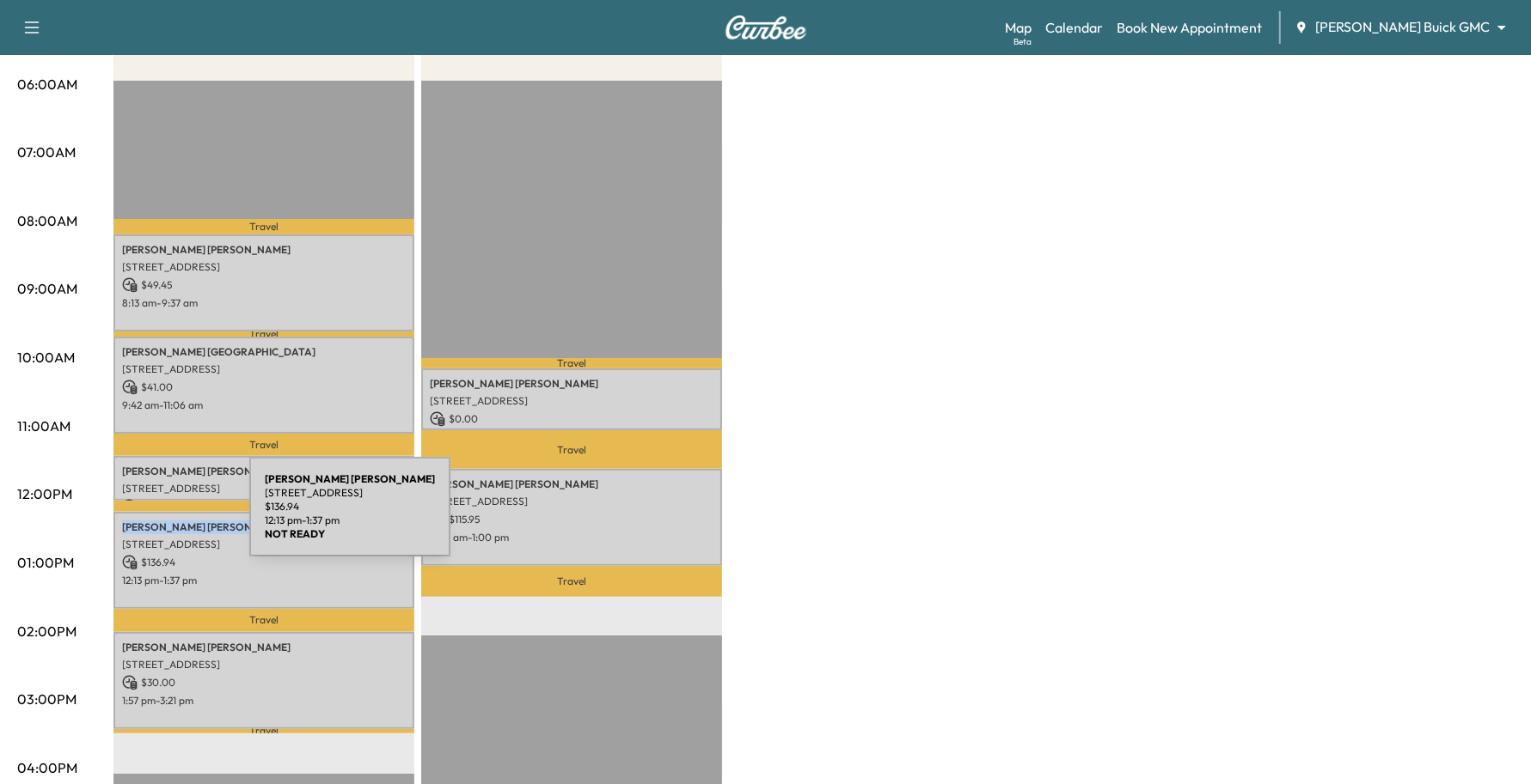
drag, startPoint x: 188, startPoint y: 528, endPoint x: 121, endPoint y: 517, distance: 67.9
click at [121, 517] on div "[PERSON_NAME] [STREET_ADDRESS] $ 136.94 12:13 pm - 1:37 pm" at bounding box center [263, 560] width 301 height 97
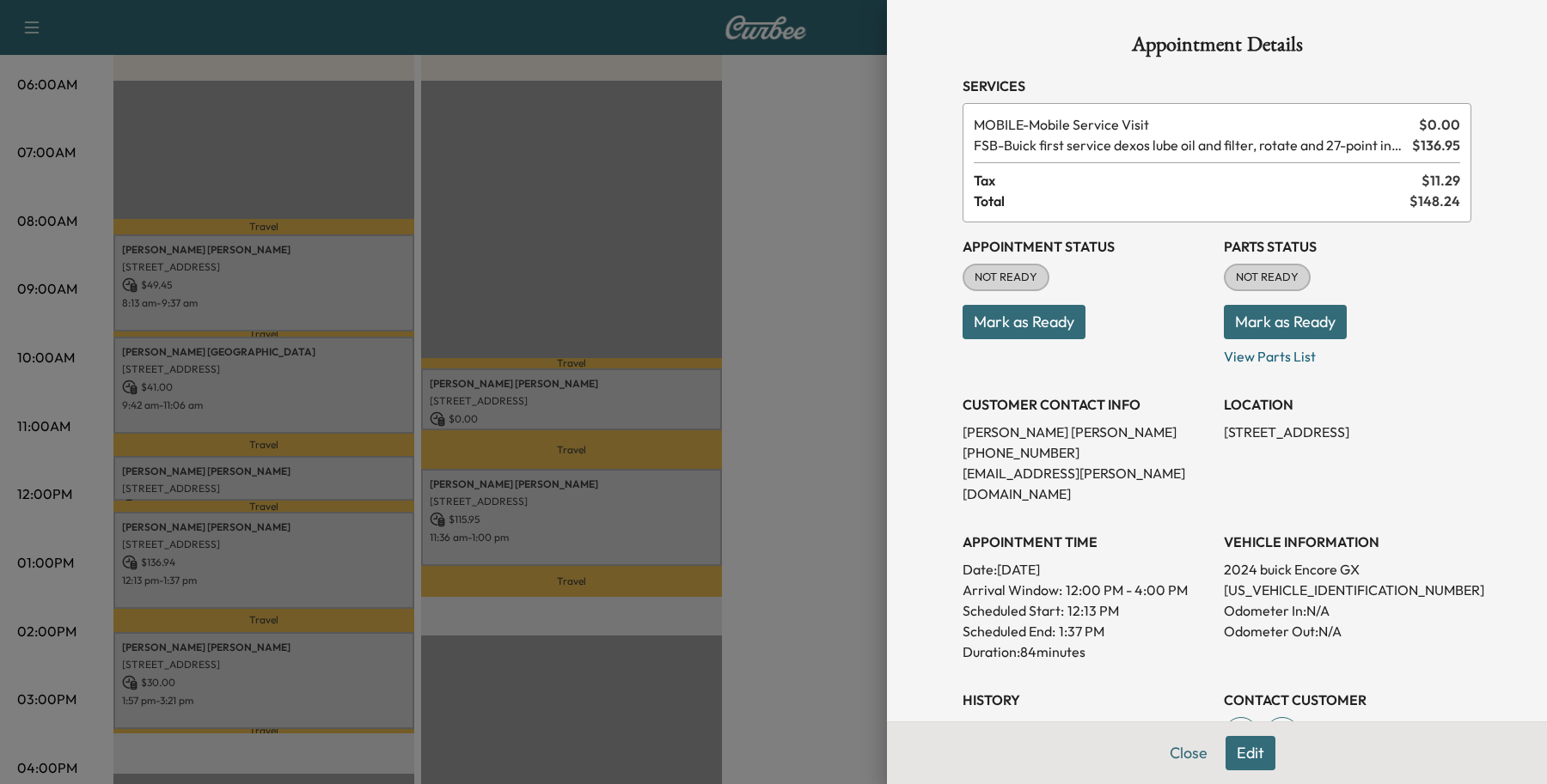
drag, startPoint x: 121, startPoint y: 517, endPoint x: 1007, endPoint y: 432, distance: 890.1
click at [1007, 432] on p "[PERSON_NAME]" at bounding box center [1086, 433] width 248 height 21
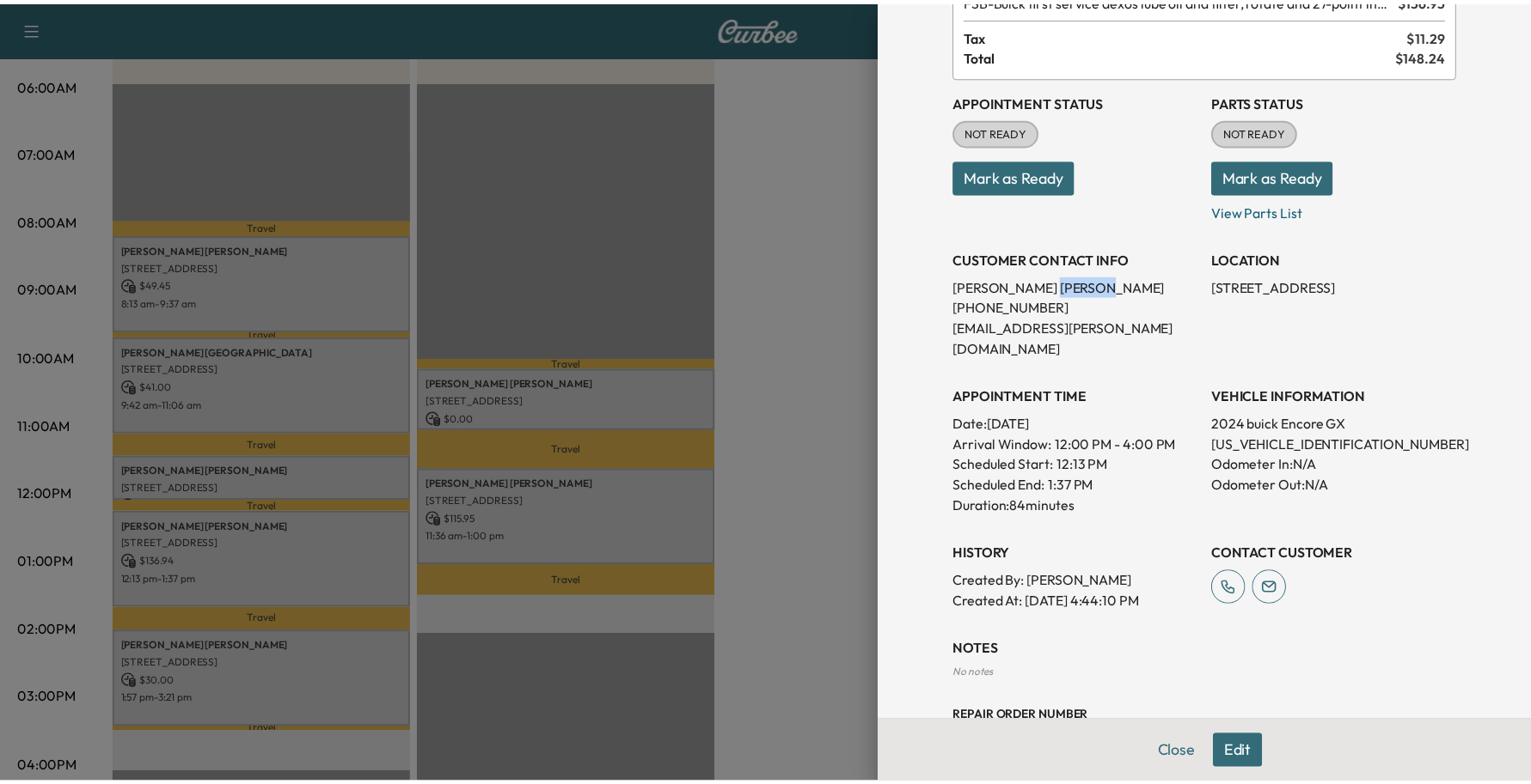
scroll to position [267, 0]
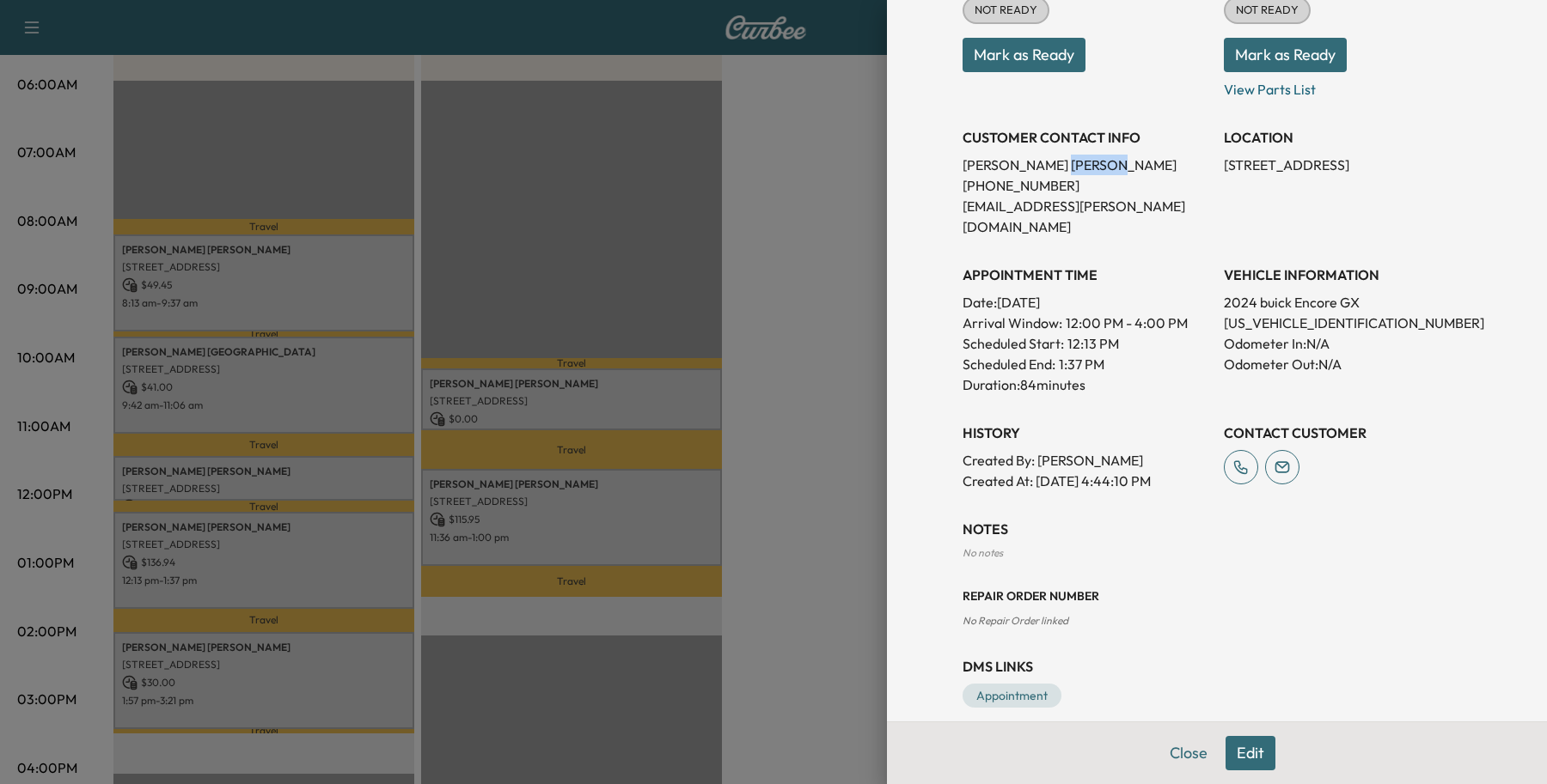
click at [1015, 168] on p "[PERSON_NAME]" at bounding box center [1086, 166] width 248 height 21
click at [1158, 754] on button "Close" at bounding box center [1188, 753] width 60 height 34
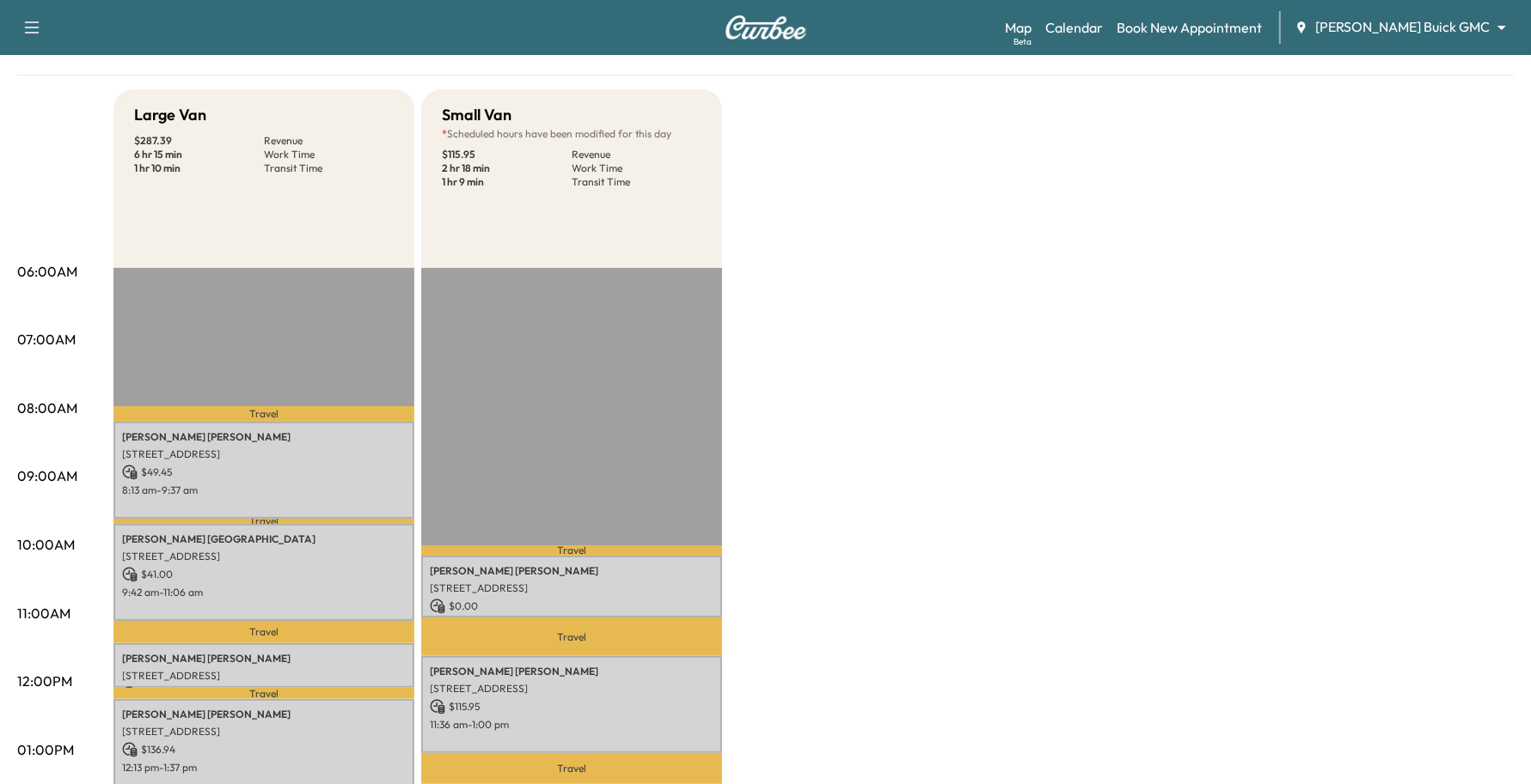
scroll to position [214, 0]
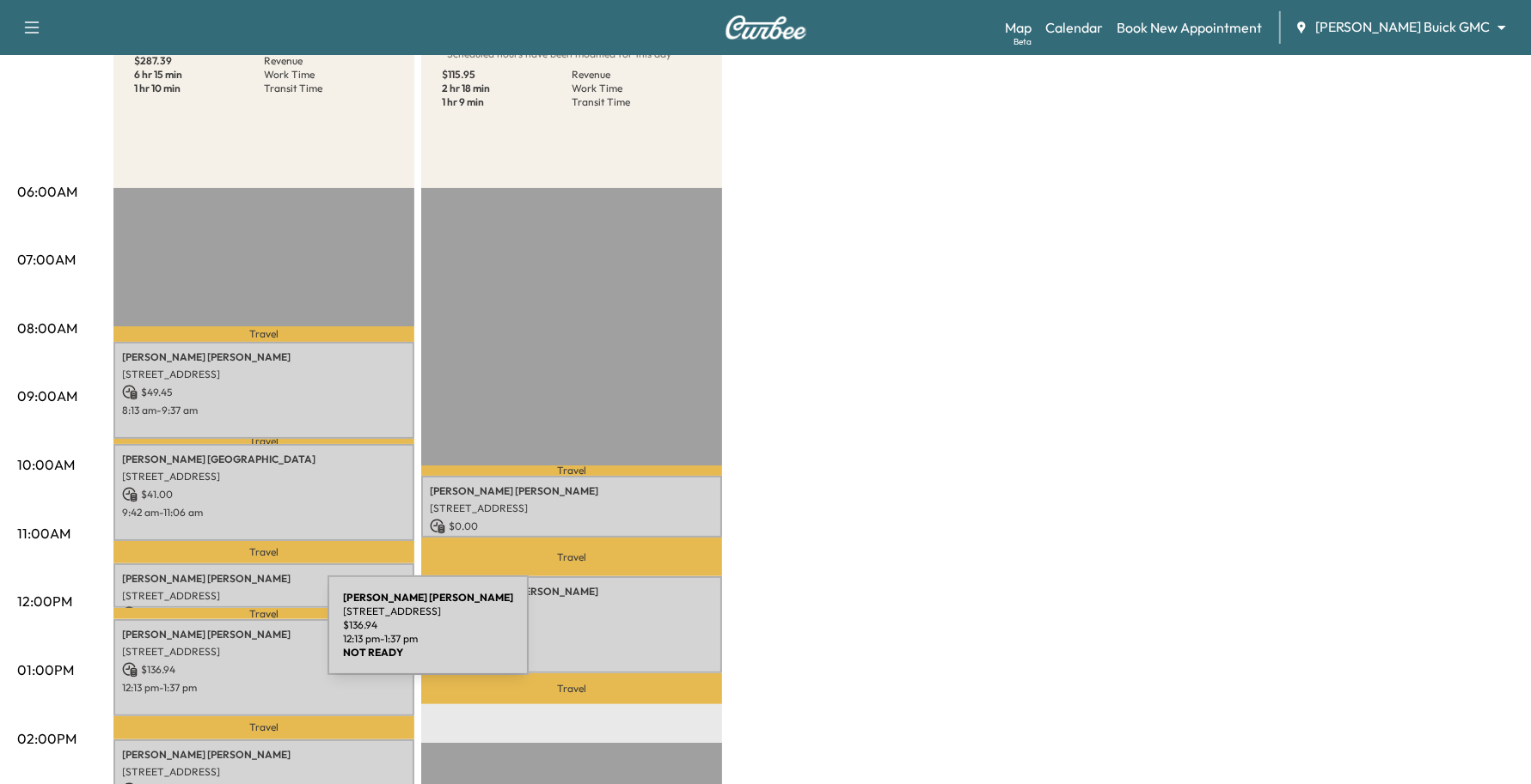
click at [198, 636] on div "[PERSON_NAME] [STREET_ADDRESS] $ 136.94 12:13 pm - 1:37 pm" at bounding box center [263, 667] width 301 height 97
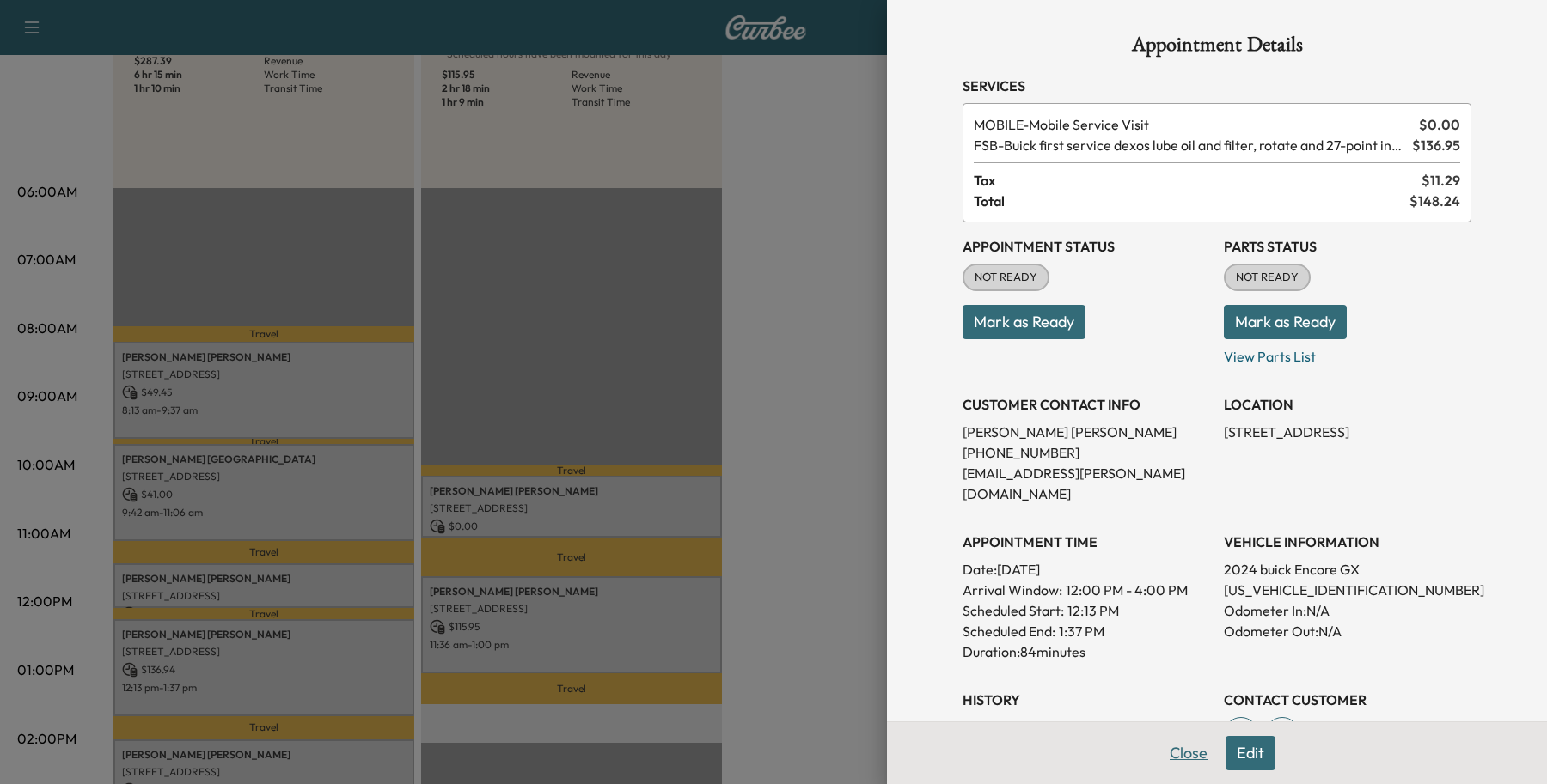
click at [1178, 758] on button "Close" at bounding box center [1188, 753] width 60 height 34
